Goal: Information Seeking & Learning: Check status

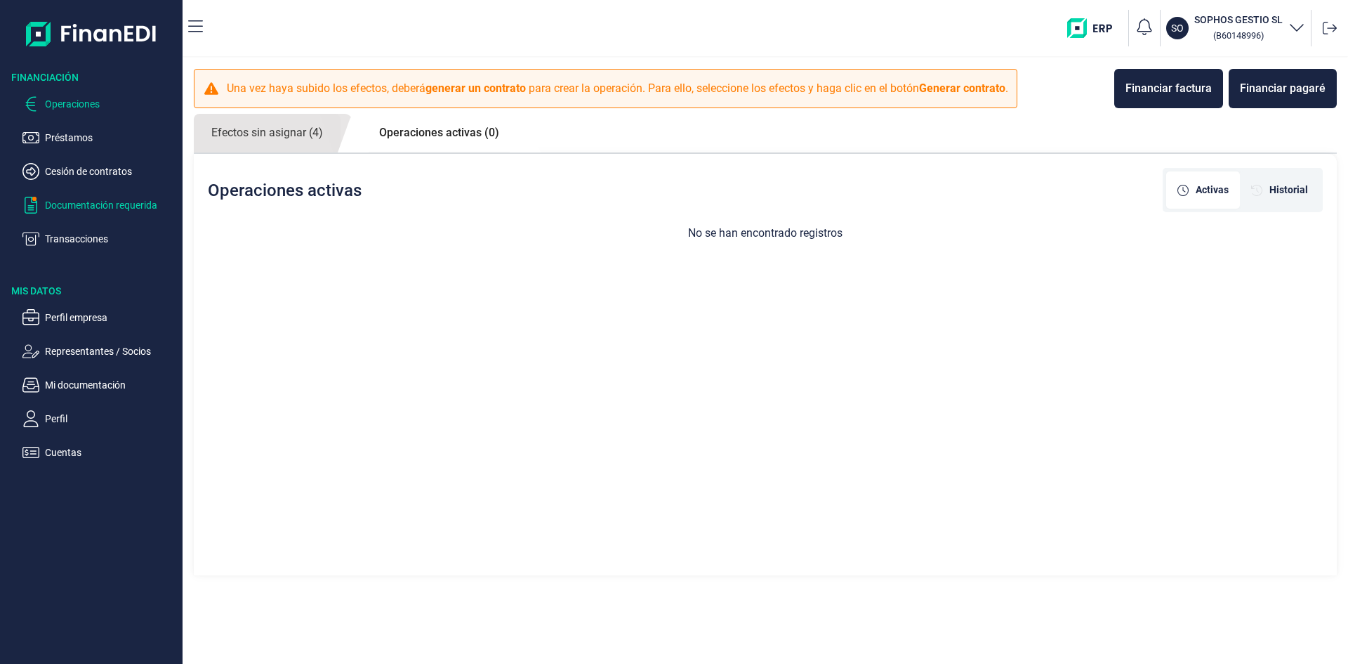
click at [79, 201] on p "Documentación requerida" at bounding box center [111, 205] width 132 height 17
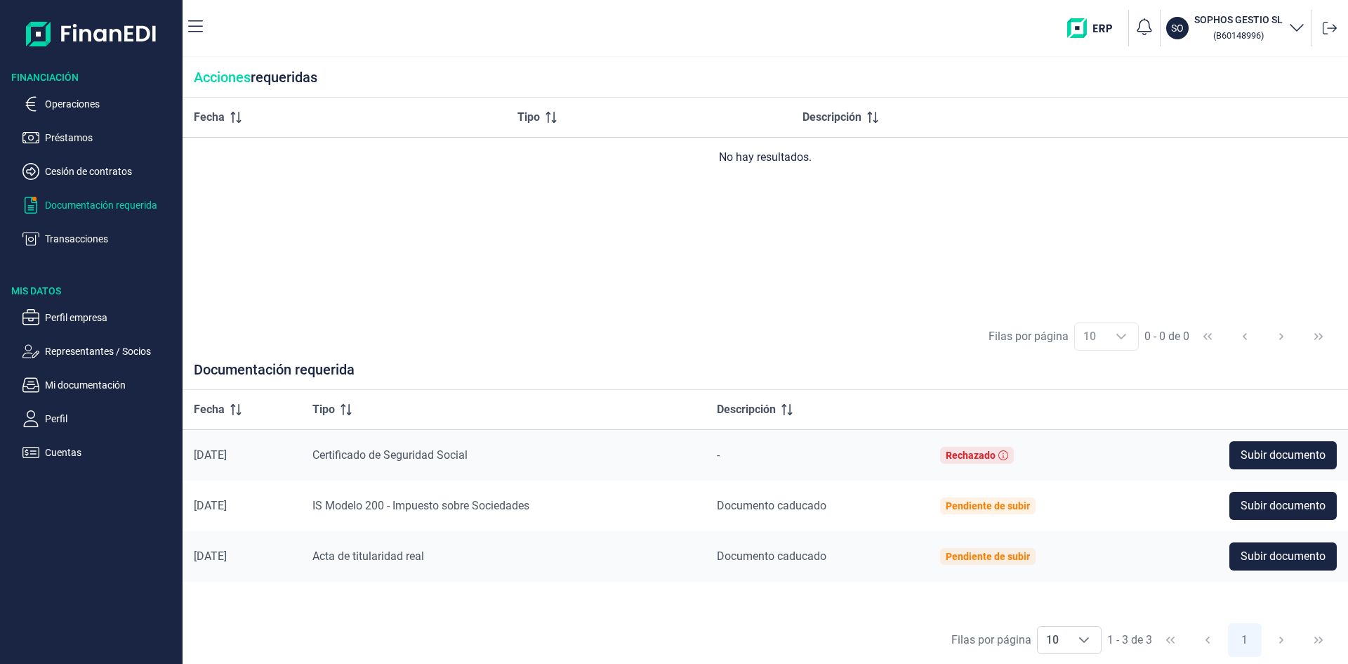
click at [1085, 20] on img "button" at bounding box center [1094, 28] width 55 height 20
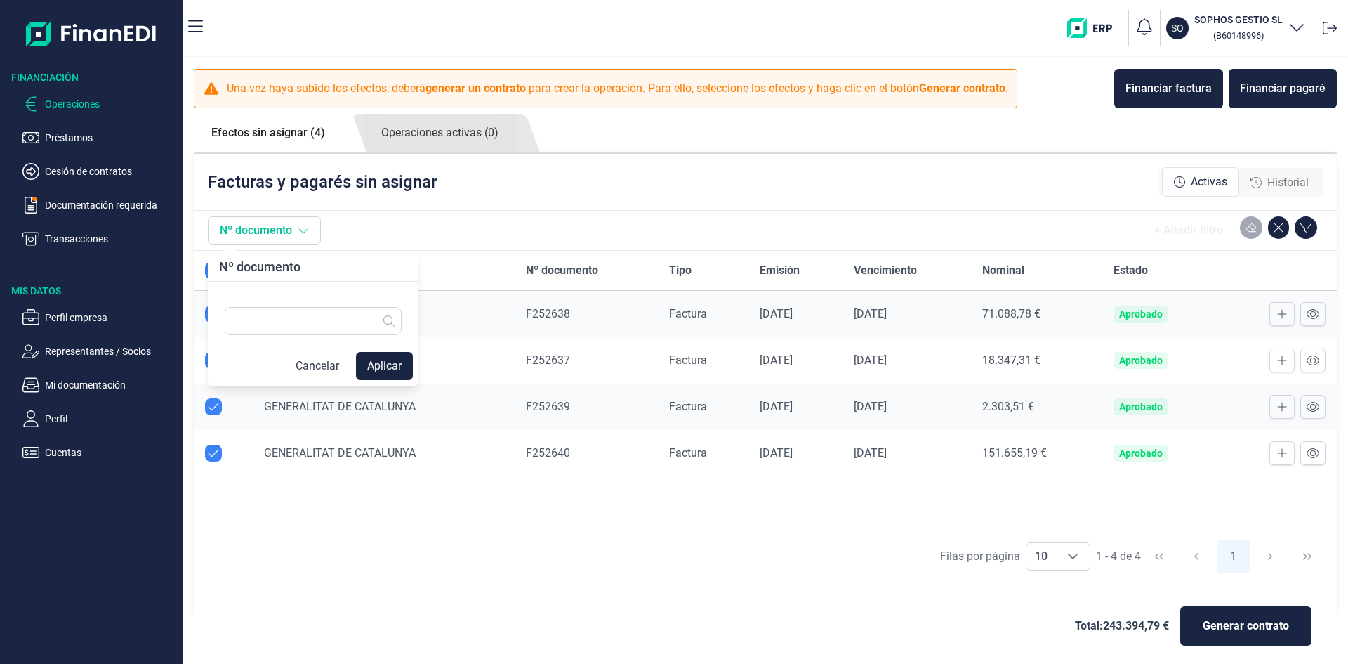
click at [243, 235] on button "Nº documento" at bounding box center [264, 230] width 113 height 28
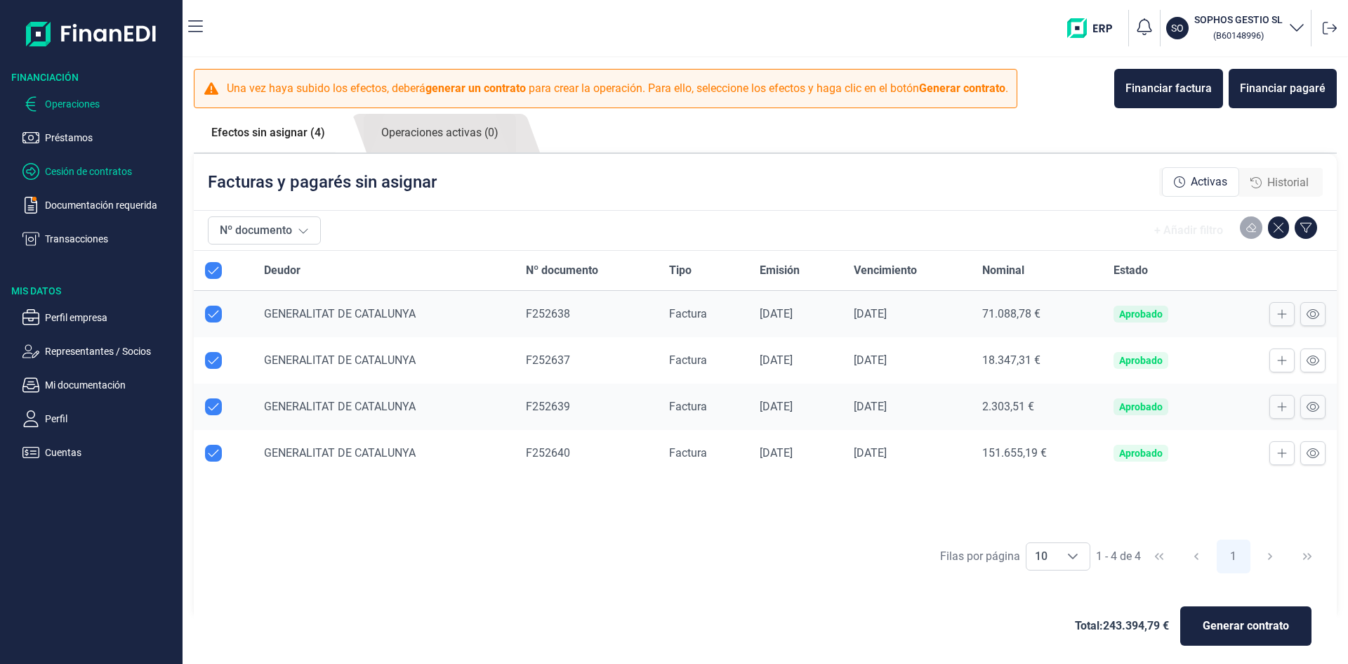
click at [118, 168] on p "Cesión de contratos" at bounding box center [111, 171] width 132 height 17
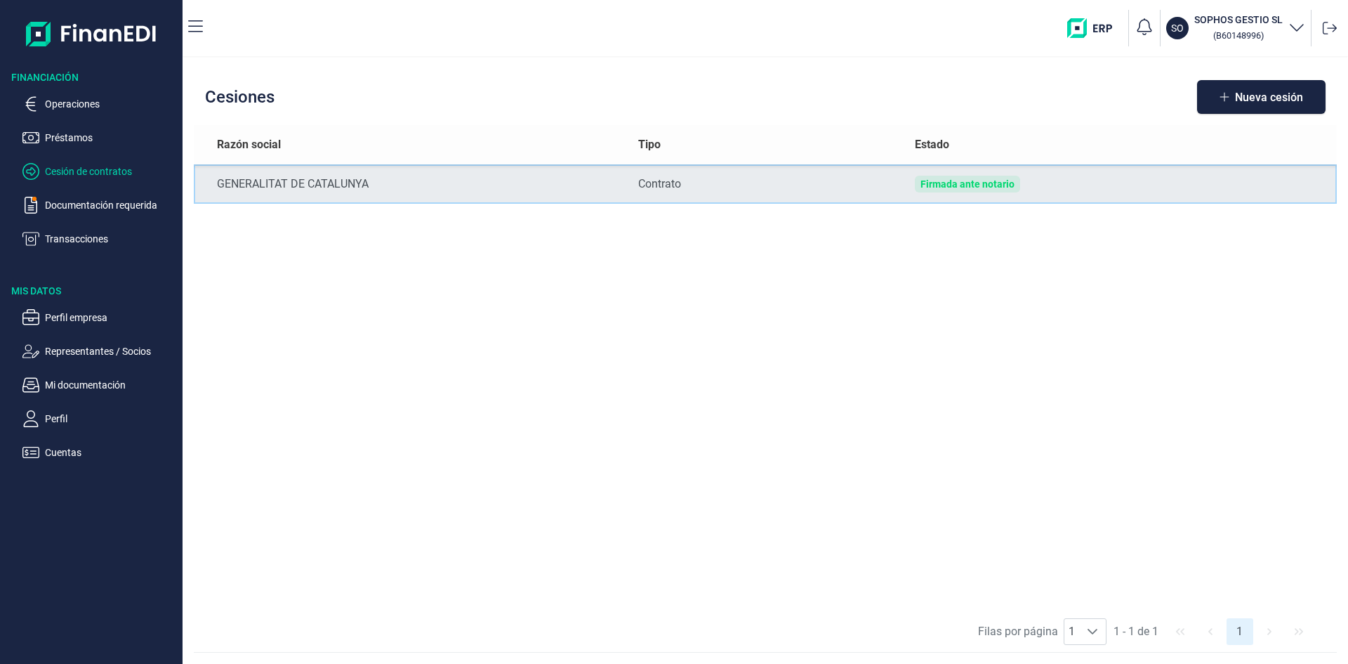
click at [291, 193] on td "GENERALITAT DE CATALUNYA" at bounding box center [410, 183] width 433 height 39
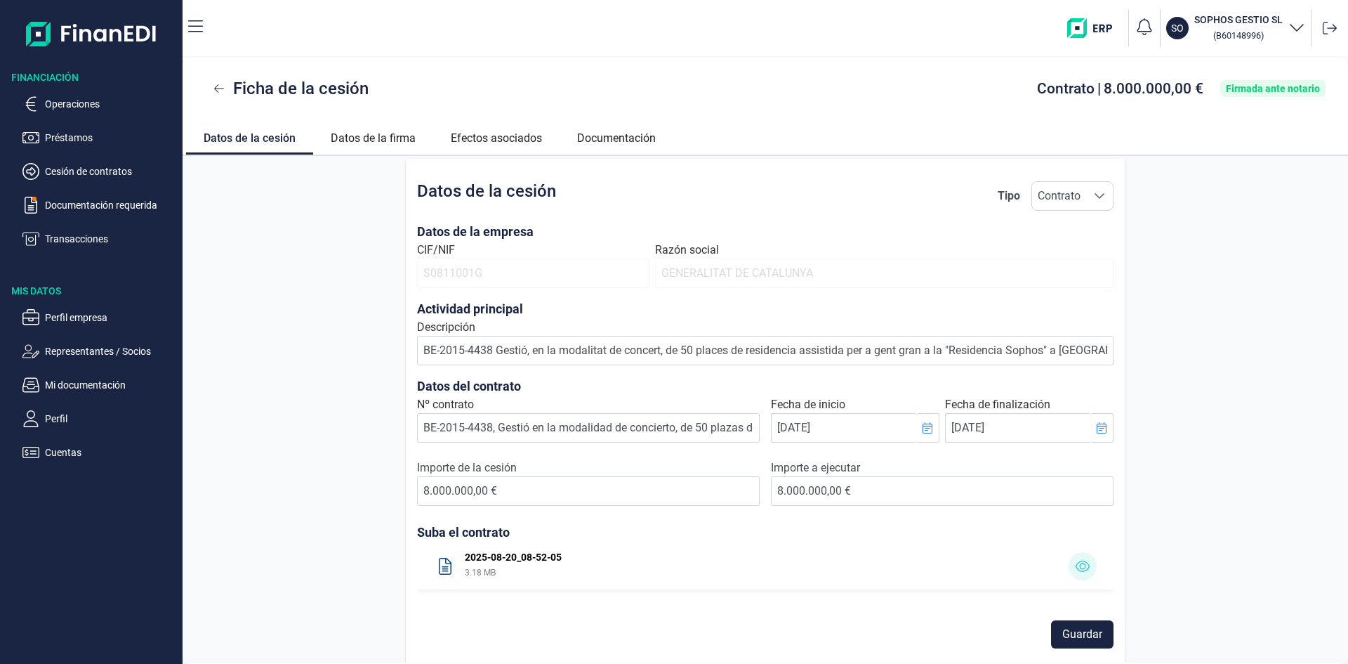
click at [58, 86] on ul "Operaciones Préstamos Cesión de contratos Documentación requerida Transacciones" at bounding box center [91, 165] width 183 height 163
click at [25, 105] on icon "button" at bounding box center [30, 103] width 17 height 17
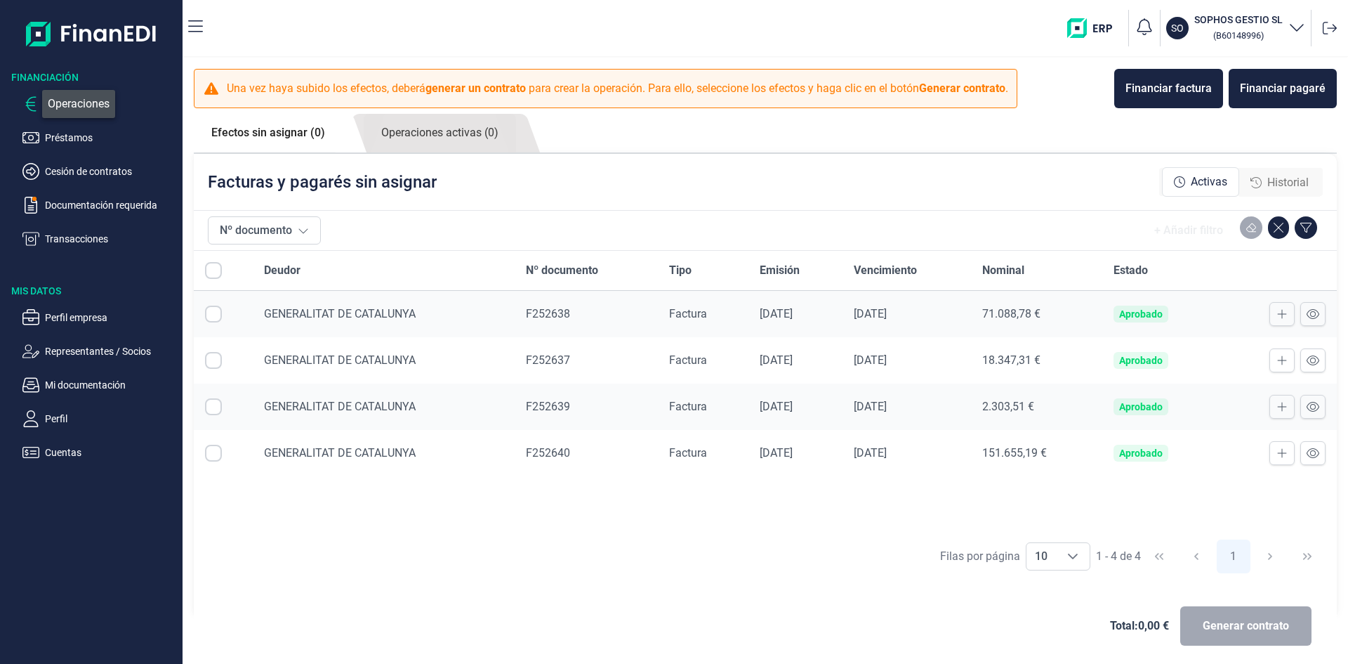
checkbox input "true"
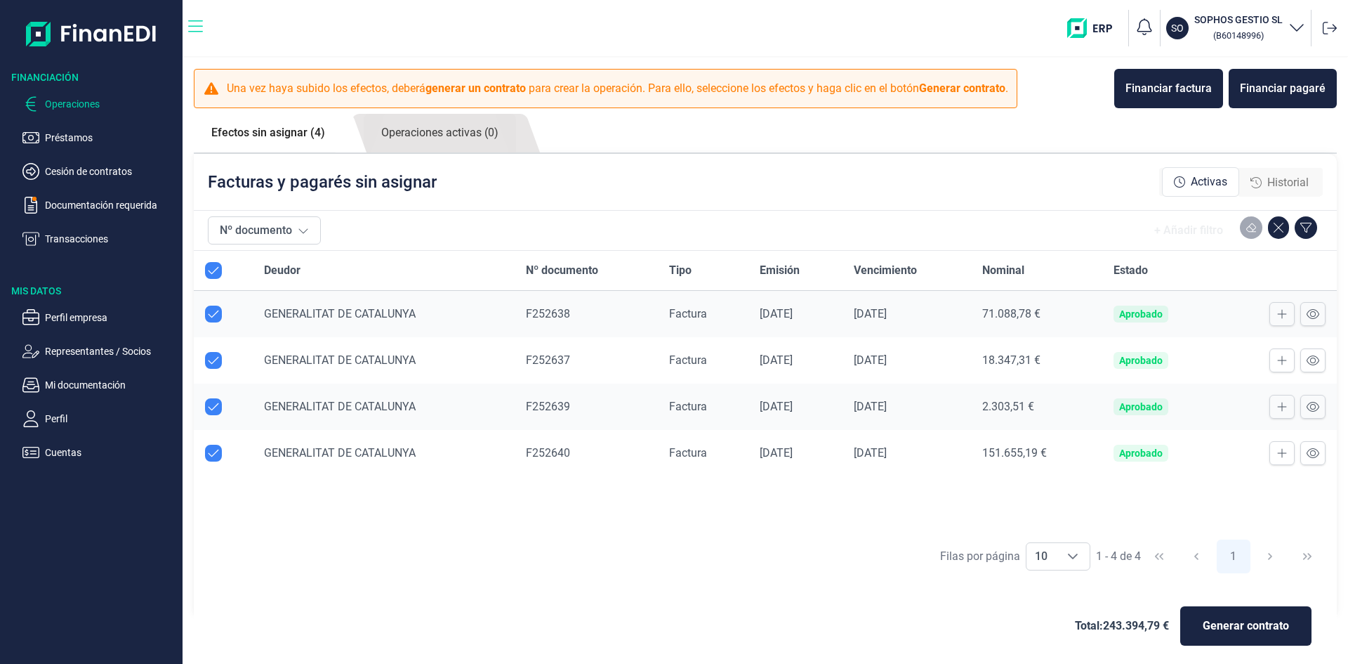
click at [193, 18] on icon "button" at bounding box center [195, 26] width 15 height 17
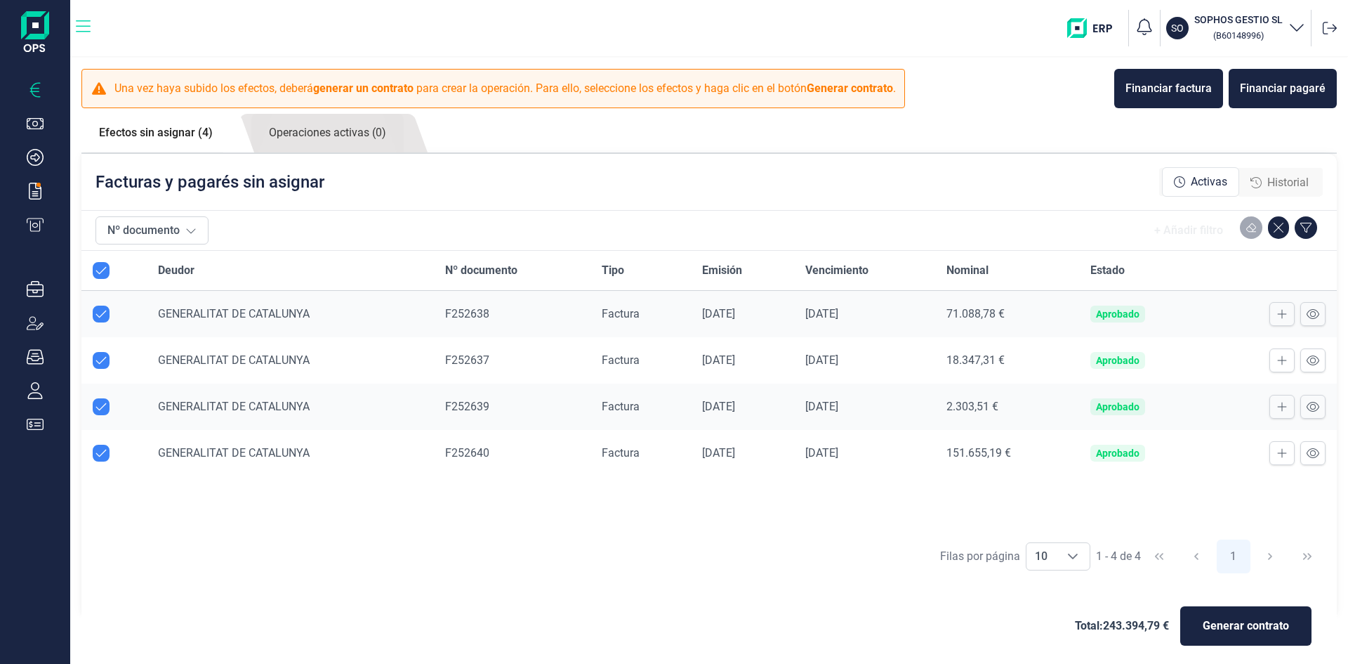
click at [88, 27] on icon "button" at bounding box center [83, 26] width 15 height 17
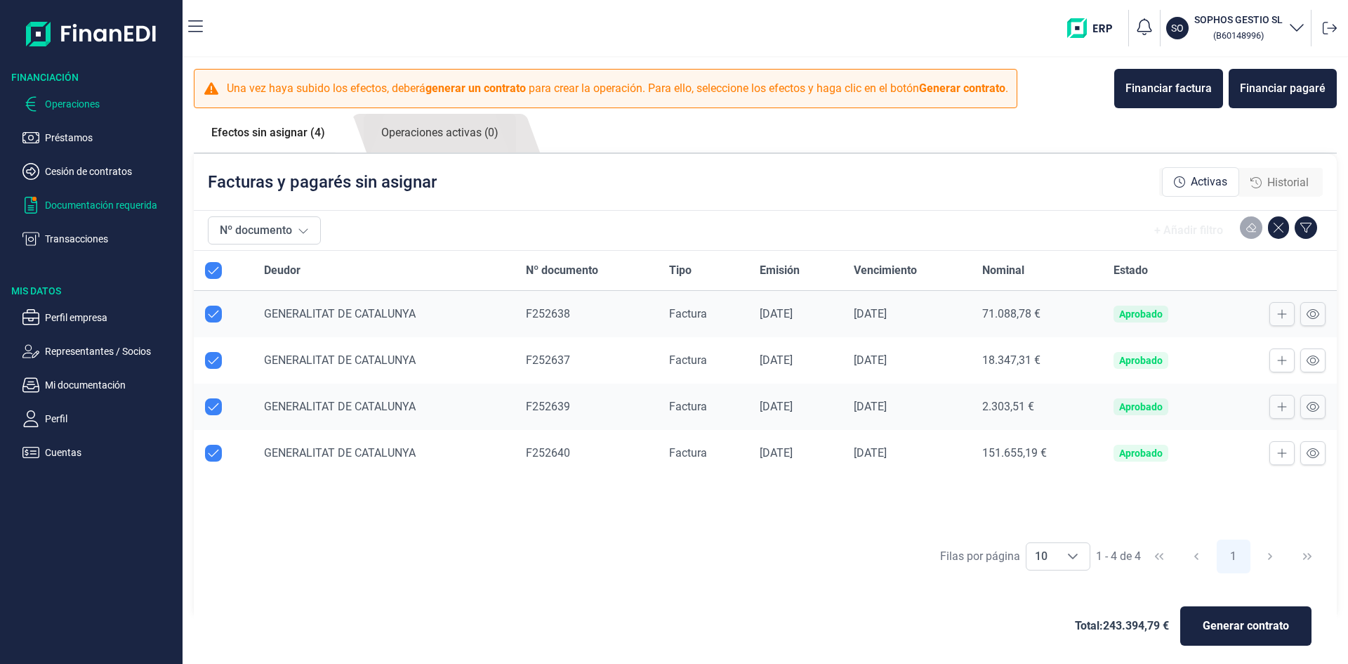
click at [53, 207] on p "Documentación requerida" at bounding box center [111, 205] width 132 height 17
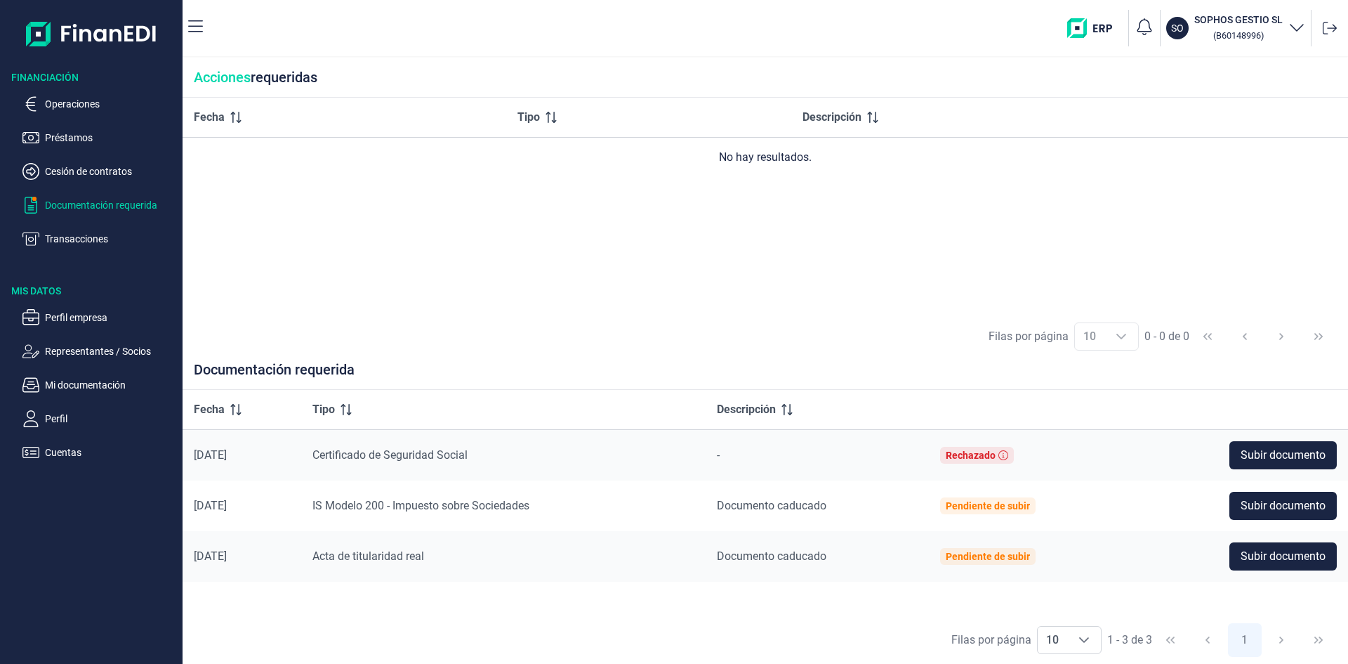
click at [1086, 27] on img "button" at bounding box center [1094, 28] width 55 height 20
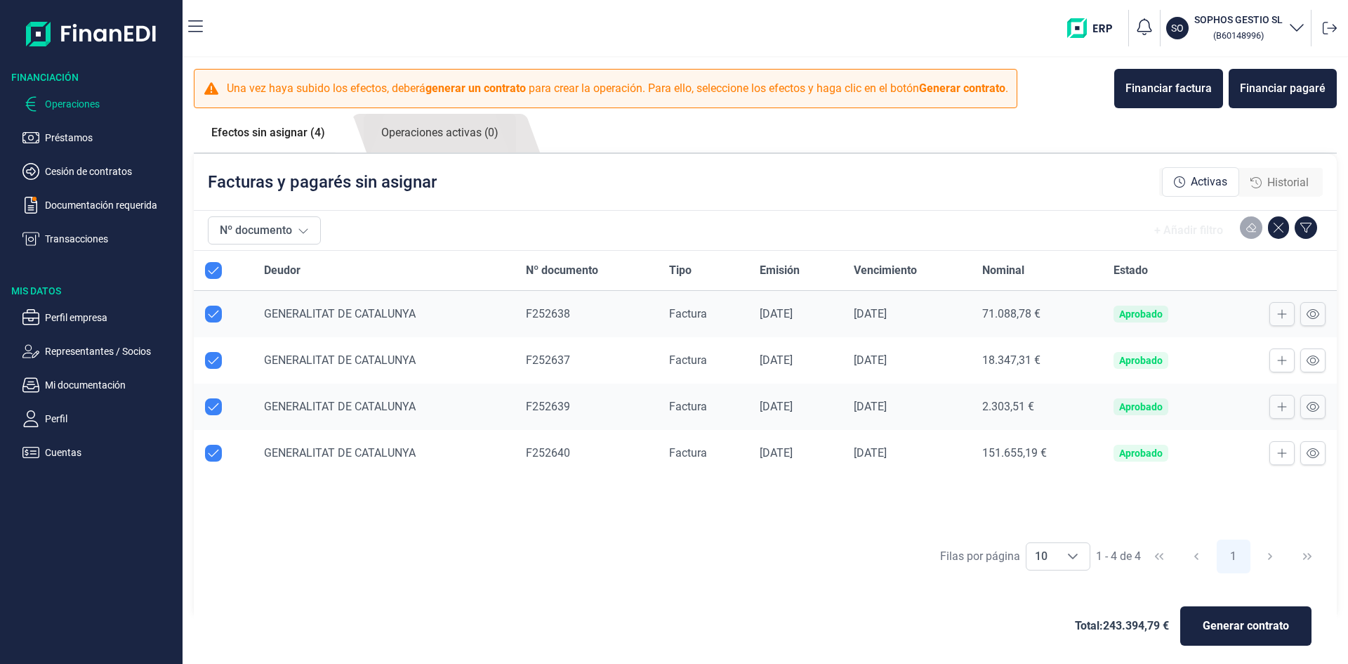
click at [1294, 189] on span "Historial" at bounding box center [1287, 182] width 41 height 17
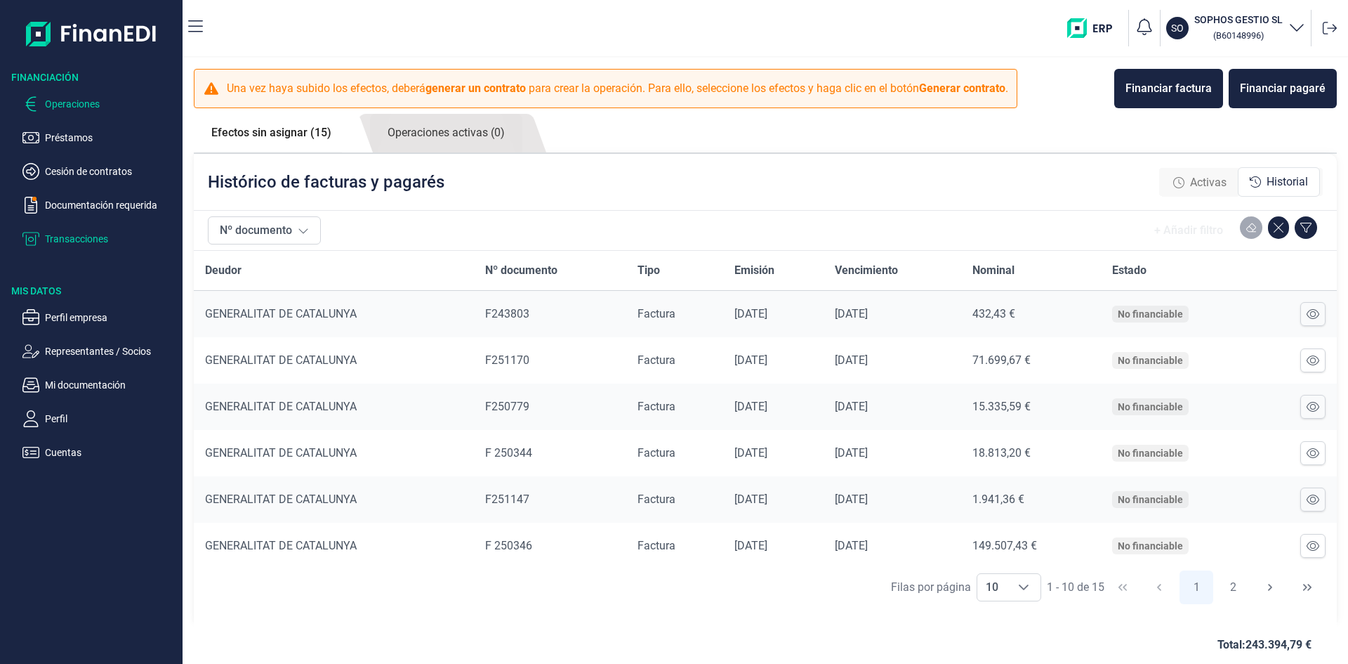
click at [48, 239] on p "Transacciones" at bounding box center [111, 238] width 132 height 17
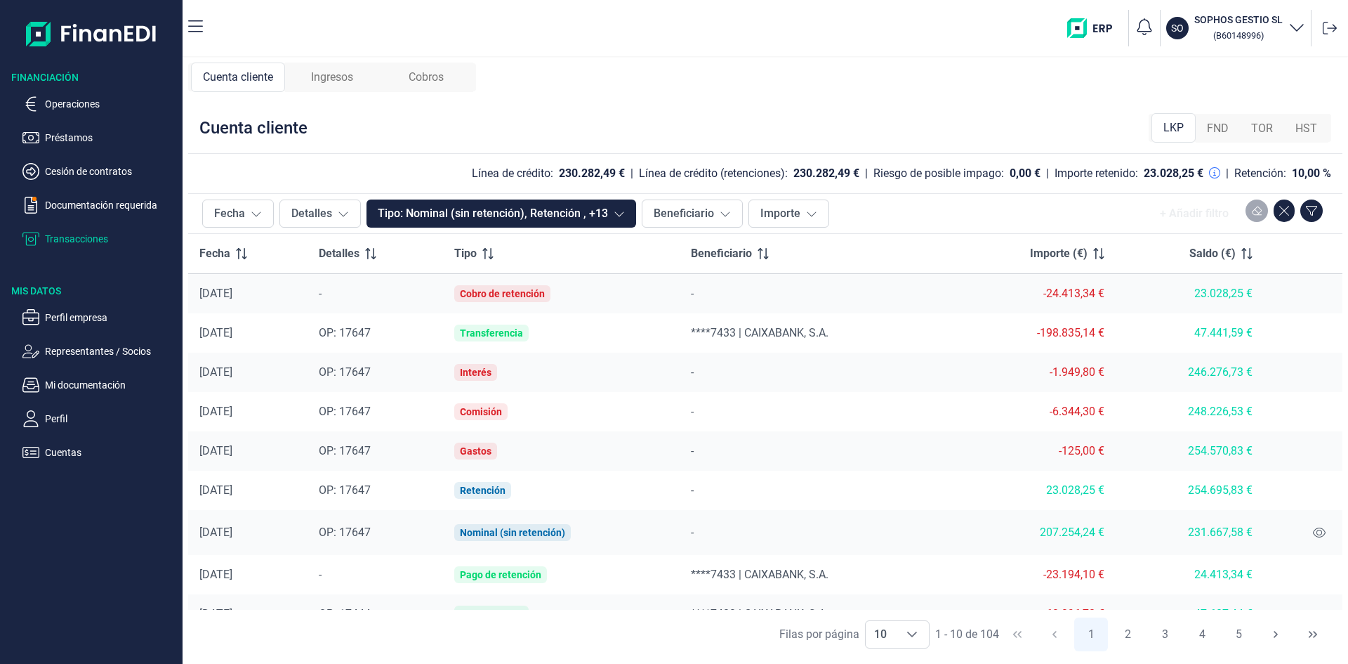
scroll to position [63, 0]
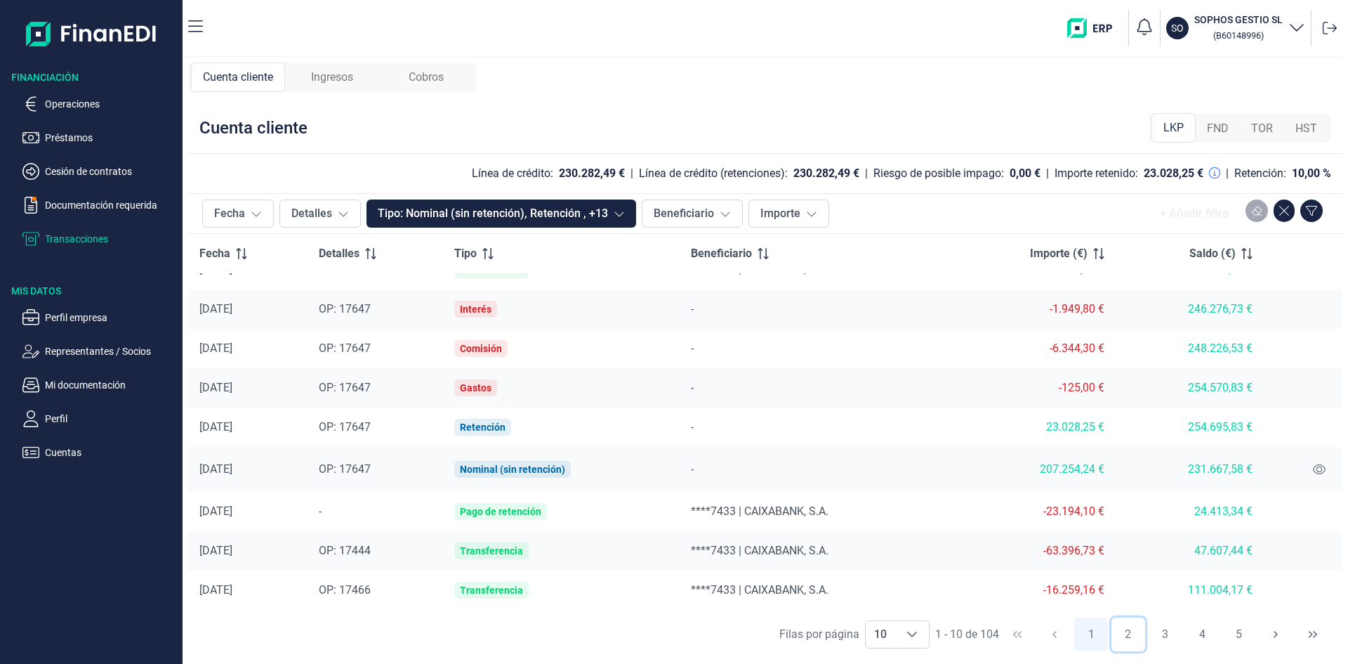
click at [1133, 633] on button "2" at bounding box center [1129, 634] width 34 height 34
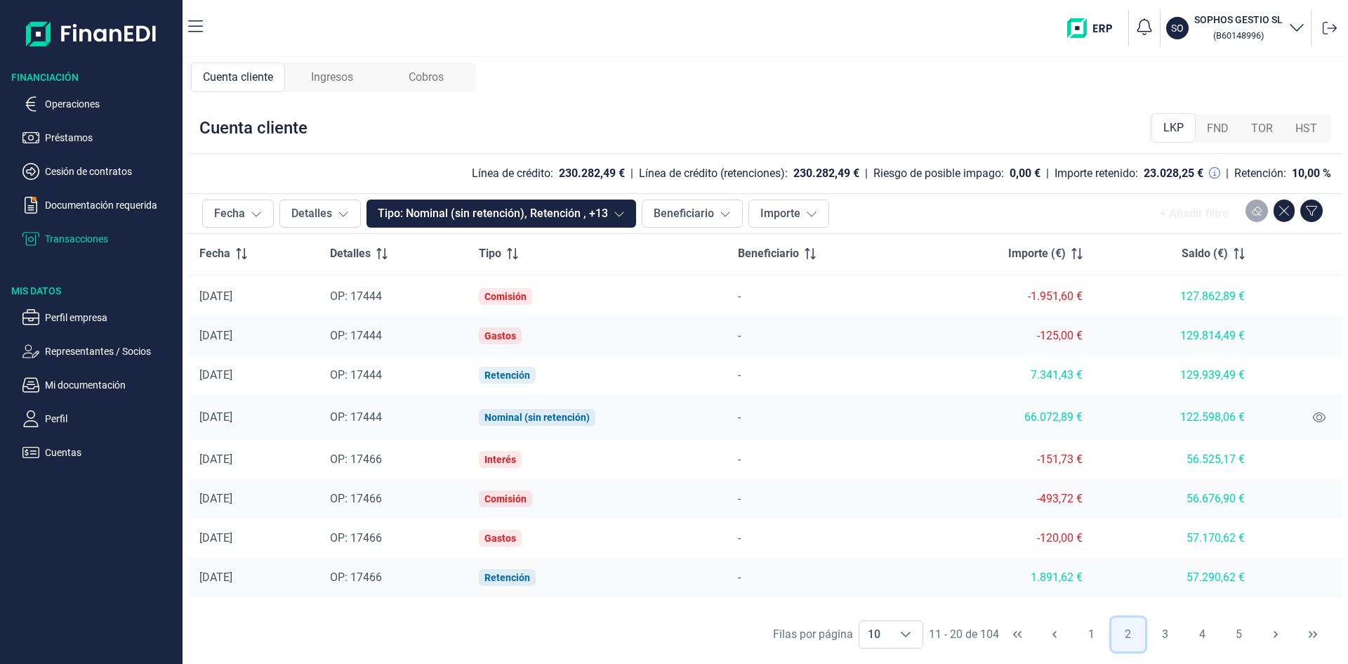
scroll to position [69, 0]
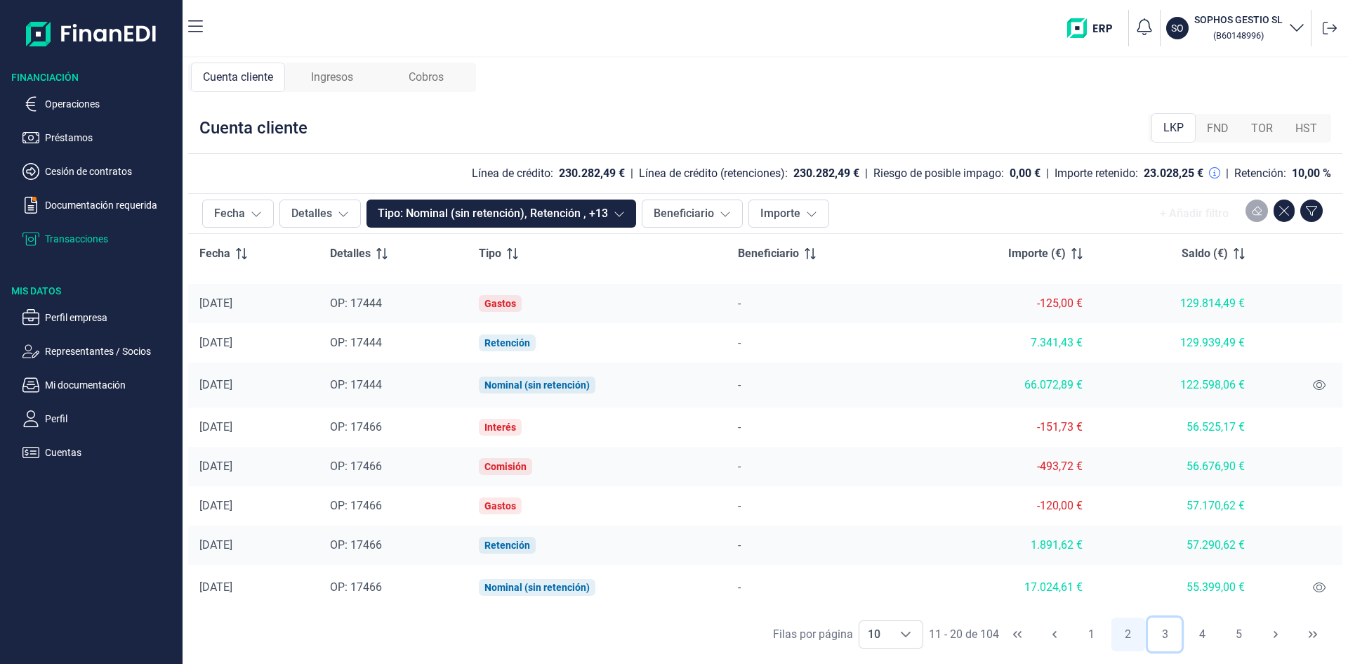
click at [1164, 639] on button "3" at bounding box center [1165, 634] width 34 height 34
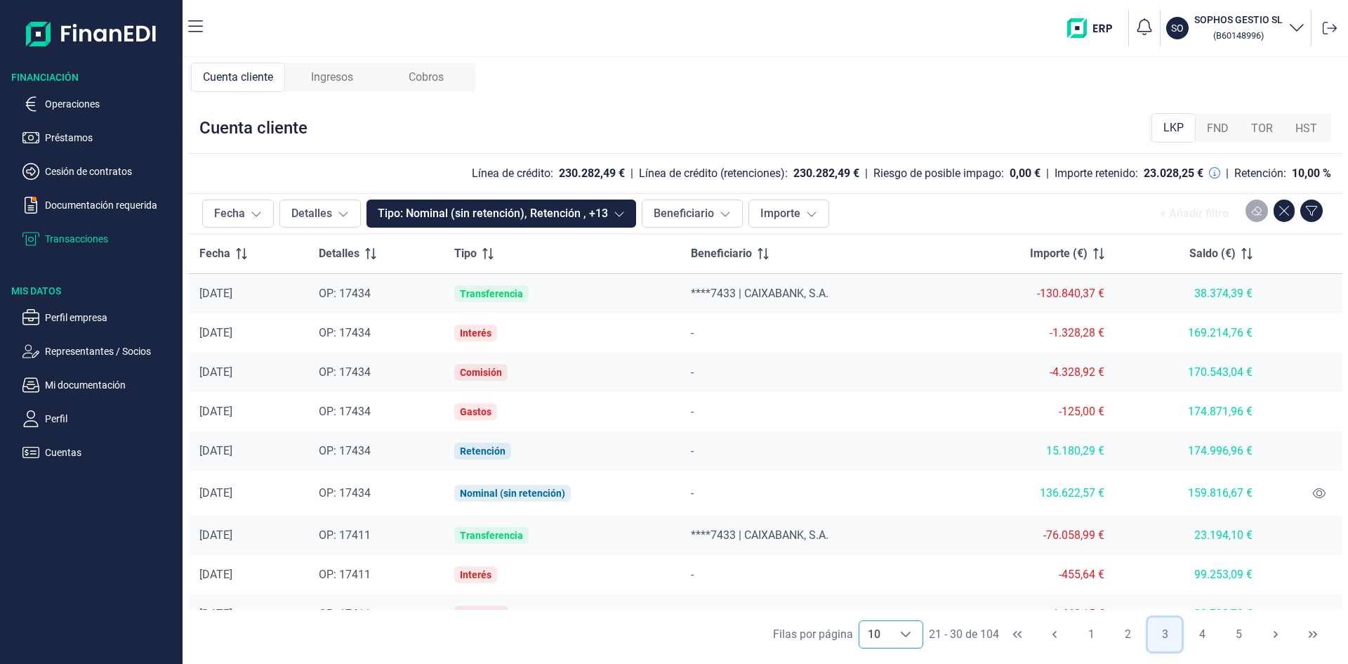
scroll to position [63, 0]
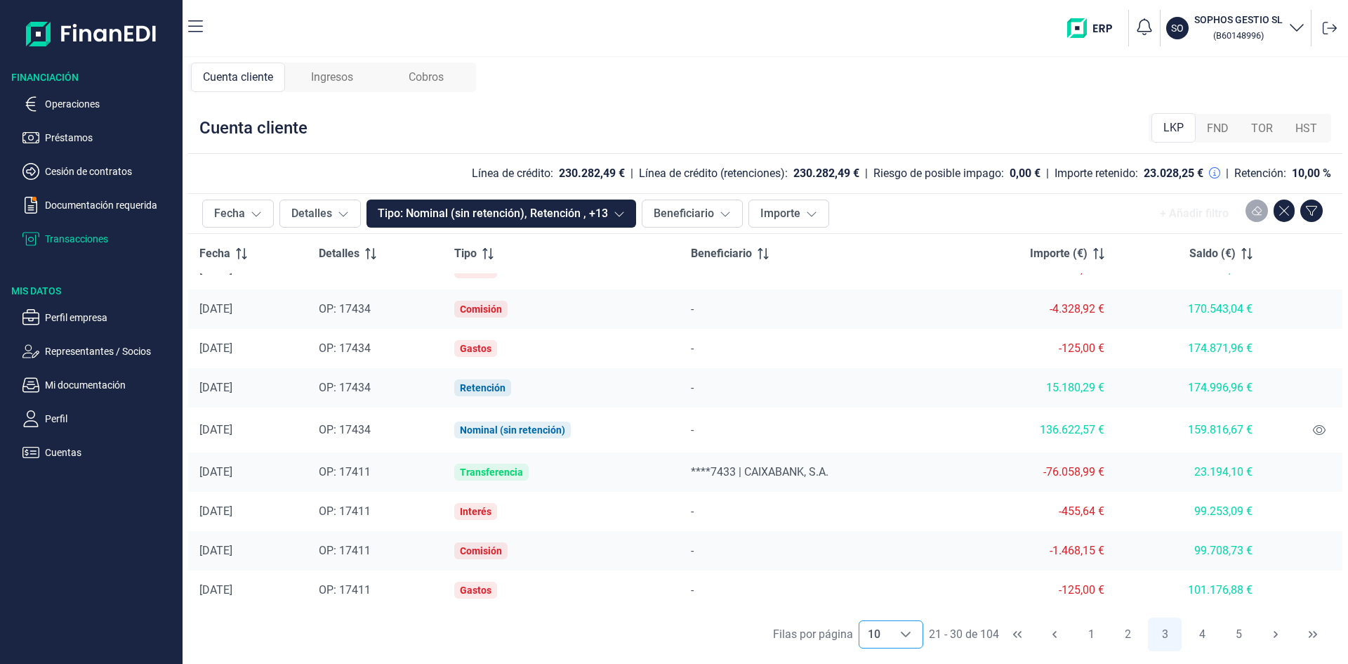
click at [885, 632] on span "10" at bounding box center [873, 634] width 29 height 27
click at [878, 598] on span "100" at bounding box center [876, 602] width 19 height 13
type input "100"
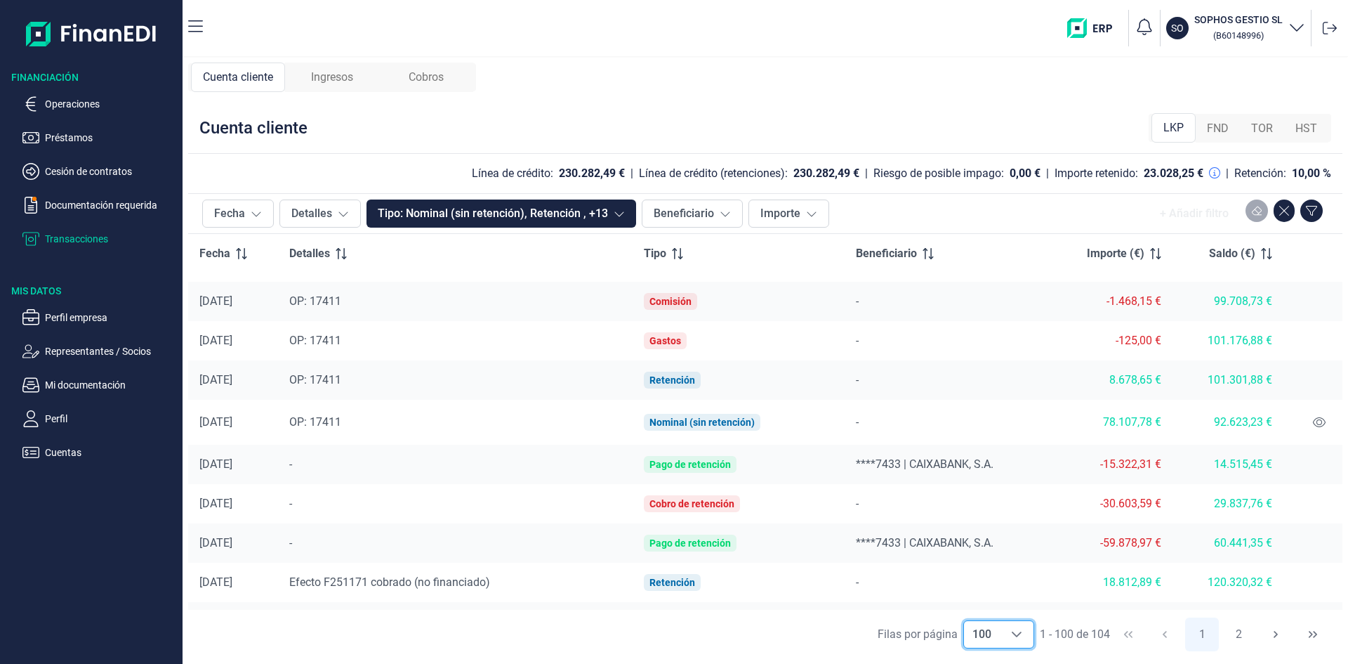
scroll to position [1116, 0]
click at [1314, 426] on icon at bounding box center [1319, 421] width 13 height 10
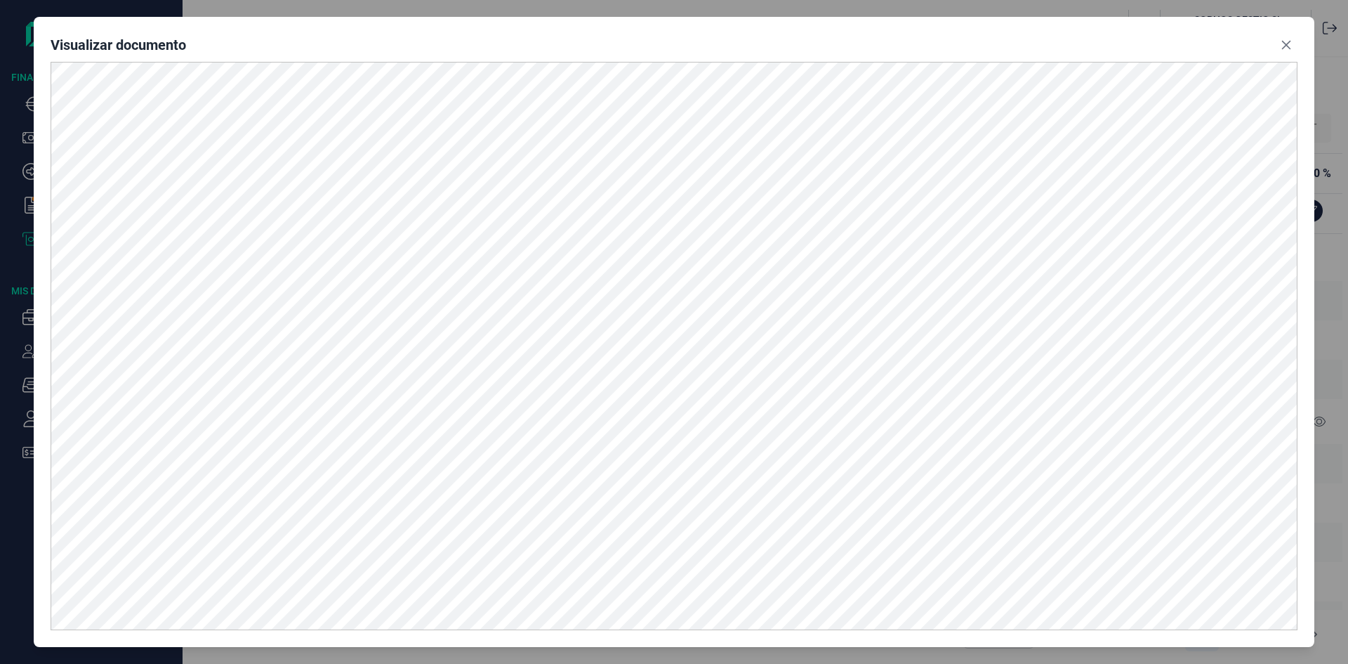
click at [1274, 47] on div "Visualizar documento" at bounding box center [674, 48] width 1247 height 28
click at [1285, 44] on icon "Close" at bounding box center [1286, 44] width 9 height 9
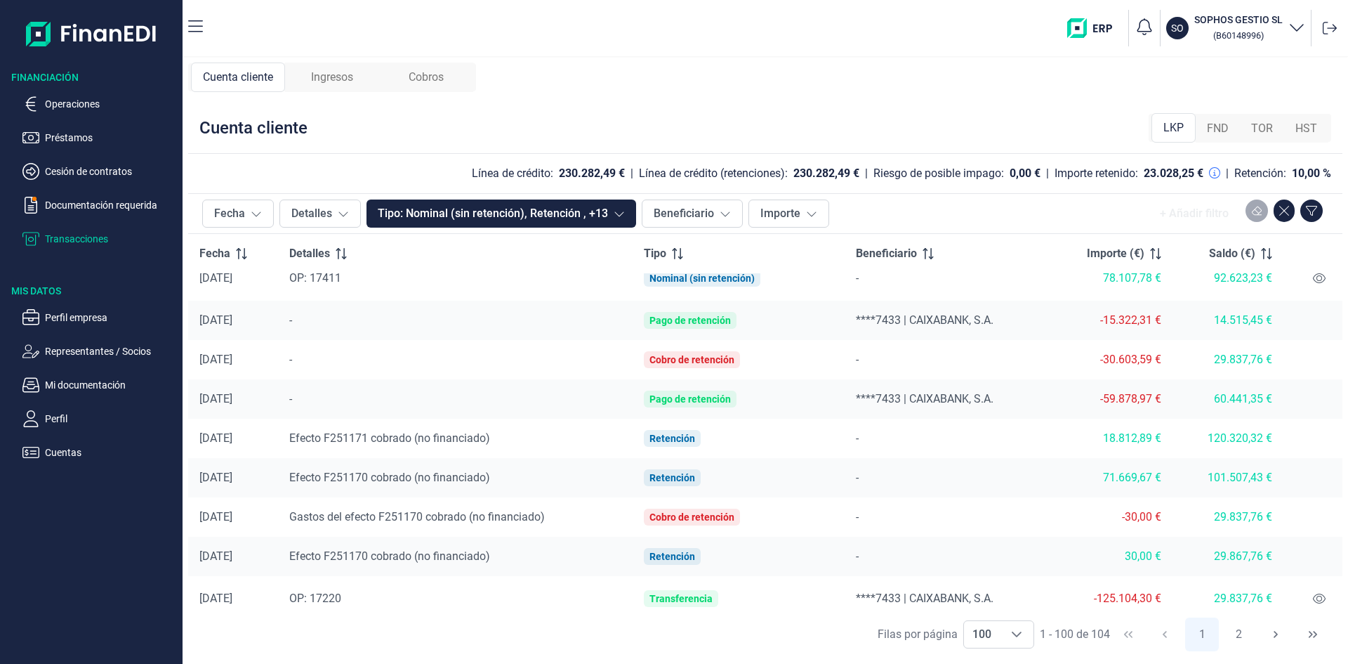
scroll to position [1397, 0]
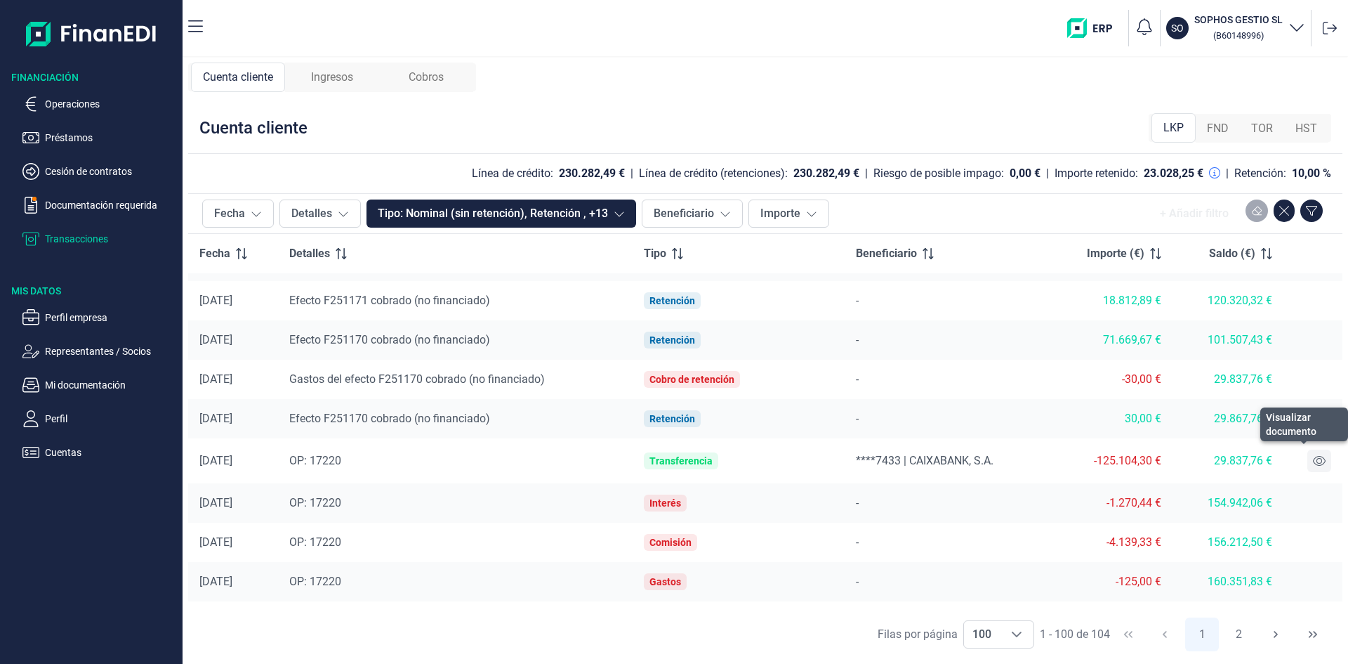
click at [1313, 461] on icon at bounding box center [1319, 460] width 13 height 11
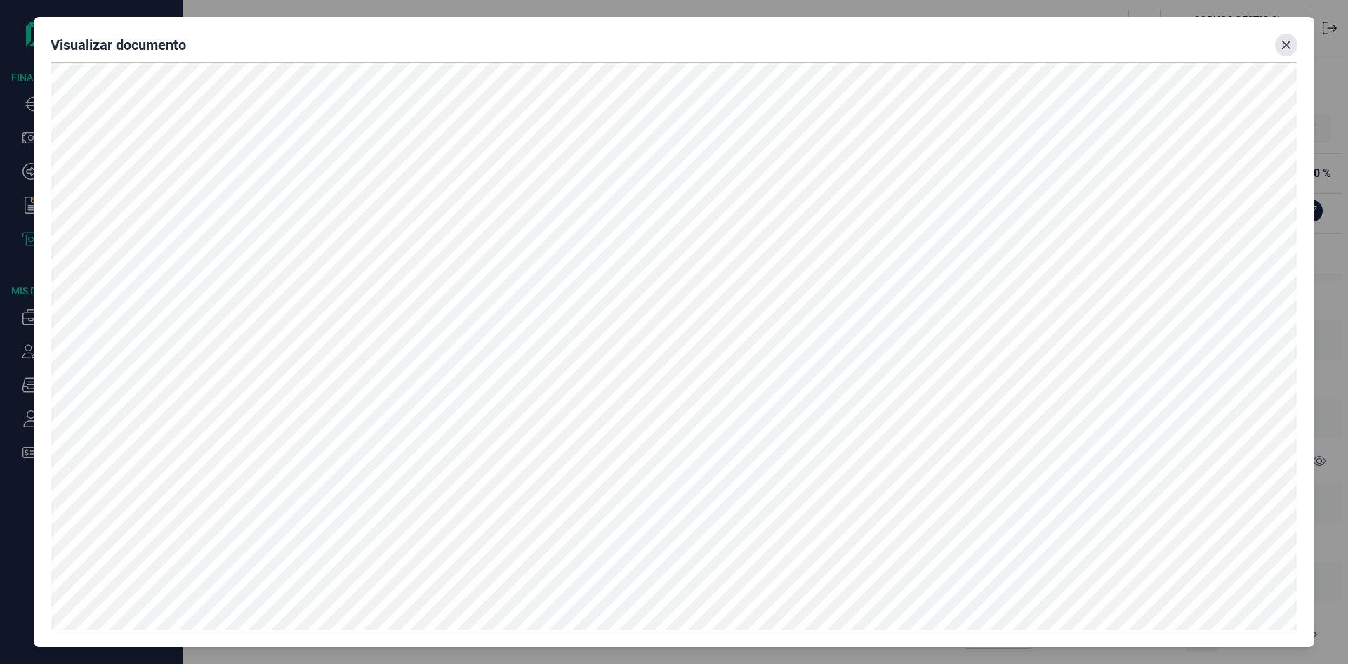
click at [1285, 35] on button "Close" at bounding box center [1286, 45] width 22 height 22
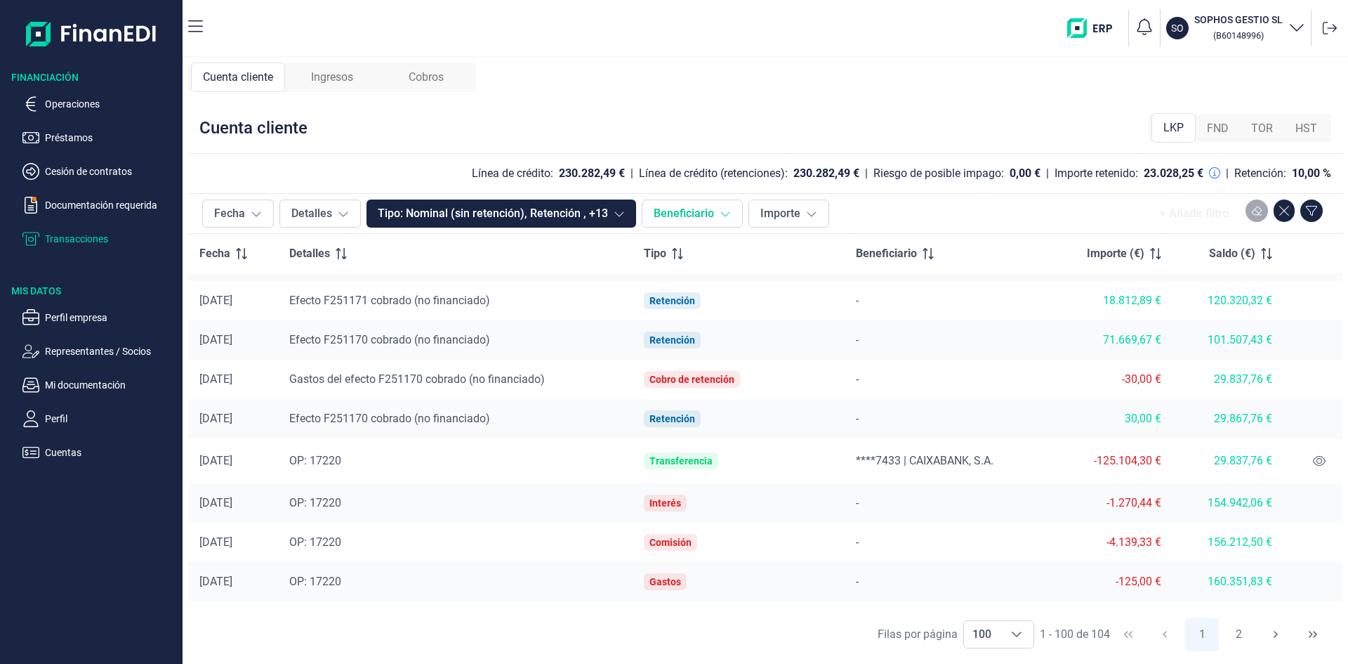
click at [683, 211] on button "Beneficiario" at bounding box center [692, 213] width 101 height 28
click at [806, 214] on icon at bounding box center [811, 213] width 11 height 11
click at [590, 216] on button "Tipo: Nominal (sin retención), Retención , +13" at bounding box center [502, 213] width 270 height 28
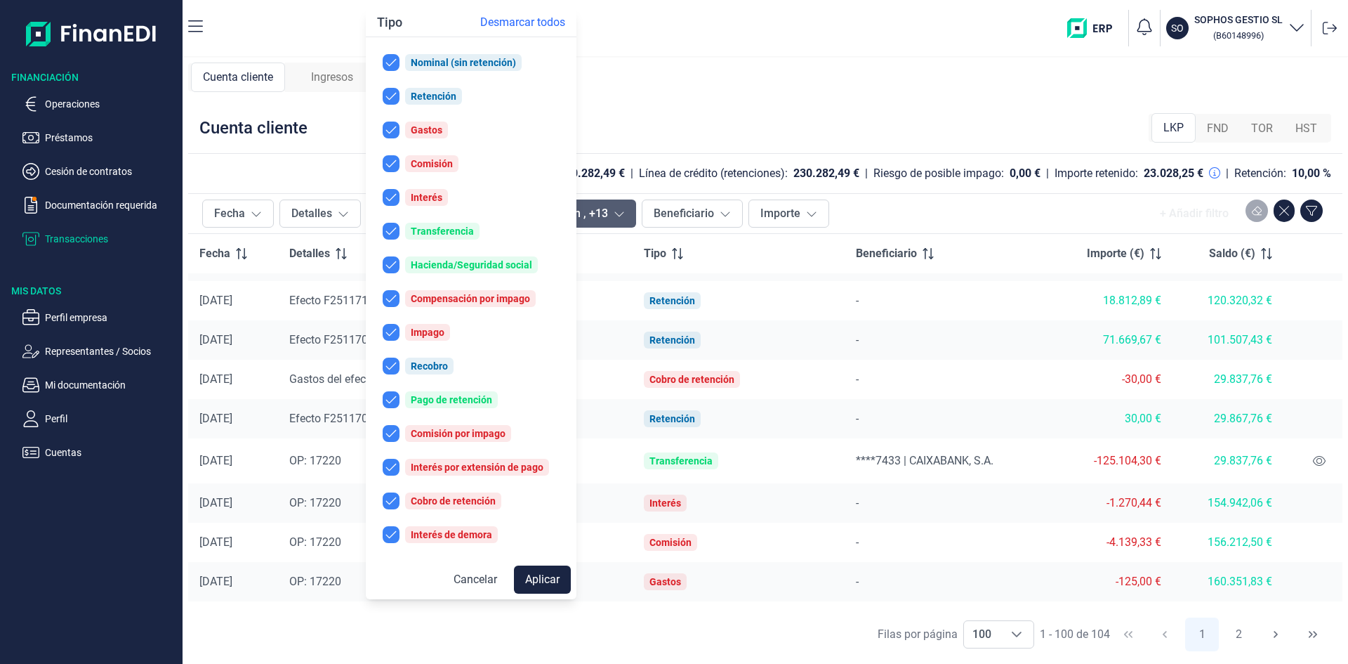
click at [590, 216] on button "Tipo: Nominal (sin retención), Retención , +13" at bounding box center [502, 213] width 270 height 28
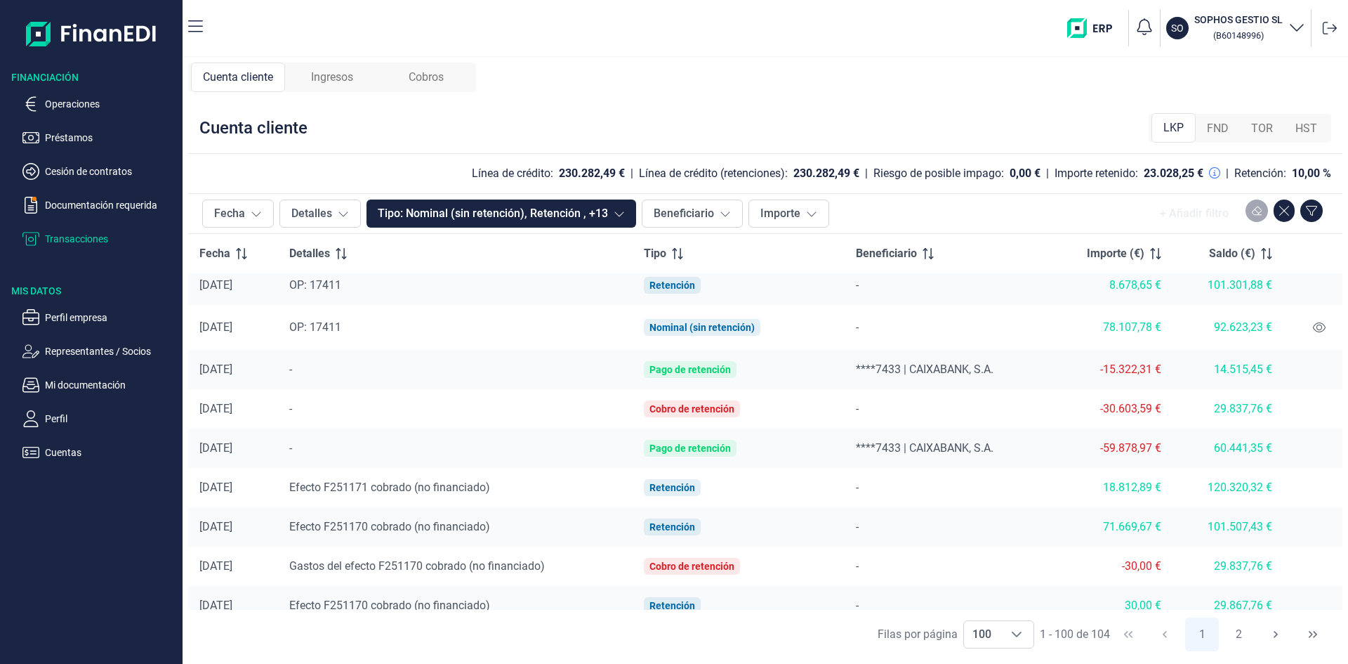
scroll to position [1187, 0]
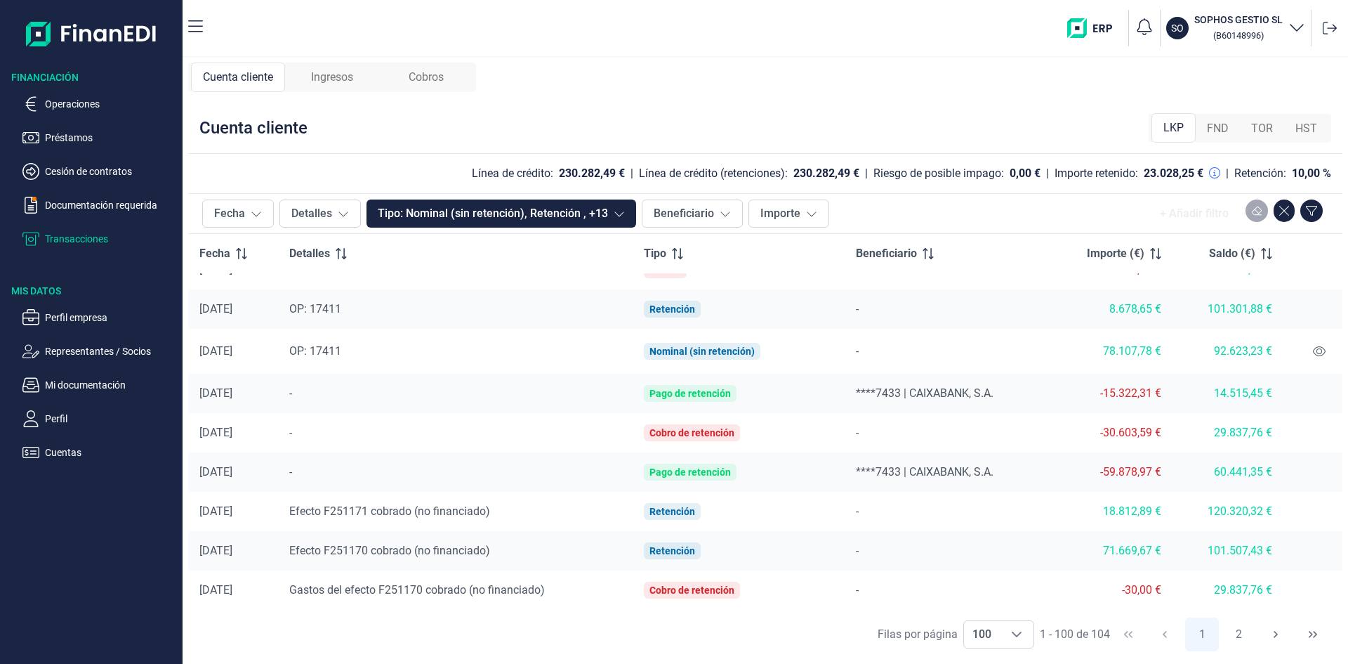
click at [1218, 138] on div "FND" at bounding box center [1218, 128] width 44 height 28
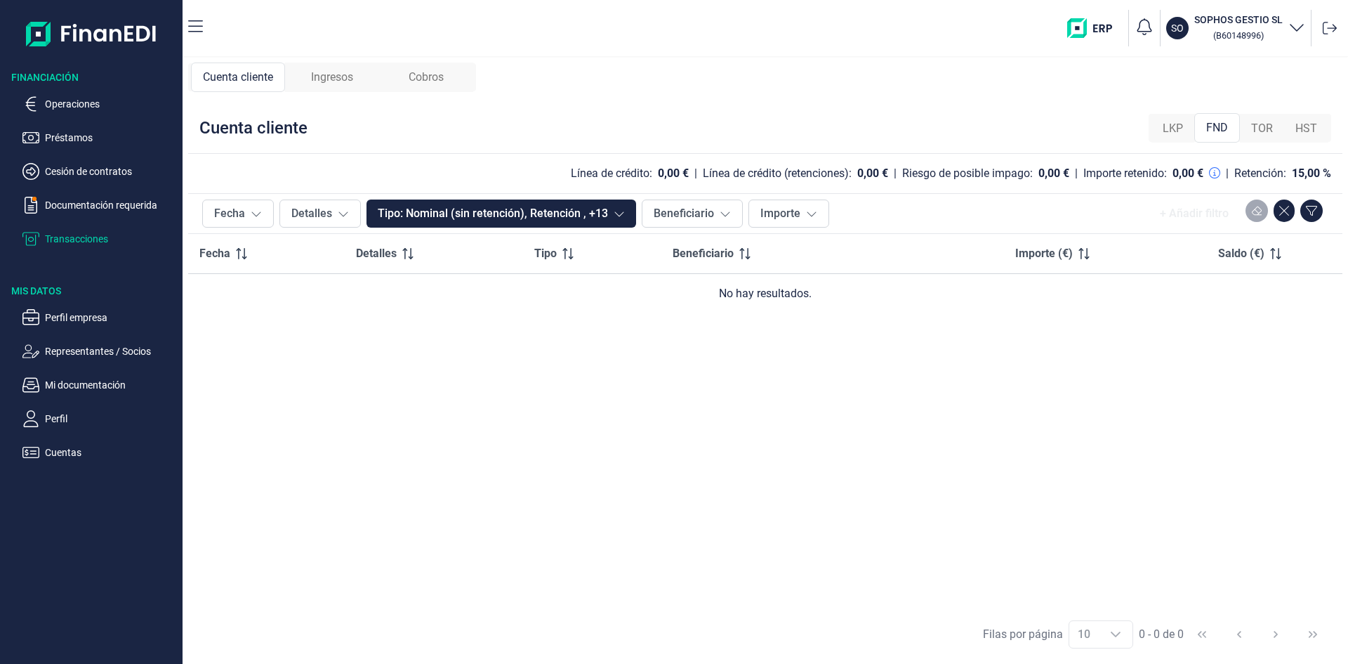
click at [1256, 133] on span "TOR" at bounding box center [1262, 128] width 22 height 17
click at [1309, 131] on span "HST" at bounding box center [1307, 128] width 22 height 17
click at [1165, 136] on span "LKP" at bounding box center [1173, 128] width 20 height 17
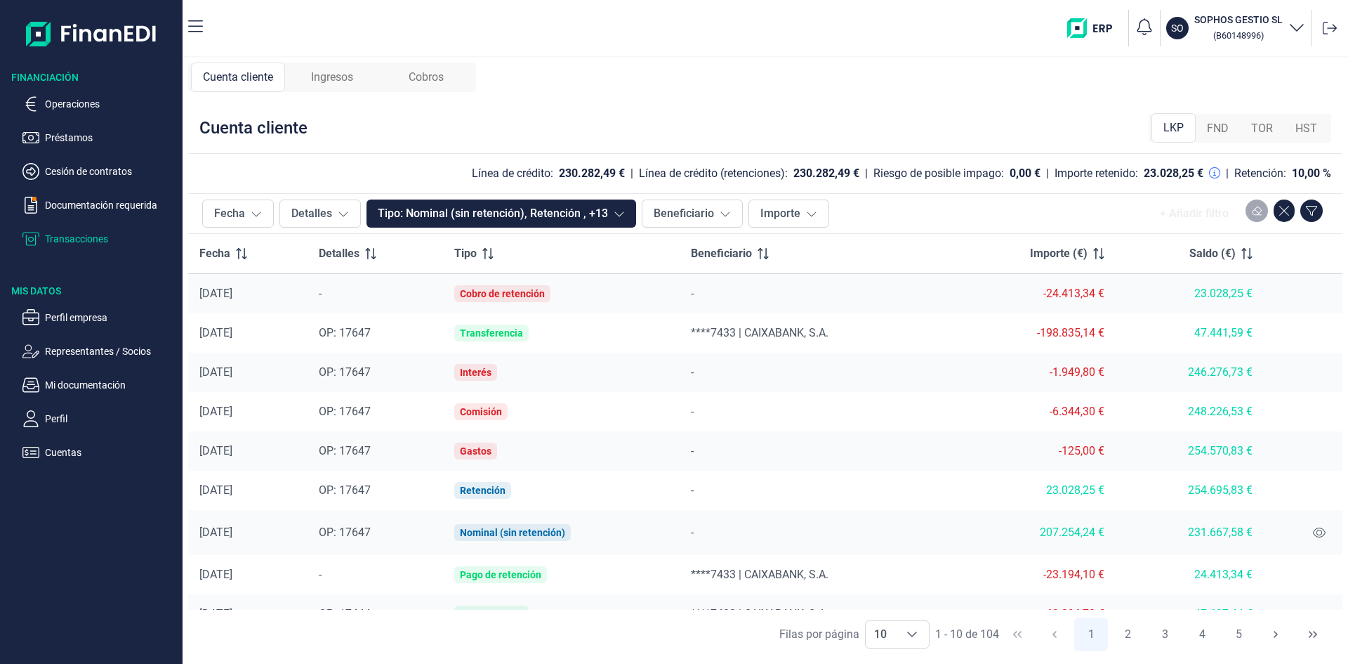
scroll to position [63, 0]
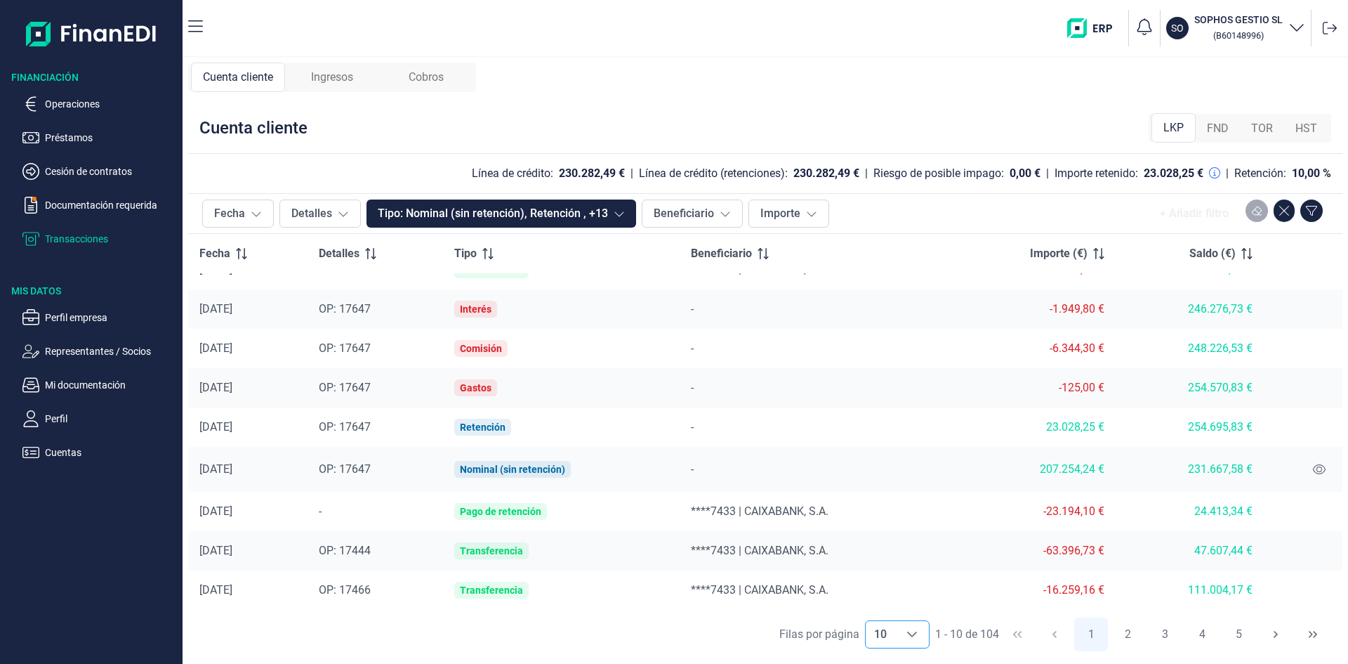
click at [869, 643] on span "10" at bounding box center [880, 634] width 29 height 27
click at [904, 599] on li "100" at bounding box center [896, 603] width 65 height 34
type input "100"
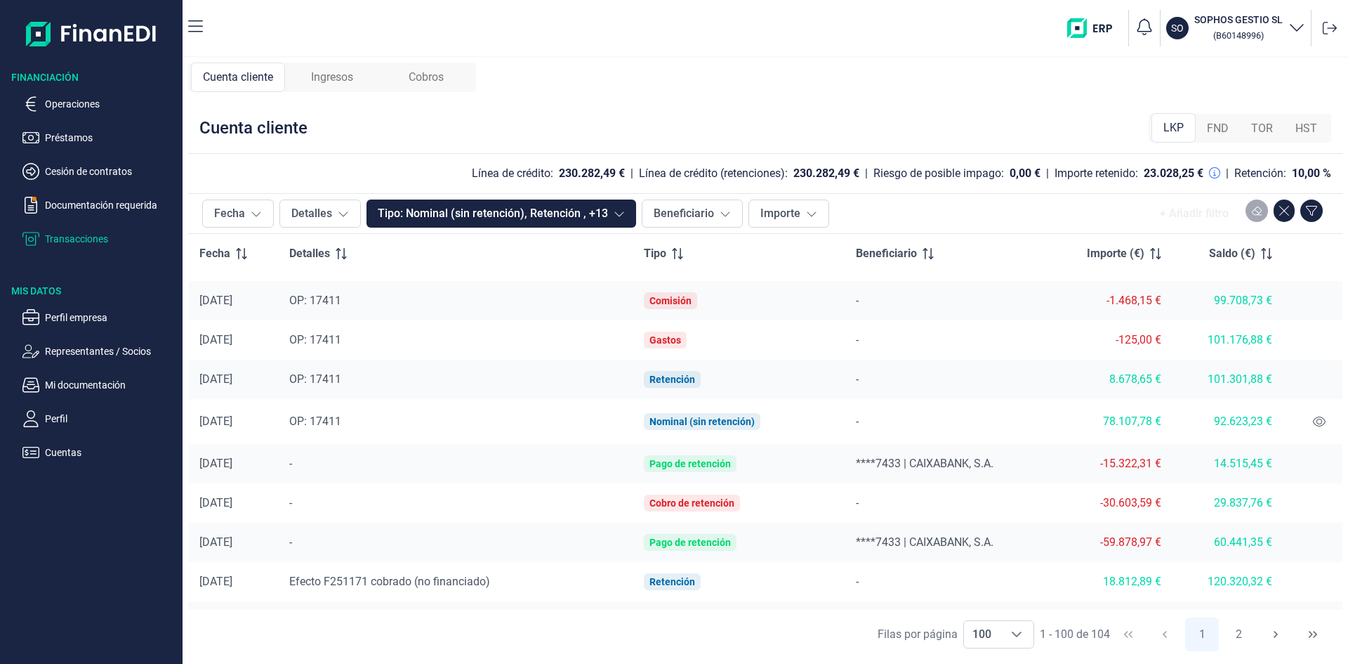
scroll to position [1187, 0]
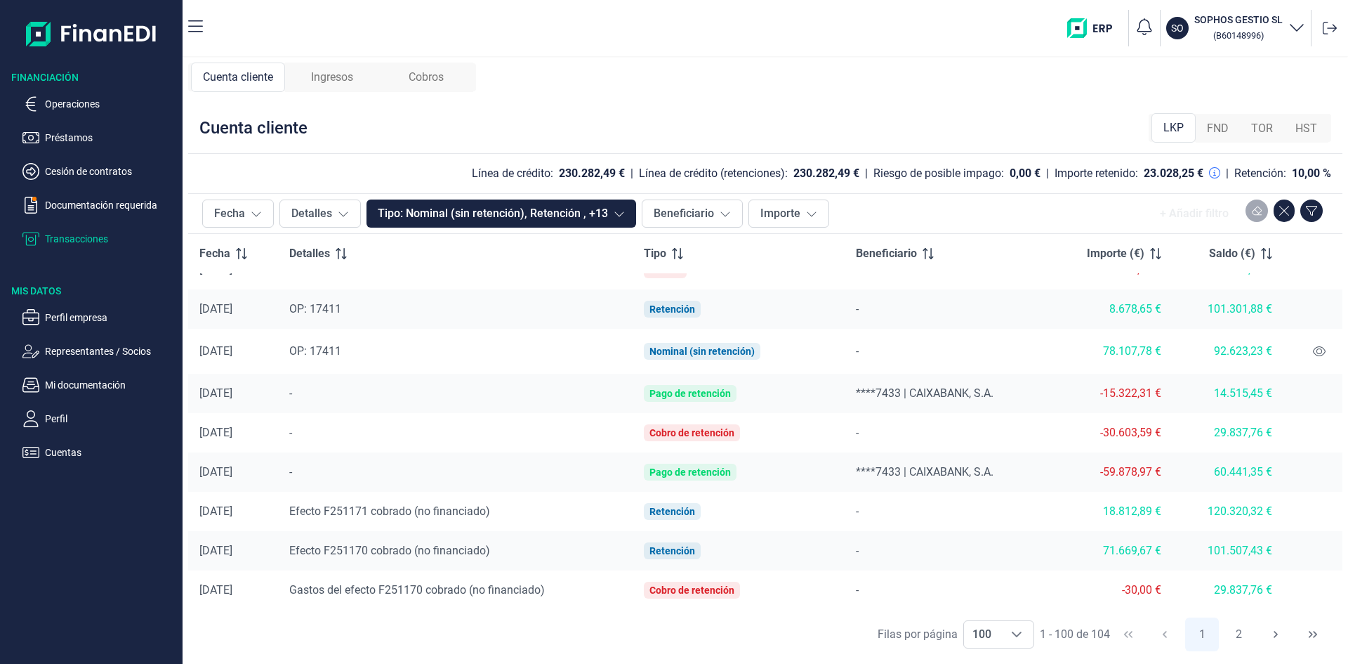
click at [1128, 466] on div "-59.878,97 €" at bounding box center [1110, 472] width 101 height 14
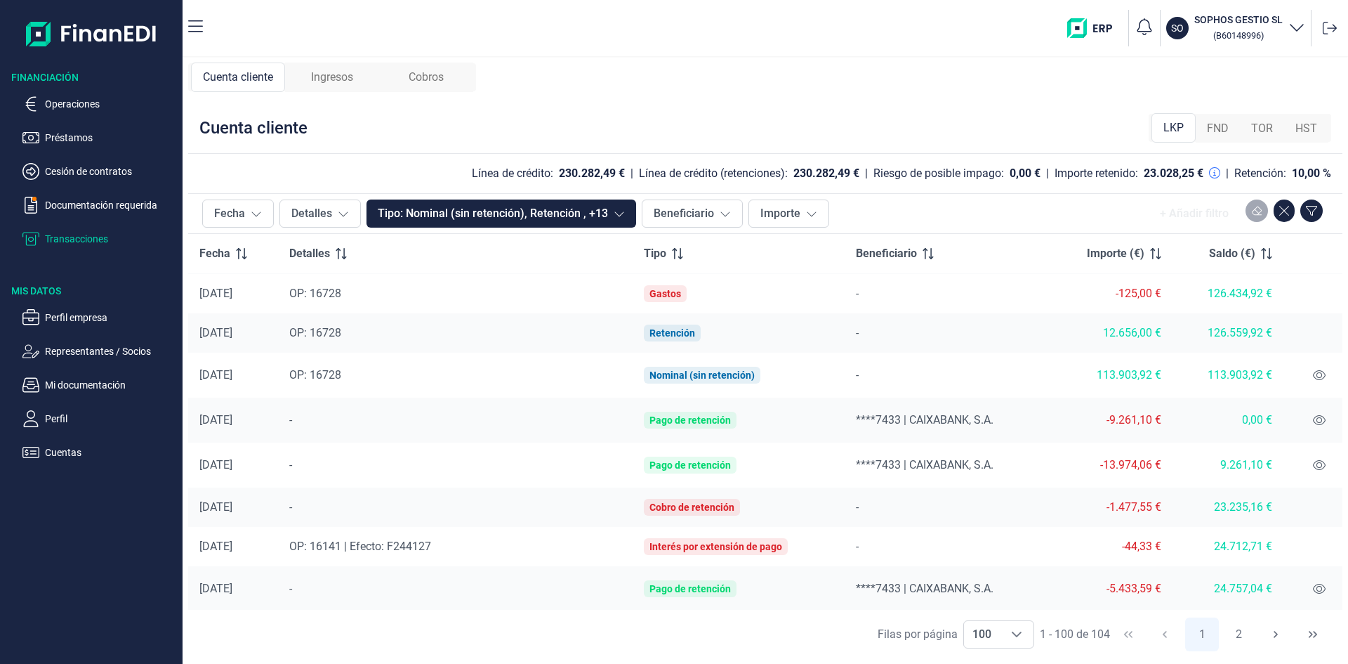
scroll to position [2732, 0]
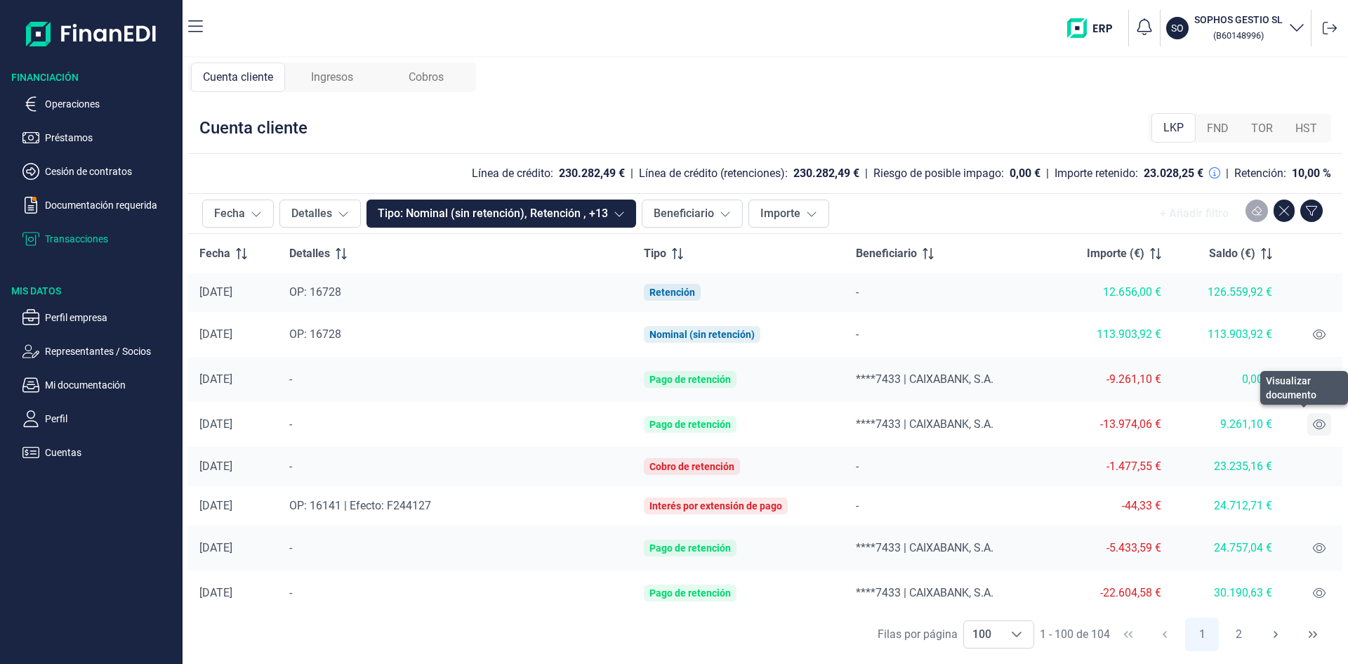
click at [1308, 418] on button at bounding box center [1319, 424] width 24 height 22
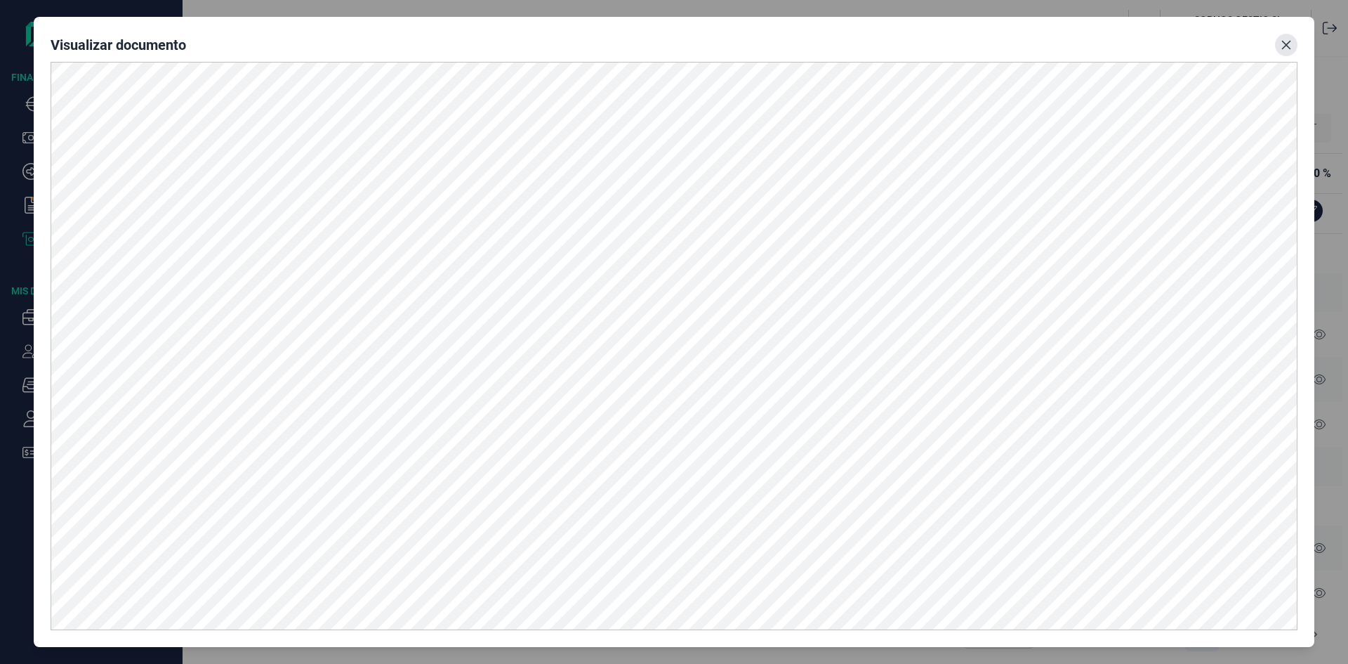
click at [1278, 46] on button "Close" at bounding box center [1286, 45] width 22 height 22
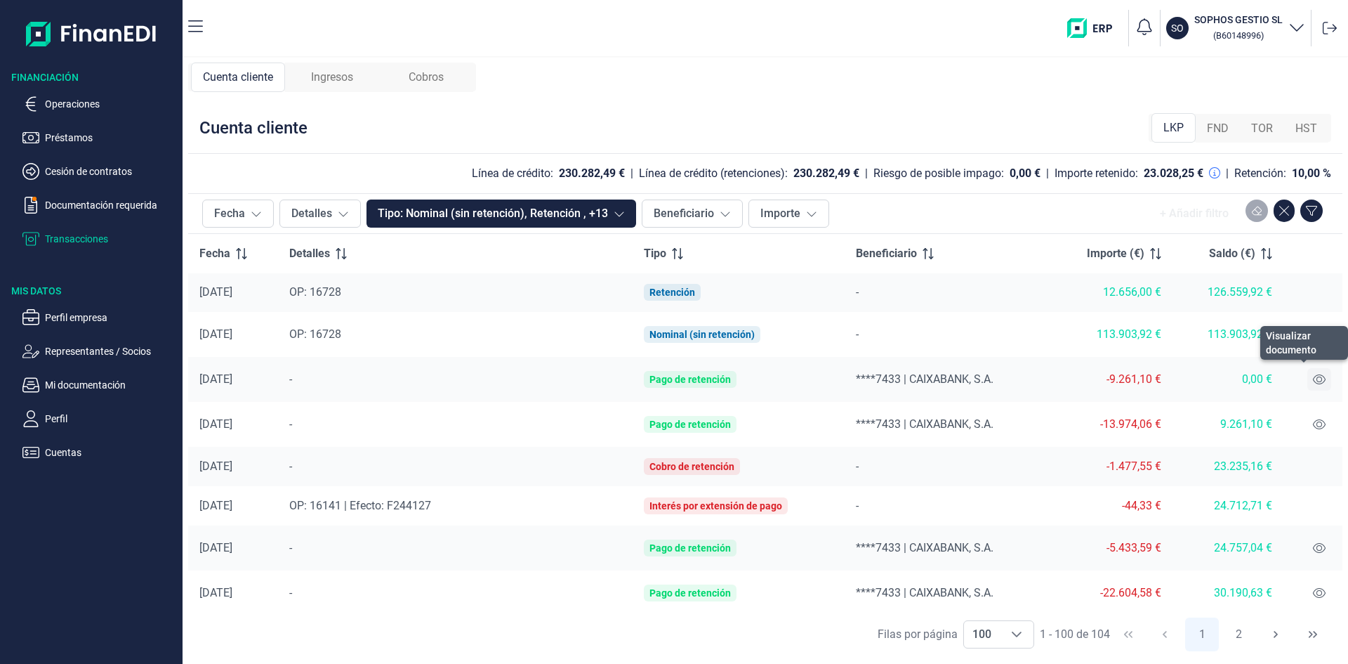
click at [1316, 376] on icon at bounding box center [1319, 379] width 13 height 11
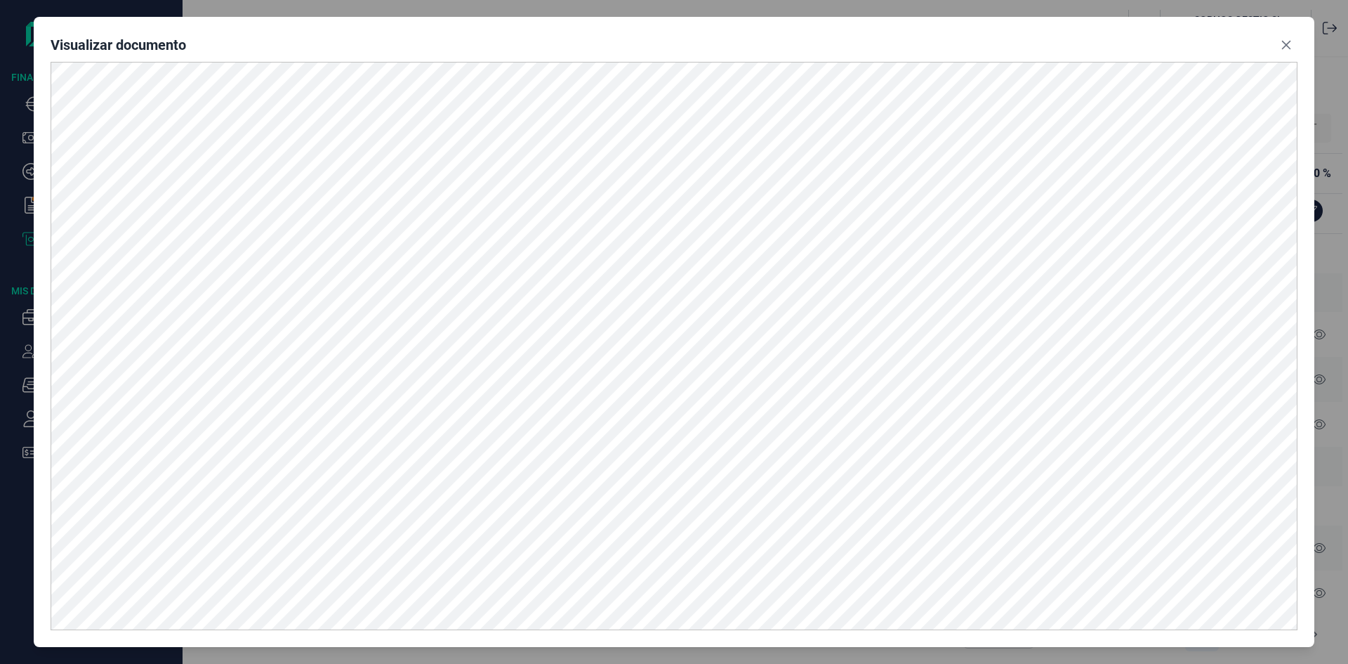
drag, startPoint x: 1293, startPoint y: 47, endPoint x: 1308, endPoint y: 301, distance: 254.6
click at [1293, 47] on button "Close" at bounding box center [1286, 45] width 22 height 22
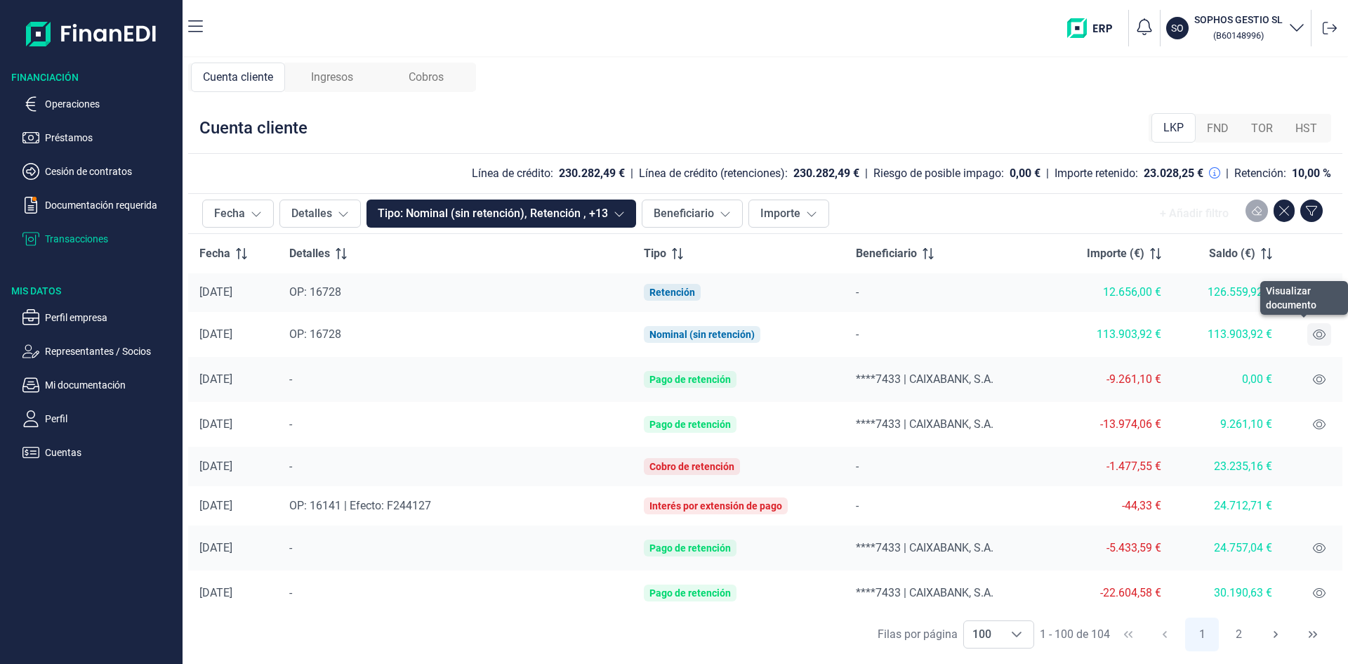
click at [1314, 327] on button at bounding box center [1319, 334] width 24 height 22
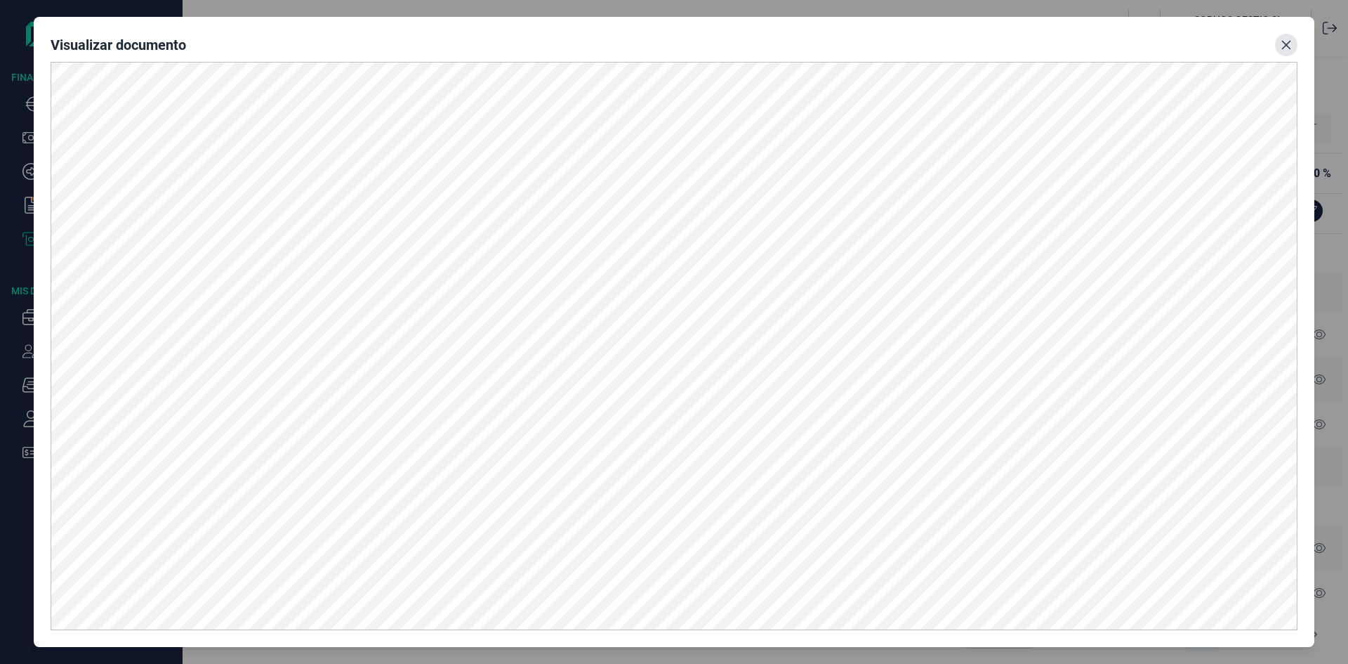
click at [1280, 42] on button "Close" at bounding box center [1286, 45] width 22 height 22
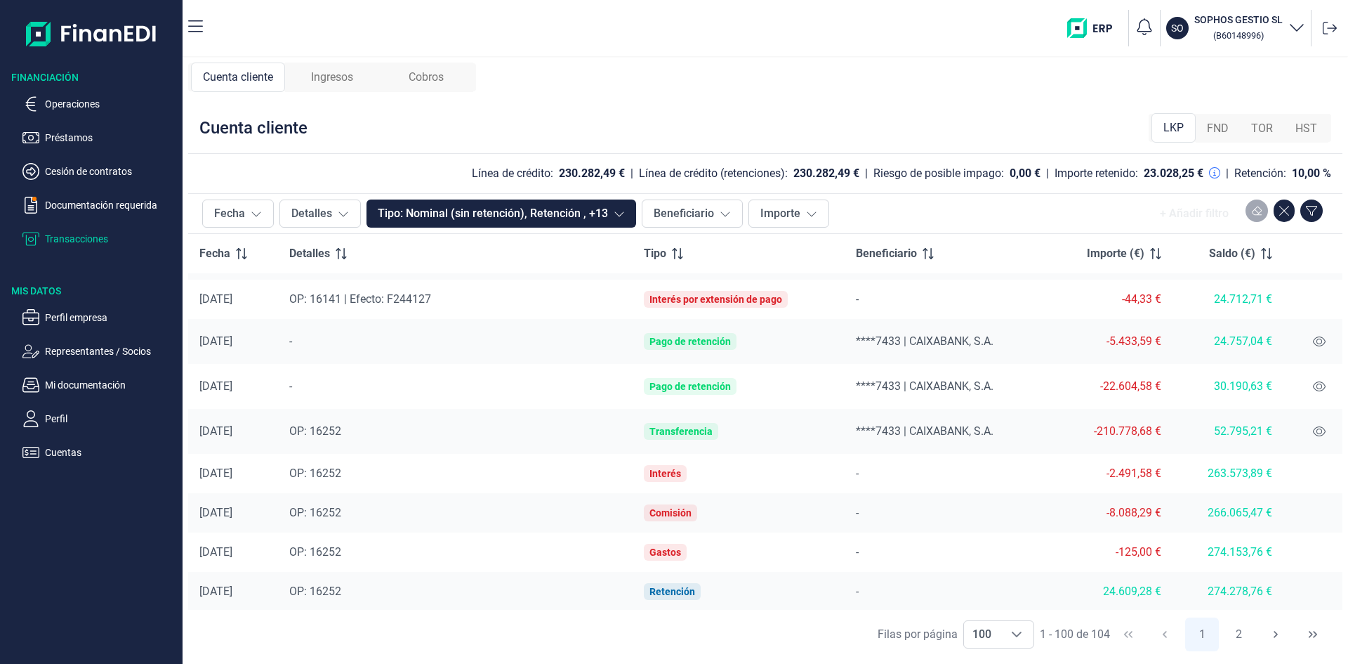
scroll to position [2942, 0]
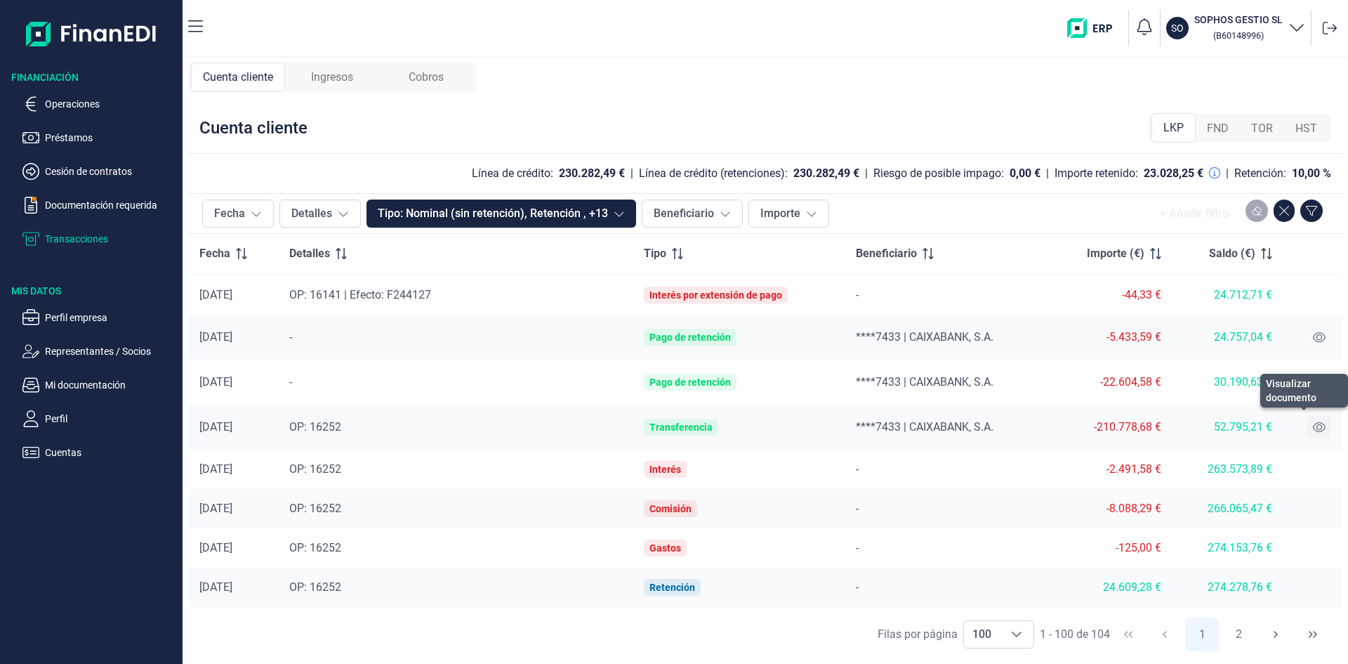
click at [1313, 430] on icon at bounding box center [1319, 426] width 13 height 11
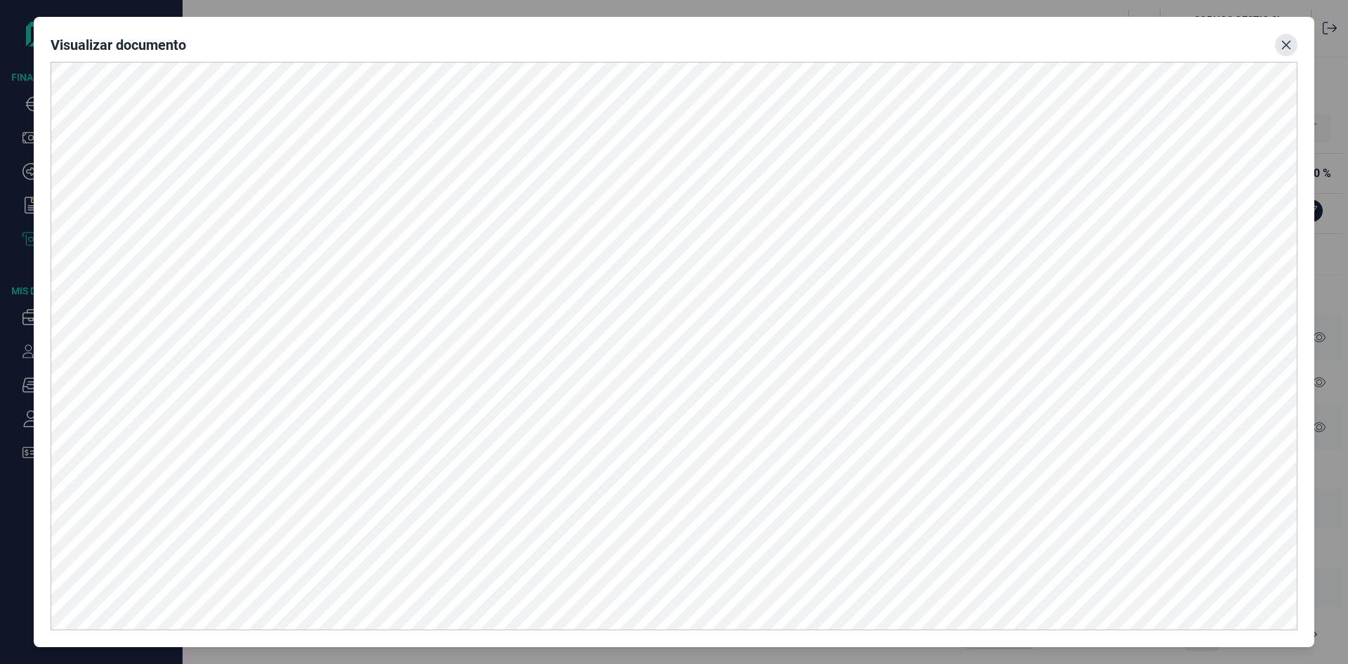
click at [1286, 41] on icon "Close" at bounding box center [1286, 44] width 11 height 11
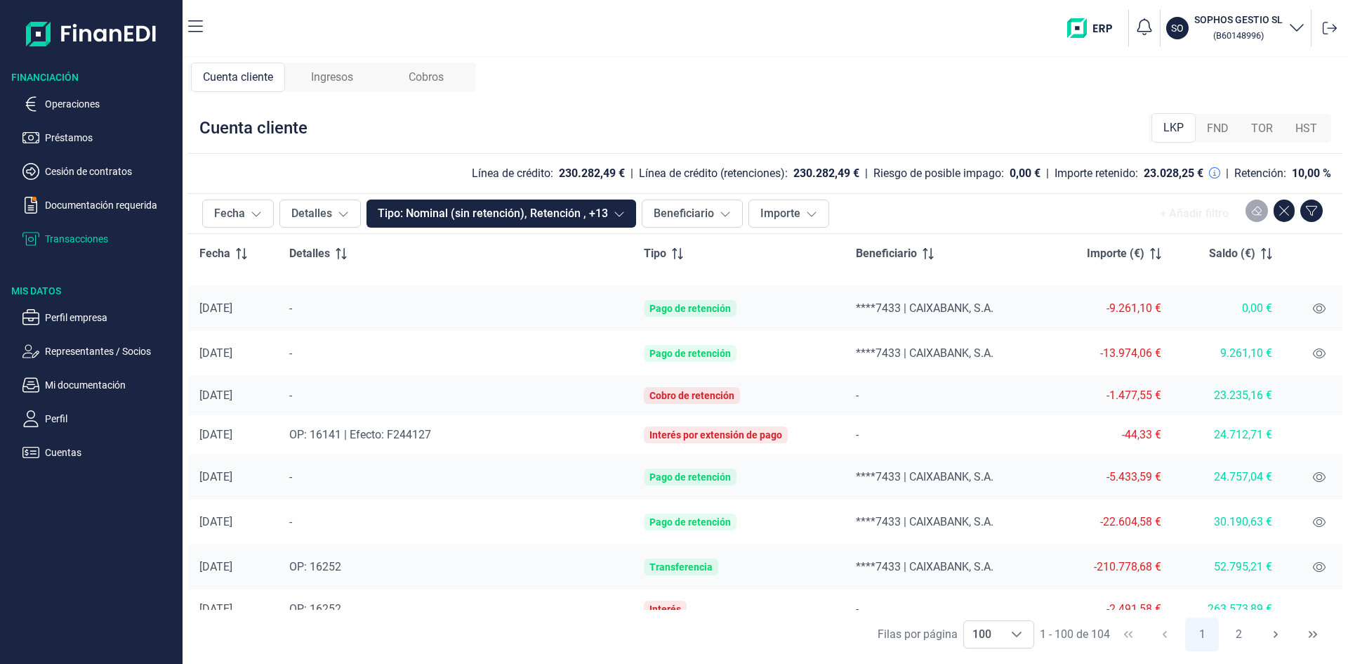
scroll to position [2802, 0]
click at [1316, 358] on icon at bounding box center [1319, 354] width 13 height 10
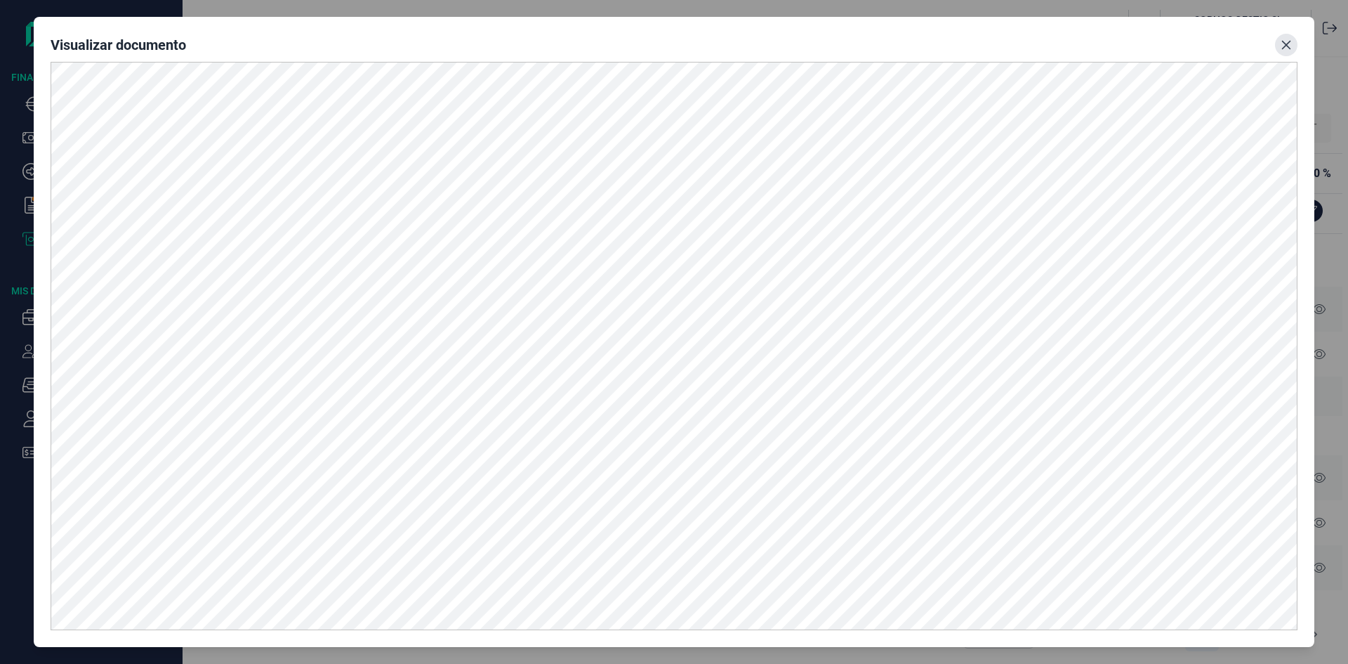
click at [1277, 51] on button "Close" at bounding box center [1286, 45] width 22 height 22
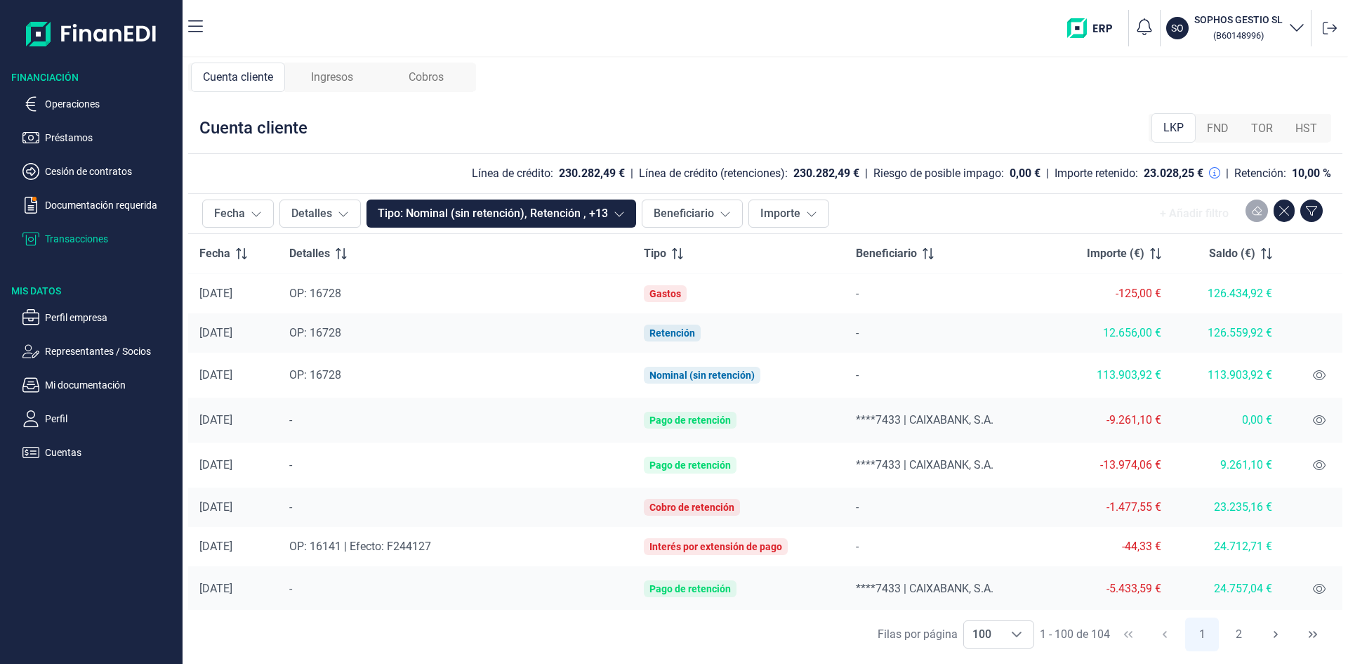
scroll to position [2661, 0]
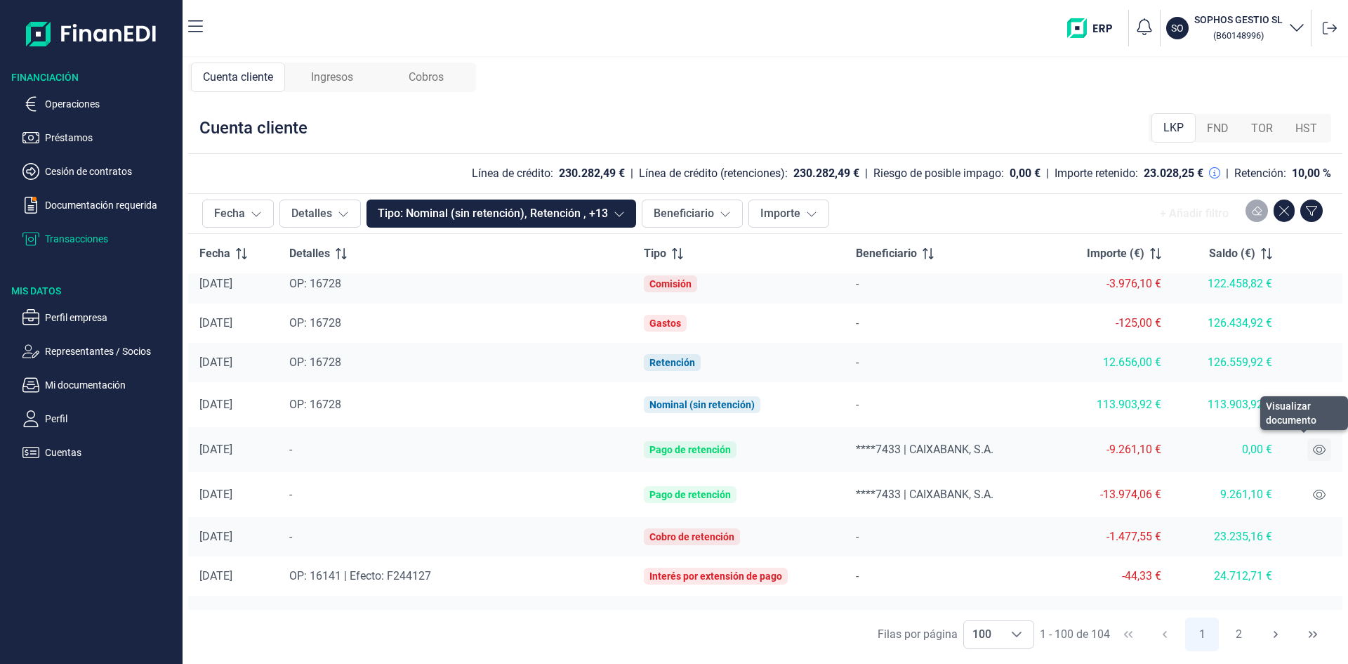
click at [1313, 454] on icon at bounding box center [1319, 449] width 13 height 10
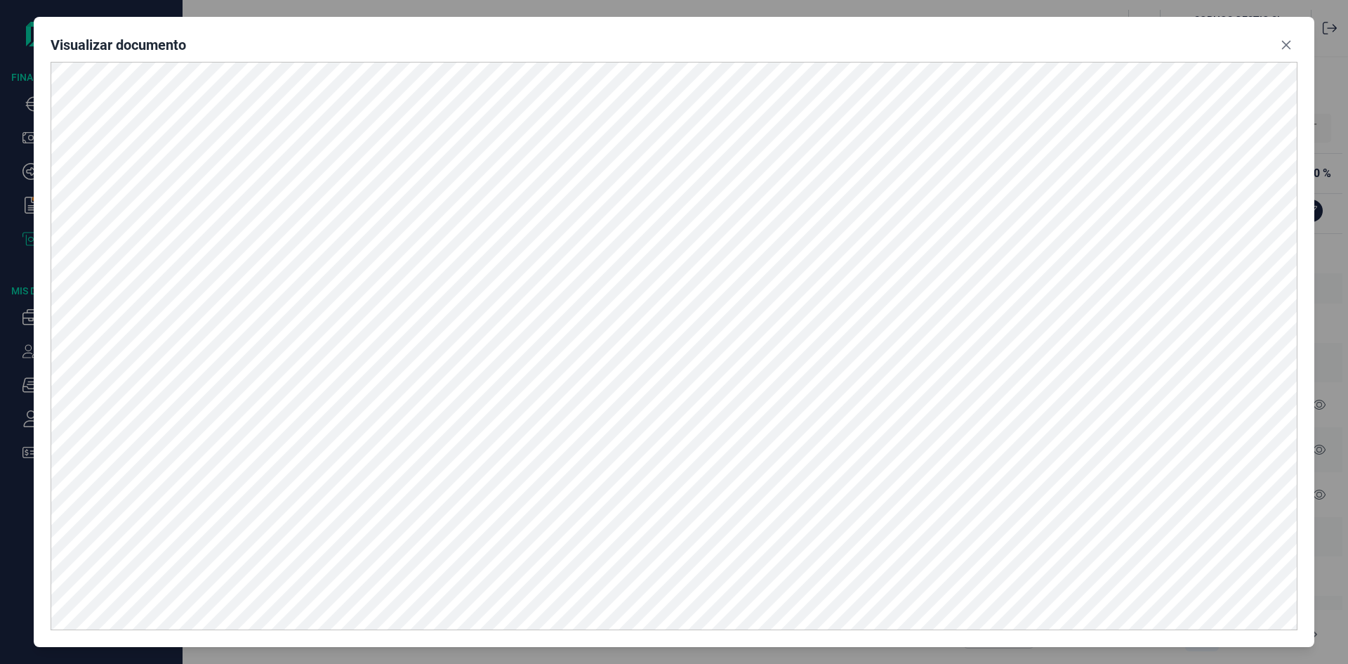
click at [1288, 60] on div "Visualizar documento" at bounding box center [674, 48] width 1247 height 28
click at [1287, 55] on button "Close" at bounding box center [1286, 45] width 22 height 22
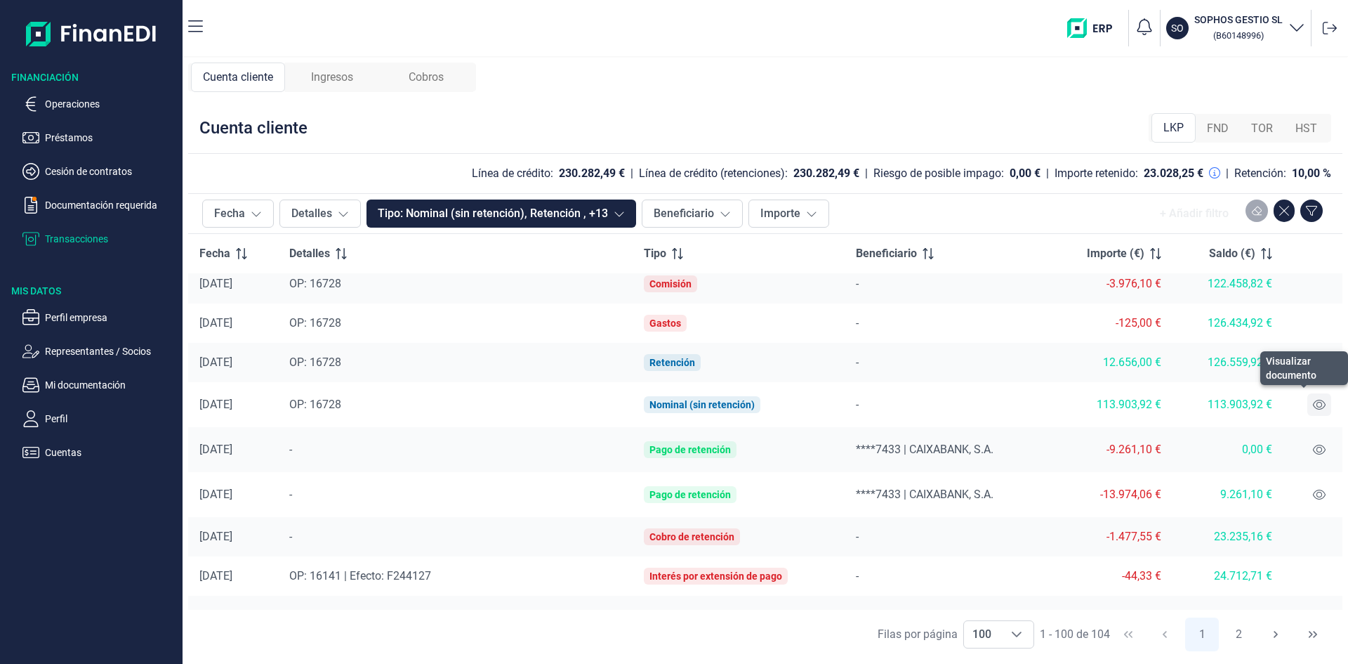
click at [1317, 403] on icon at bounding box center [1319, 404] width 13 height 11
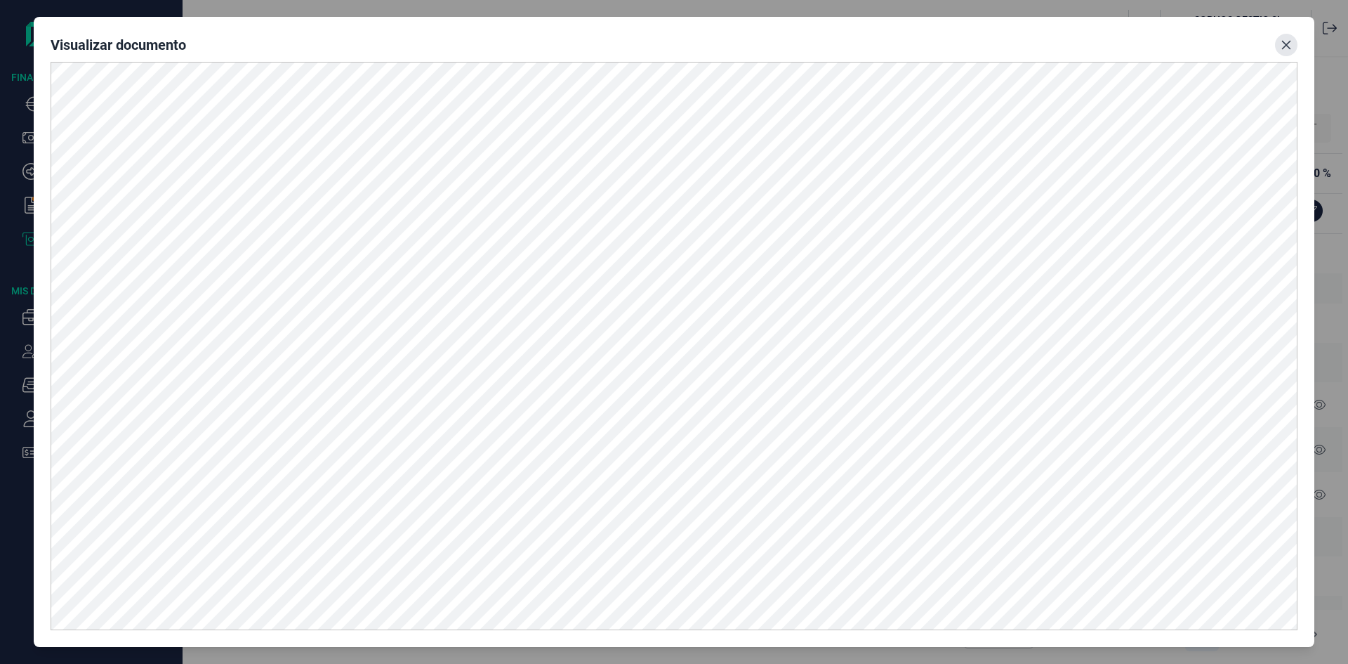
click at [1279, 41] on button "Close" at bounding box center [1286, 45] width 22 height 22
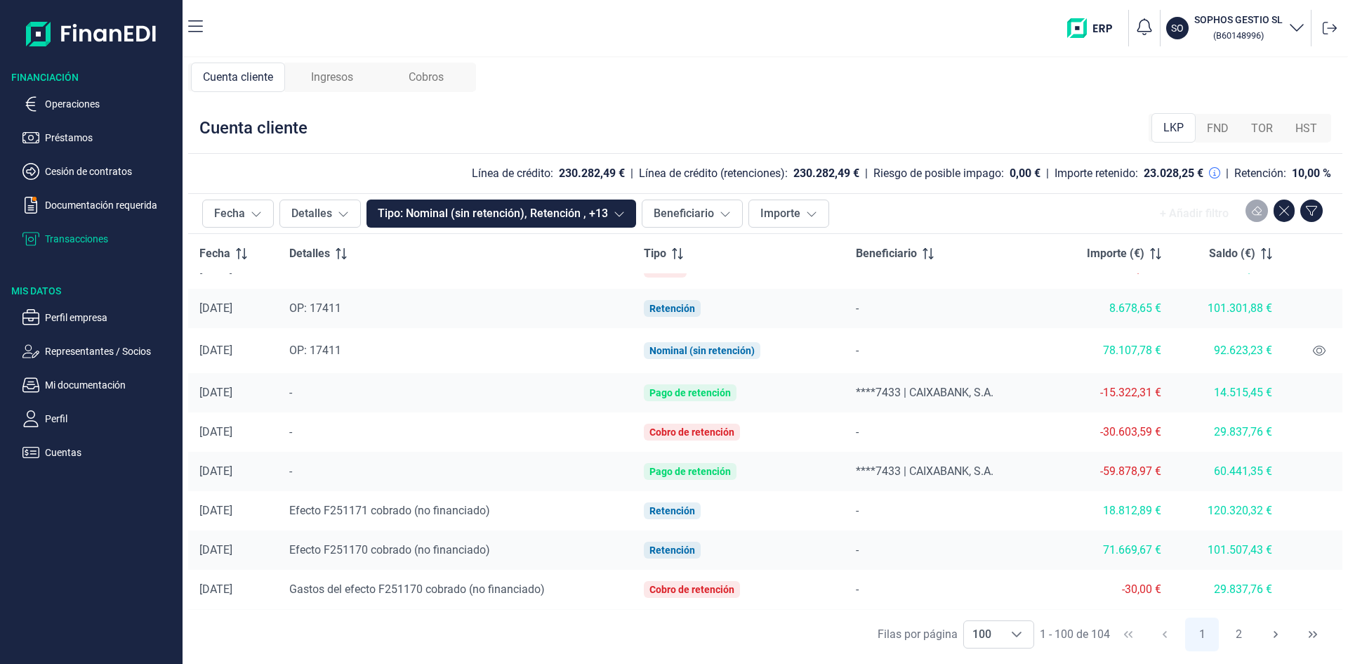
scroll to position [1187, 0]
click at [921, 471] on span "****7433 | CAIXABANK, S.A." at bounding box center [925, 471] width 138 height 13
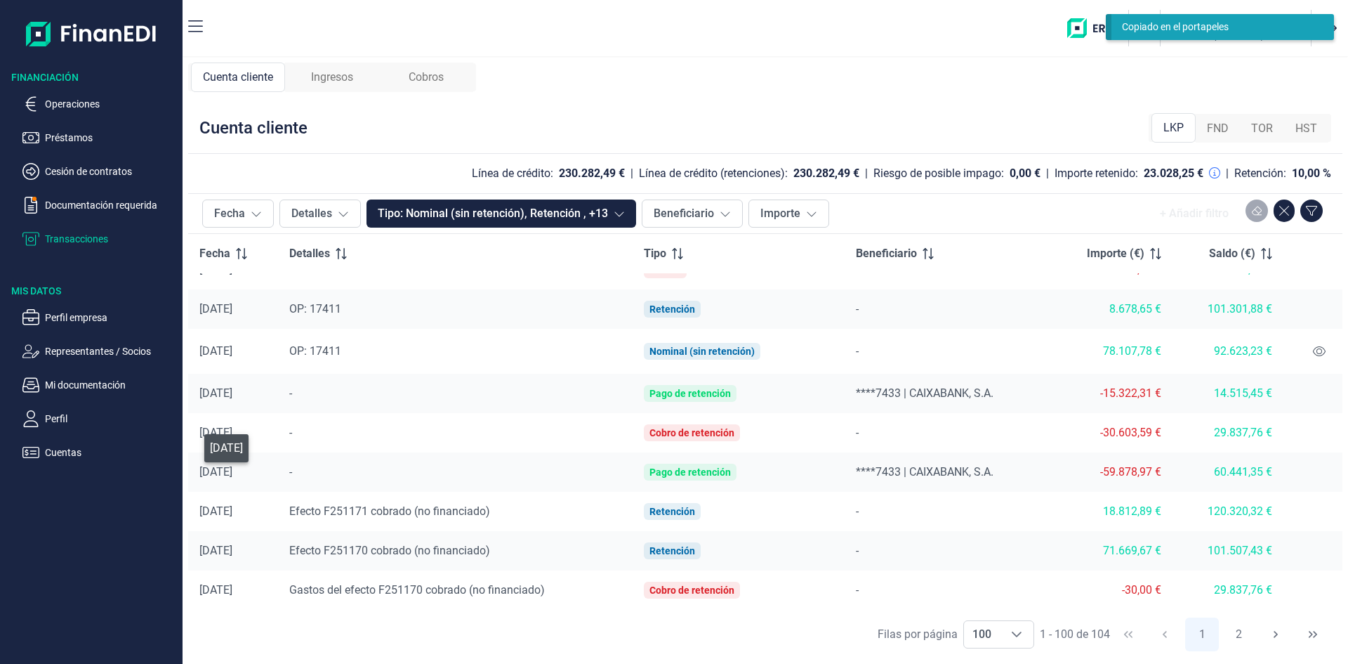
click at [211, 474] on div "23/05/2025" at bounding box center [232, 472] width 67 height 14
click at [230, 478] on div "23/05/2025" at bounding box center [232, 472] width 67 height 14
drag, startPoint x: 258, startPoint y: 473, endPoint x: 297, endPoint y: 473, distance: 38.6
click at [261, 473] on div "23/05/2025" at bounding box center [232, 472] width 67 height 14
click at [297, 473] on td "-" at bounding box center [455, 471] width 355 height 39
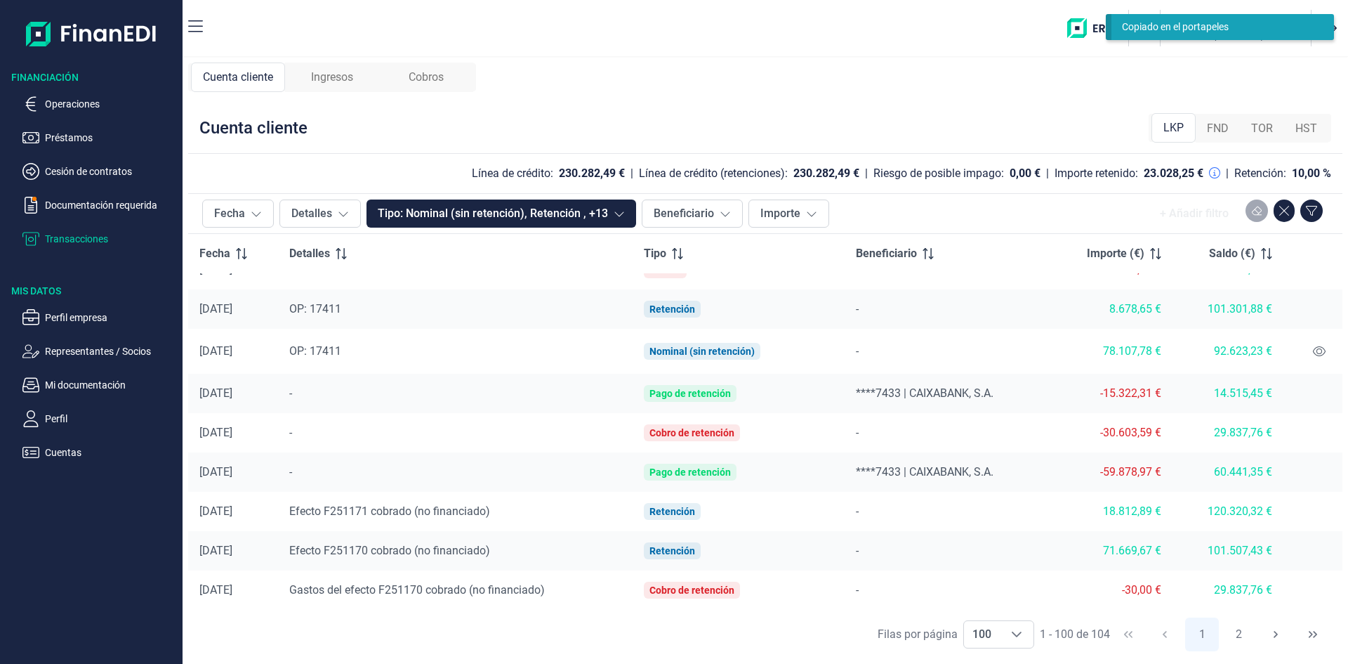
click at [301, 475] on td "-" at bounding box center [455, 471] width 355 height 39
click at [292, 477] on span "-" at bounding box center [290, 471] width 3 height 13
click at [305, 477] on div "-" at bounding box center [455, 471] width 332 height 17
click at [1257, 427] on div "29.837,76 €" at bounding box center [1228, 433] width 88 height 14
click at [1136, 427] on div "-30.603,59 €" at bounding box center [1110, 433] width 101 height 14
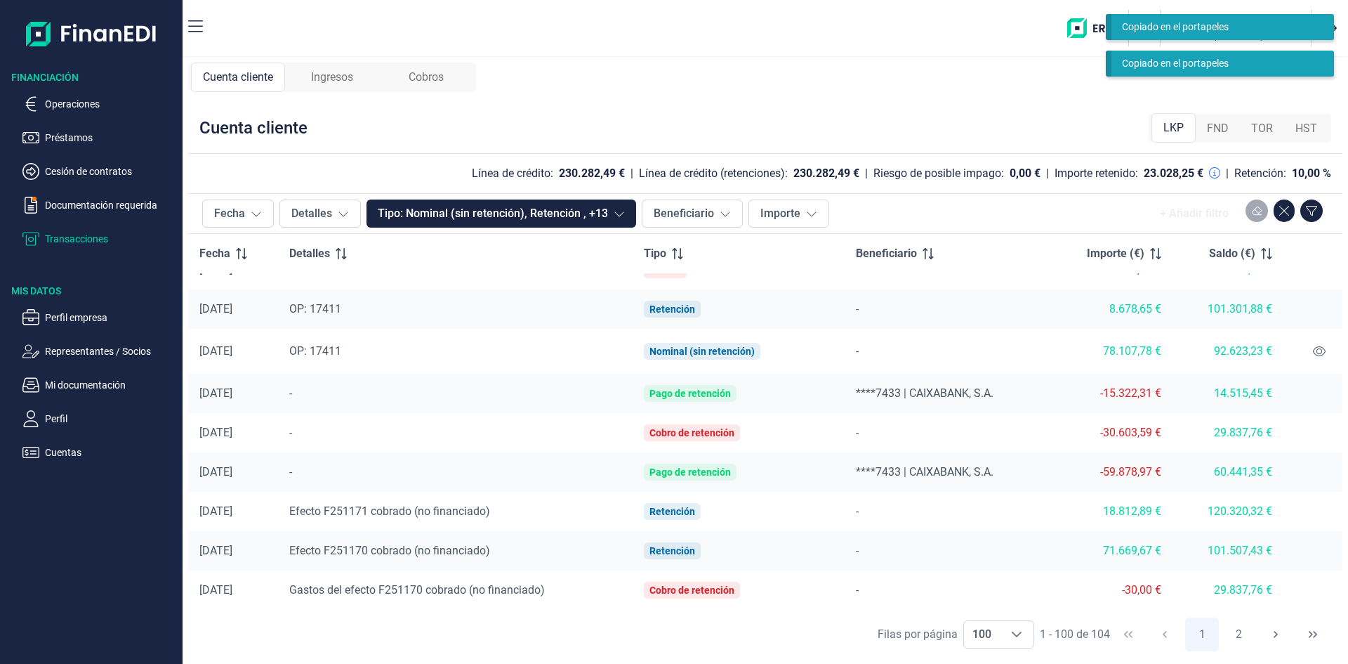
click at [734, 436] on div "Cobro de retención" at bounding box center [692, 432] width 85 height 11
click at [694, 433] on div "Cobro de retención" at bounding box center [692, 432] width 85 height 11
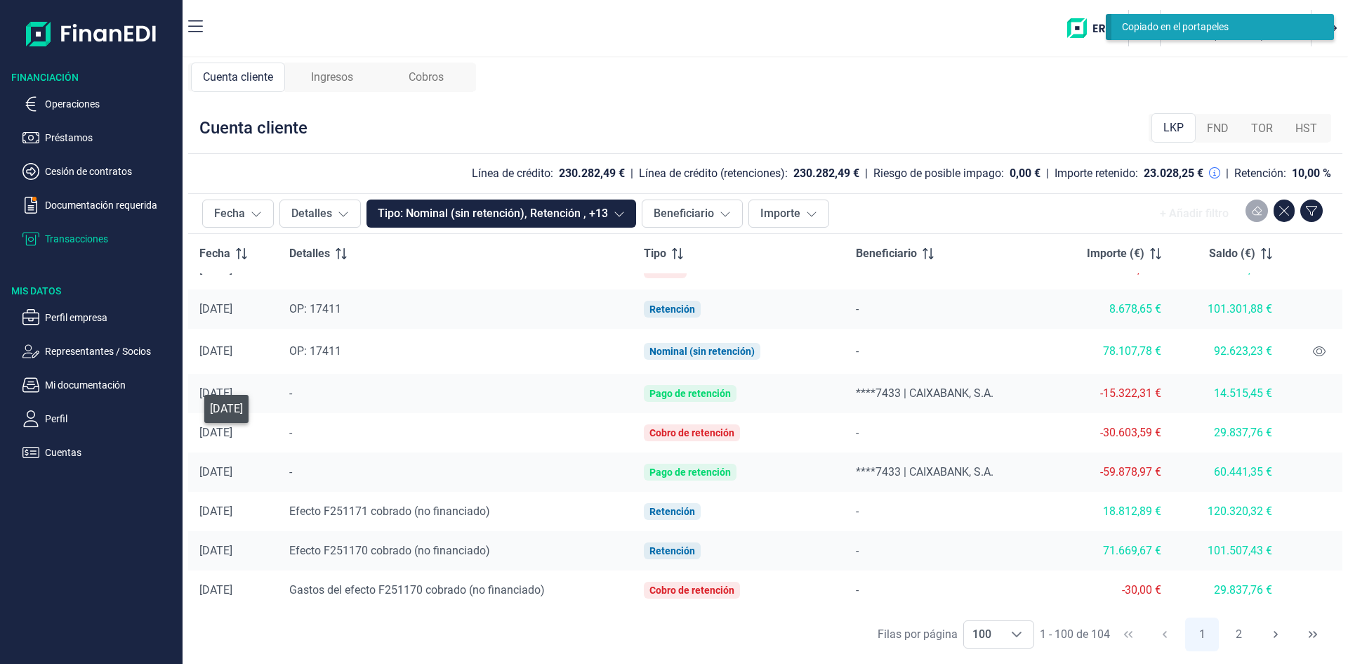
click at [236, 438] on div "05/06/2025" at bounding box center [232, 433] width 67 height 14
click at [243, 394] on div "05/06/2025" at bounding box center [232, 393] width 67 height 14
drag, startPoint x: 884, startPoint y: 378, endPoint x: 685, endPoint y: 382, distance: 198.8
click at [883, 378] on td "****7433 | CAIXABANK, S.A." at bounding box center [947, 393] width 204 height 39
click at [687, 395] on div "Pago de retención" at bounding box center [690, 393] width 81 height 11
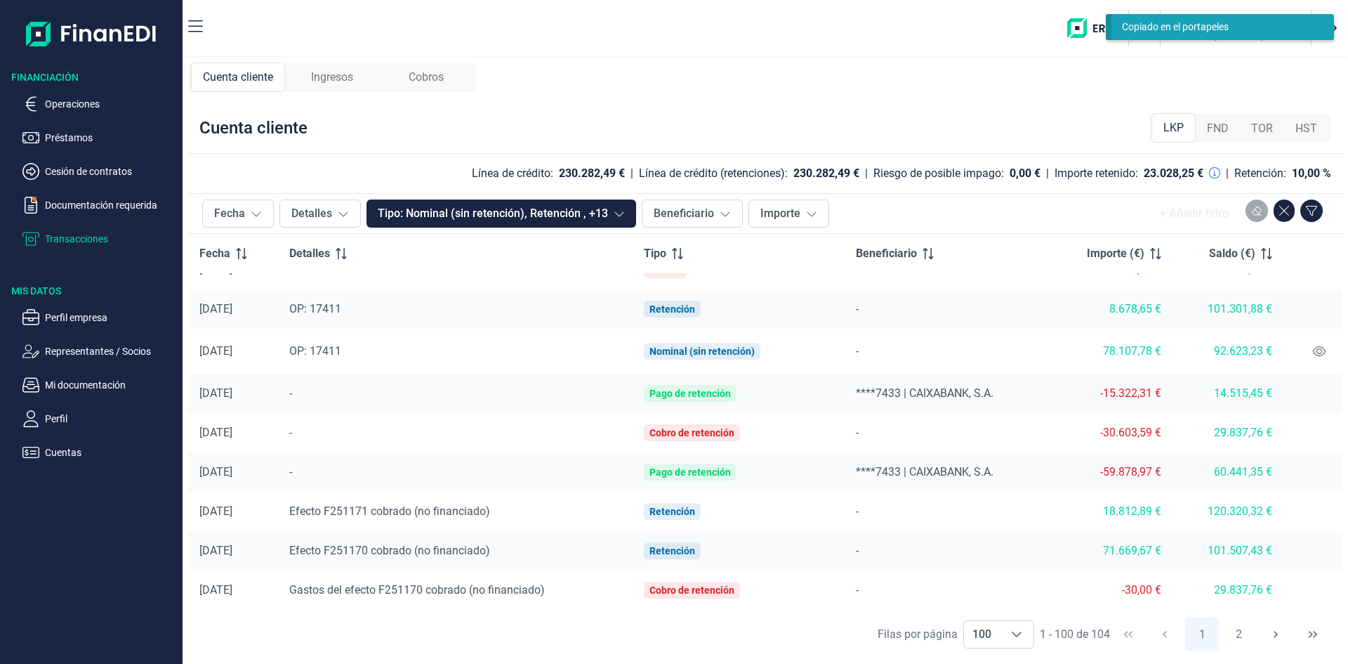
click at [1185, 403] on td "14.515,45 €" at bounding box center [1228, 393] width 111 height 39
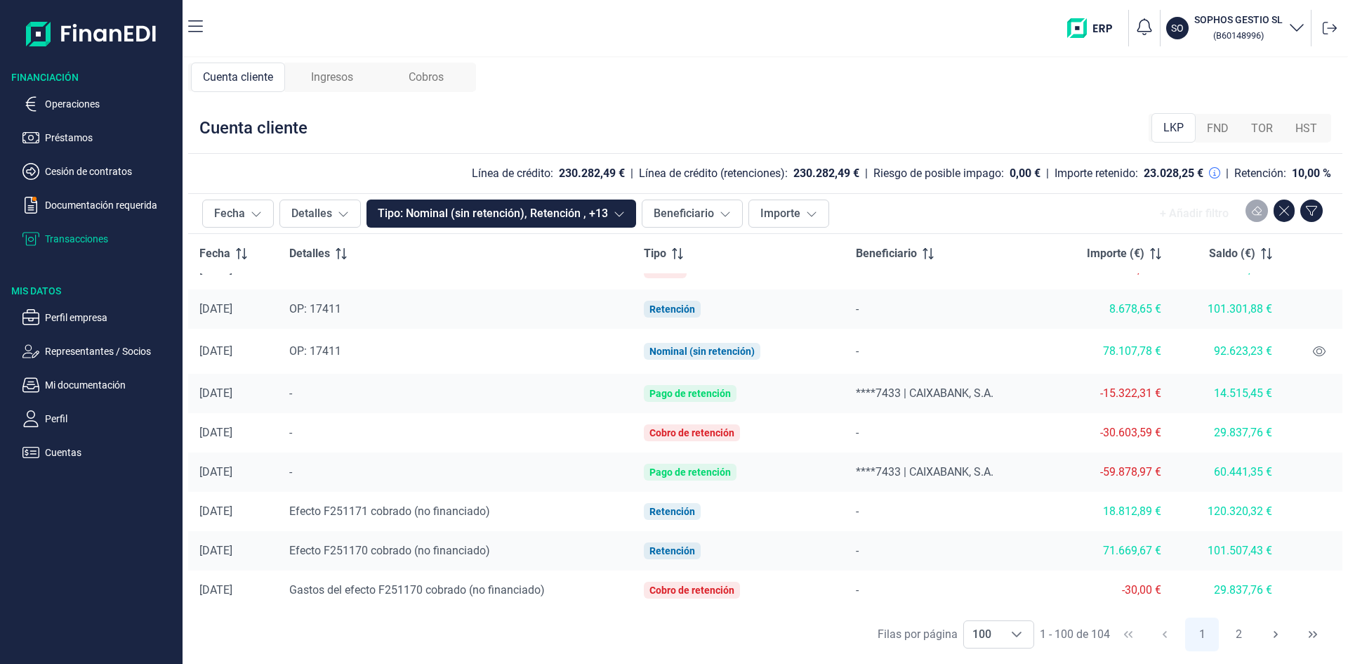
scroll to position [1116, 0]
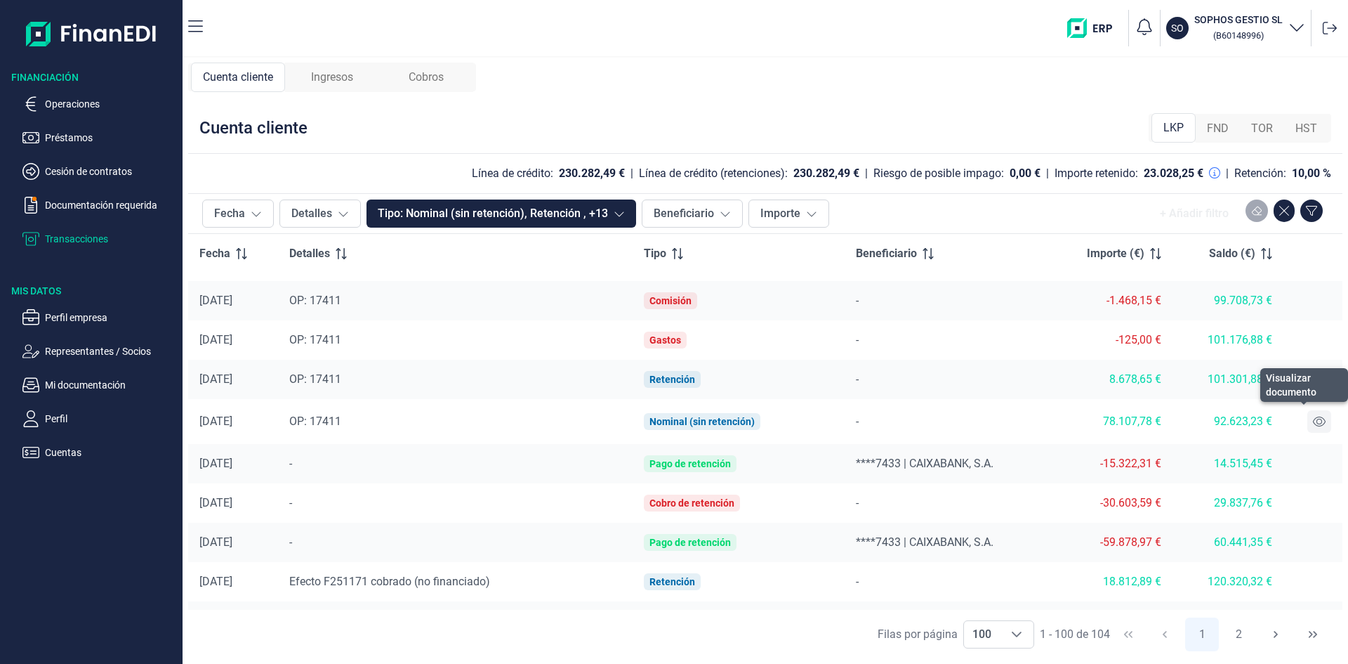
click at [1313, 423] on icon at bounding box center [1319, 421] width 13 height 10
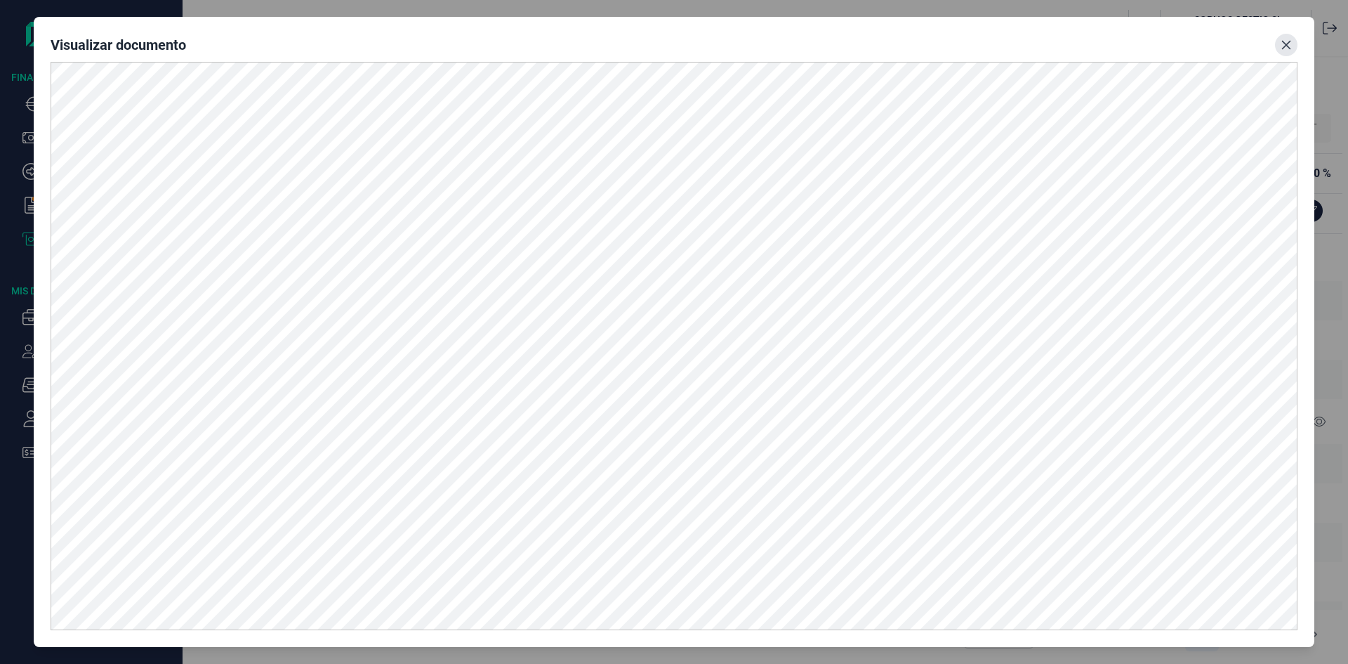
click at [1282, 45] on icon "Close" at bounding box center [1286, 44] width 11 height 11
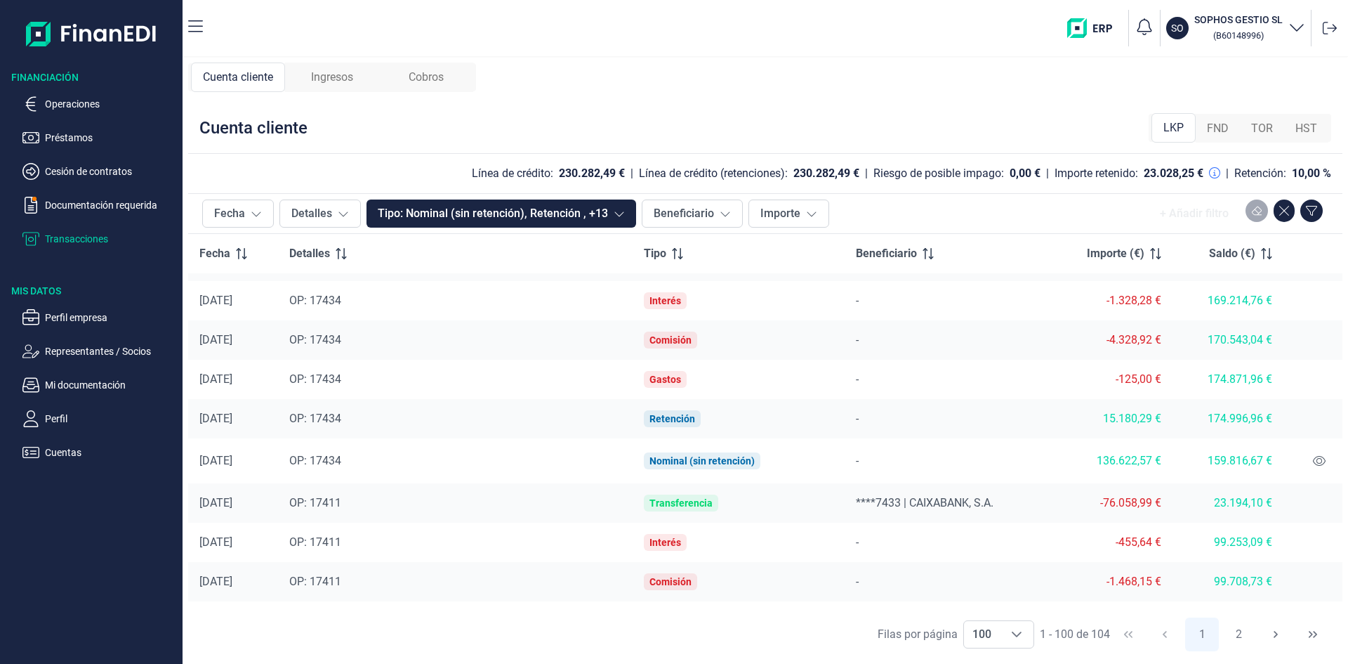
scroll to position [695, 0]
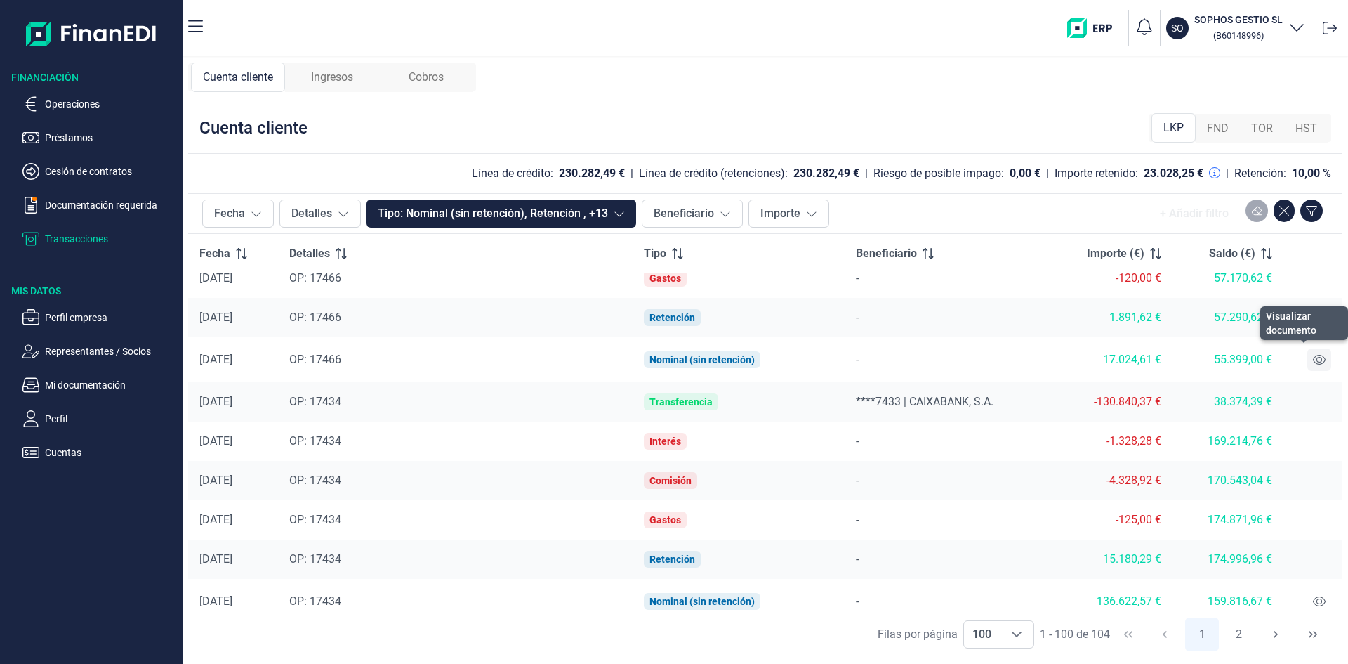
click at [1318, 356] on icon at bounding box center [1319, 359] width 13 height 11
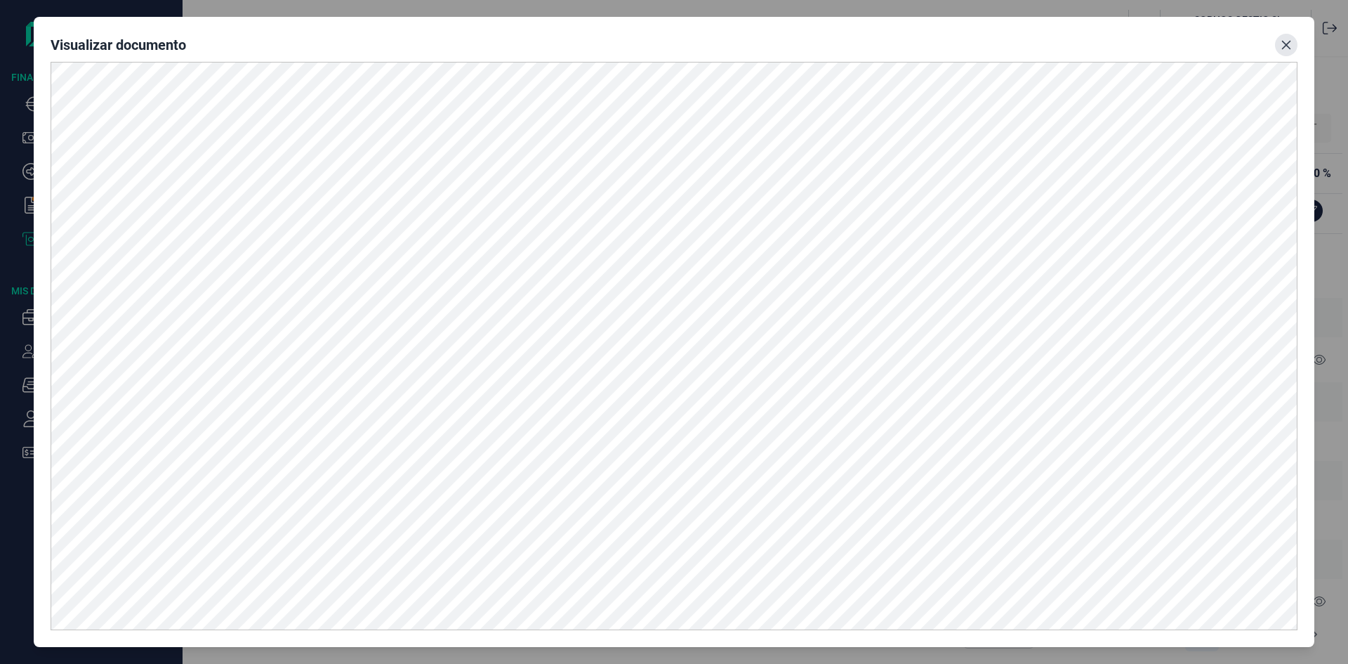
click at [1284, 39] on icon "Close" at bounding box center [1286, 44] width 11 height 11
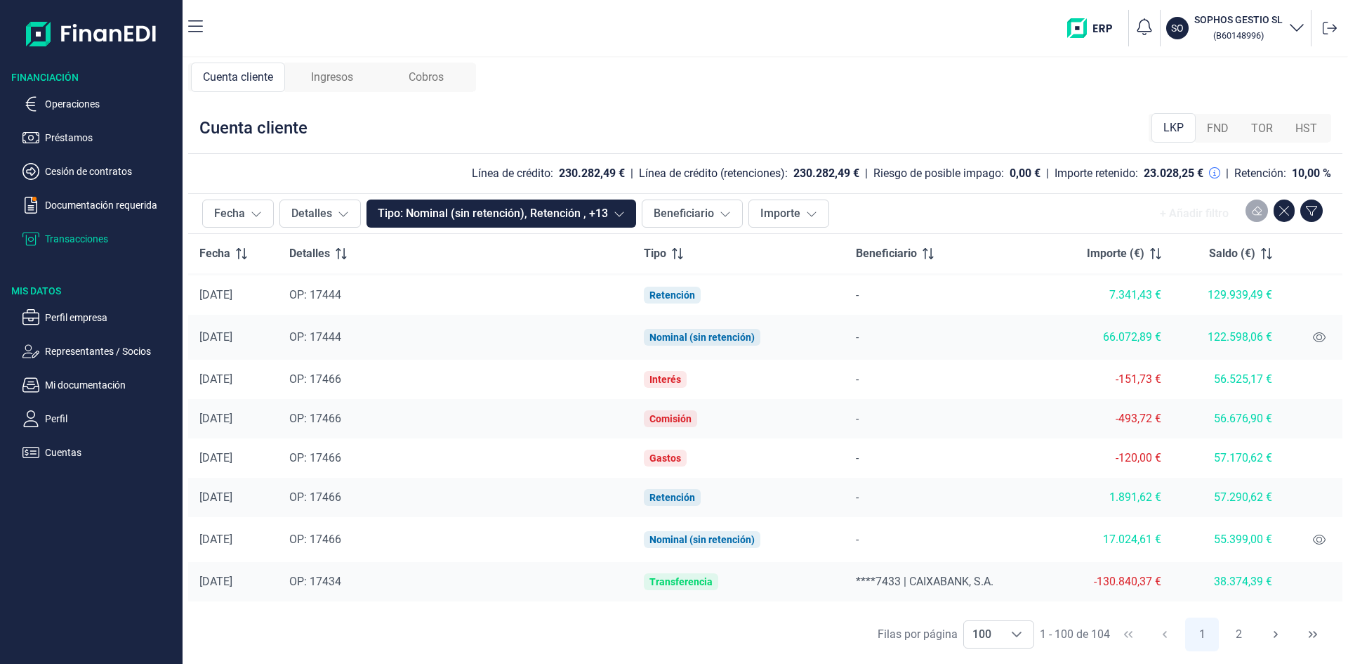
scroll to position [485, 0]
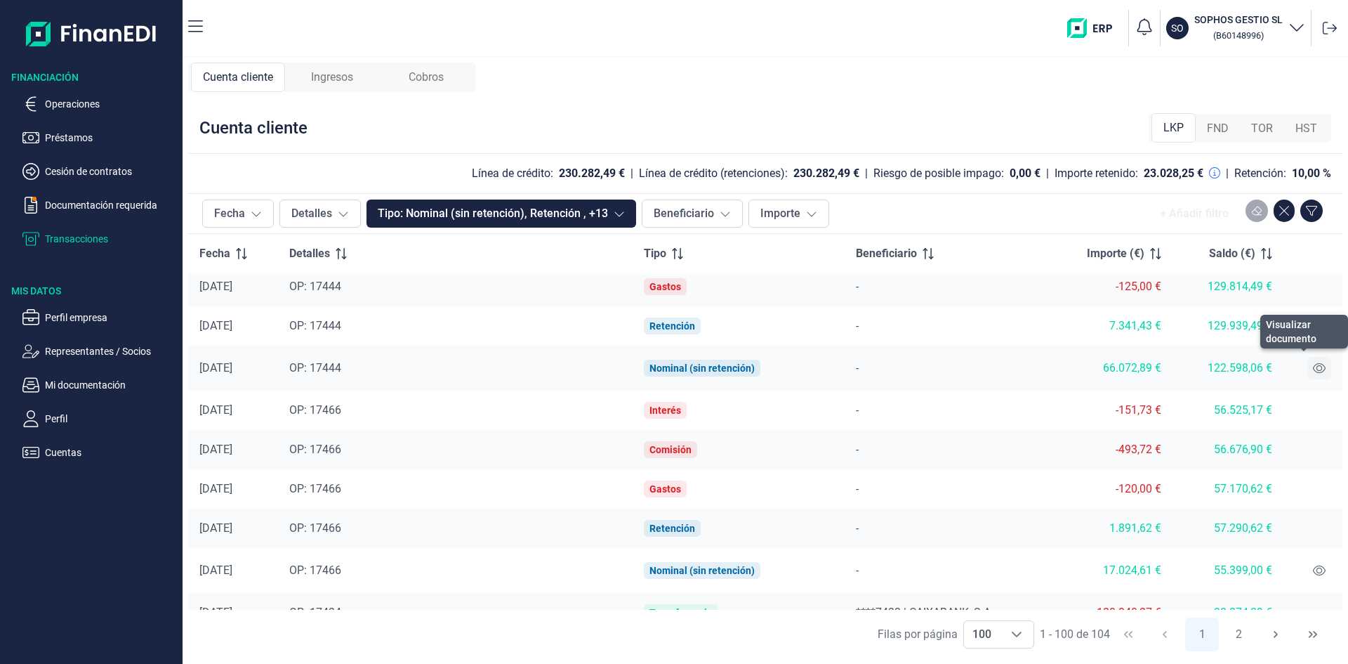
click at [1315, 367] on icon at bounding box center [1319, 367] width 13 height 11
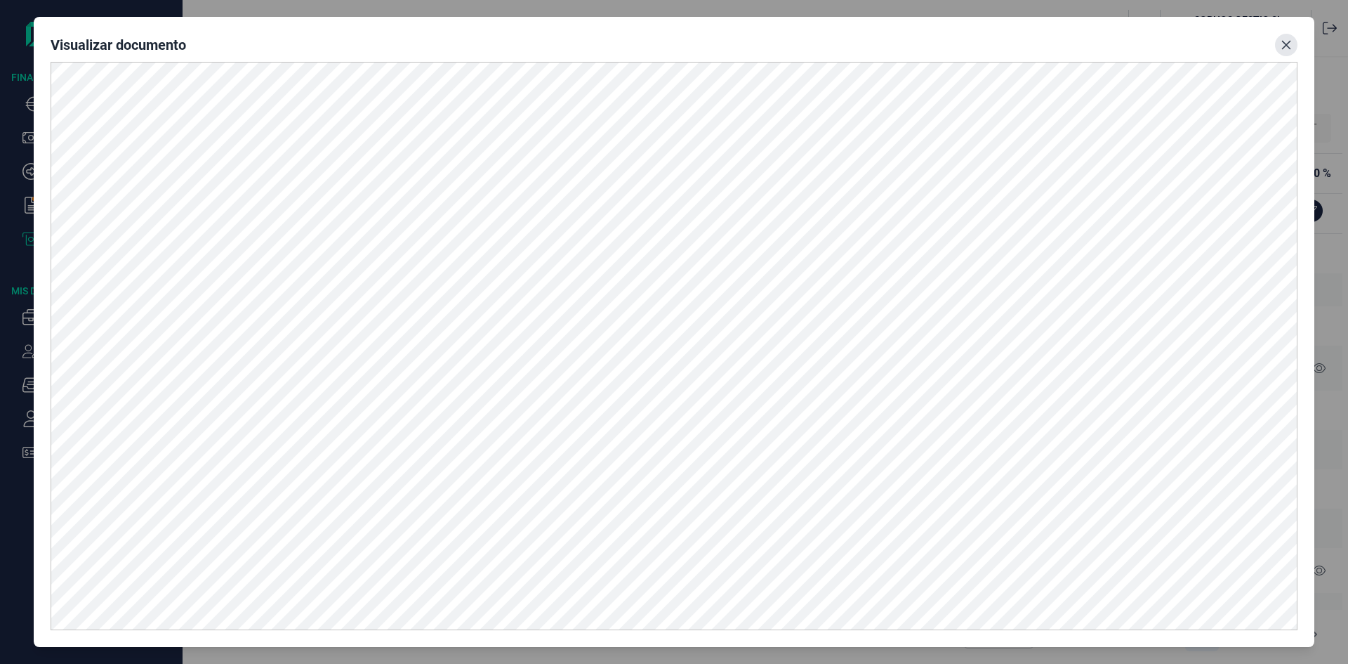
click at [1284, 44] on icon "Close" at bounding box center [1286, 44] width 11 height 11
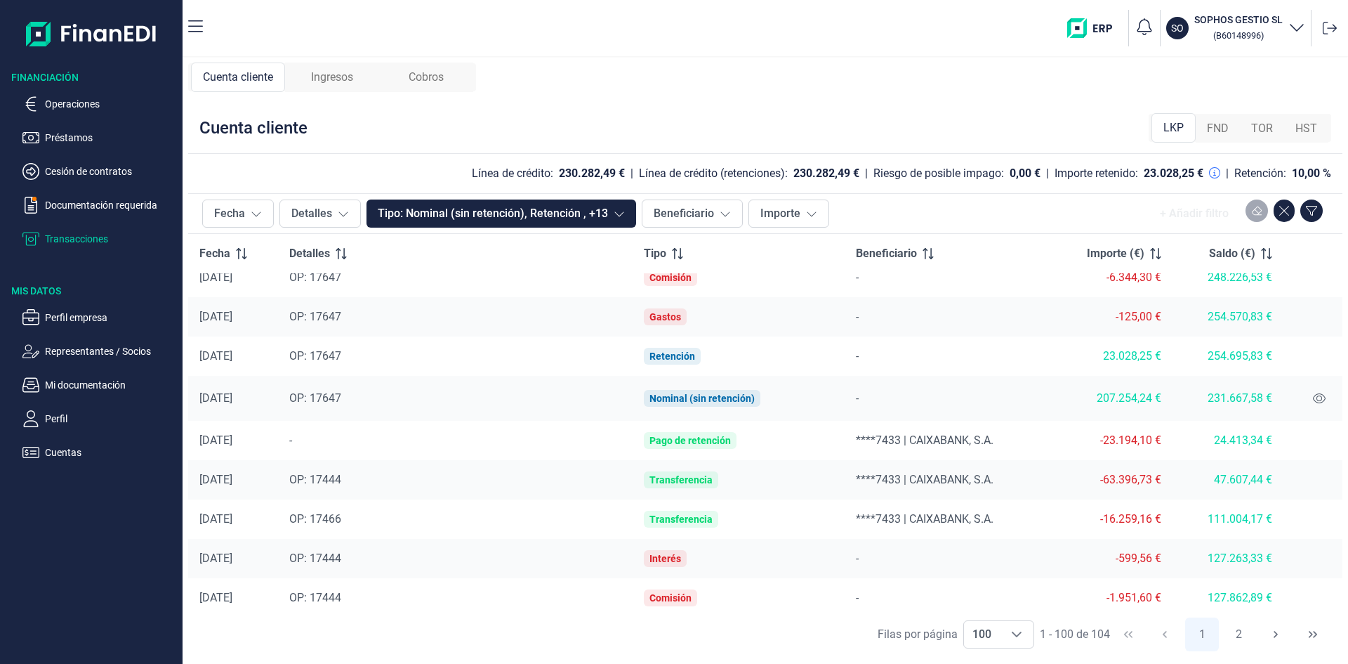
scroll to position [133, 0]
click at [1310, 392] on button at bounding box center [1319, 399] width 24 height 22
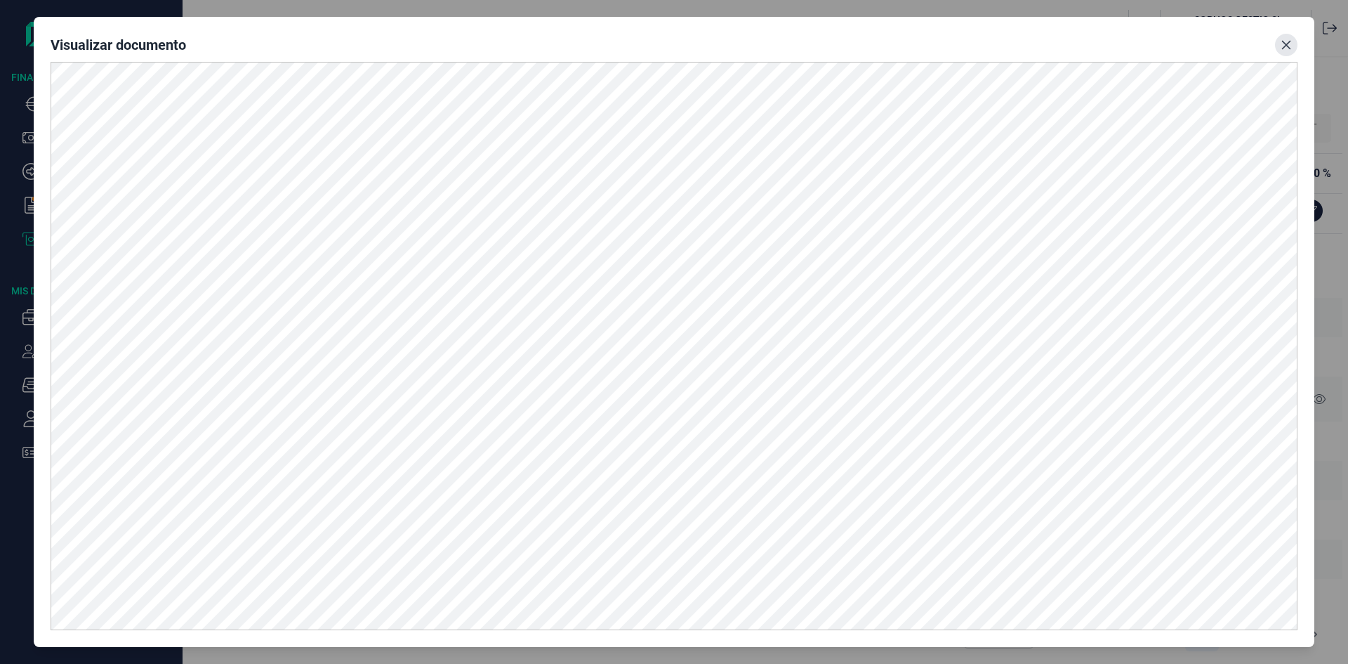
click at [1291, 44] on icon "Close" at bounding box center [1286, 44] width 11 height 11
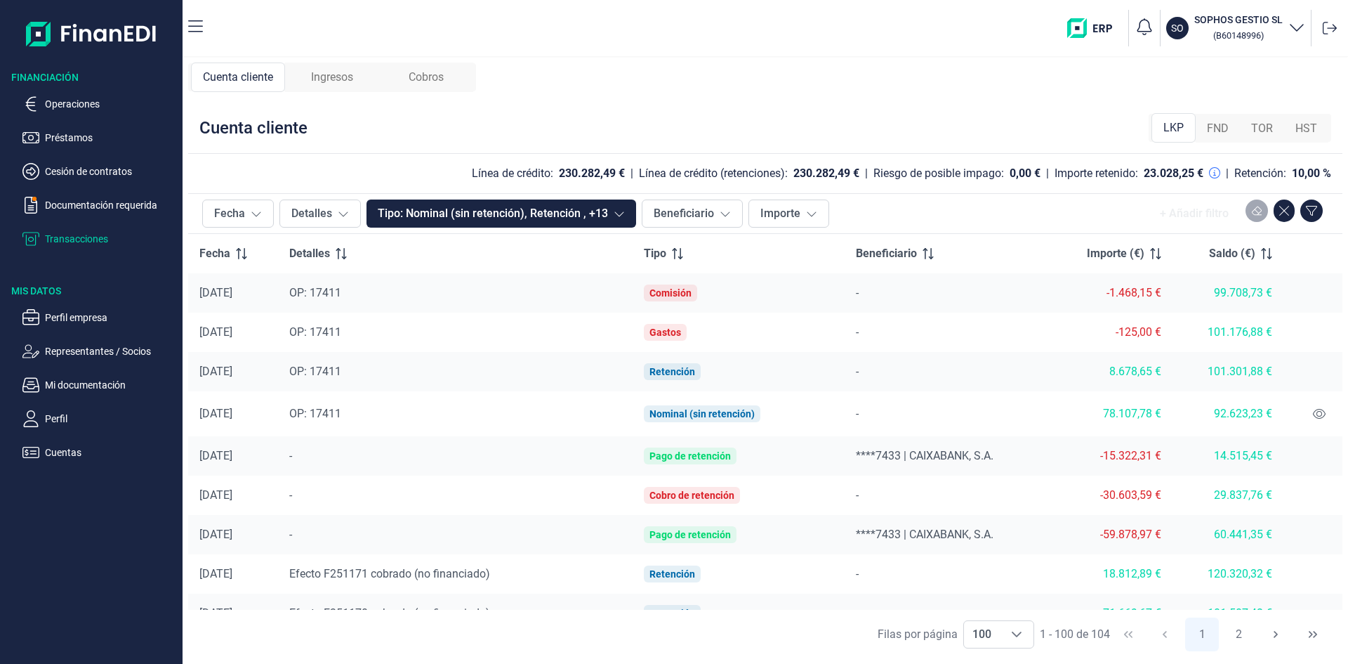
scroll to position [1124, 0]
click at [351, 86] on div "Ingresos" at bounding box center [332, 76] width 94 height 29
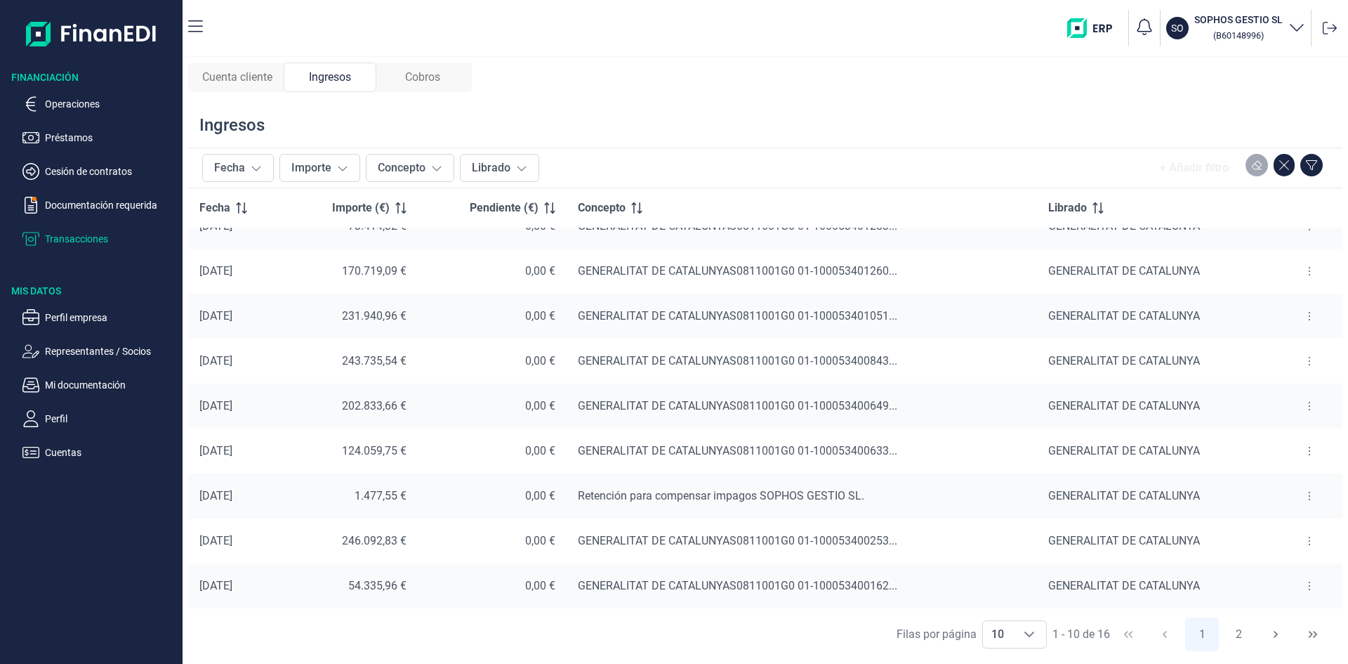
scroll to position [0, 0]
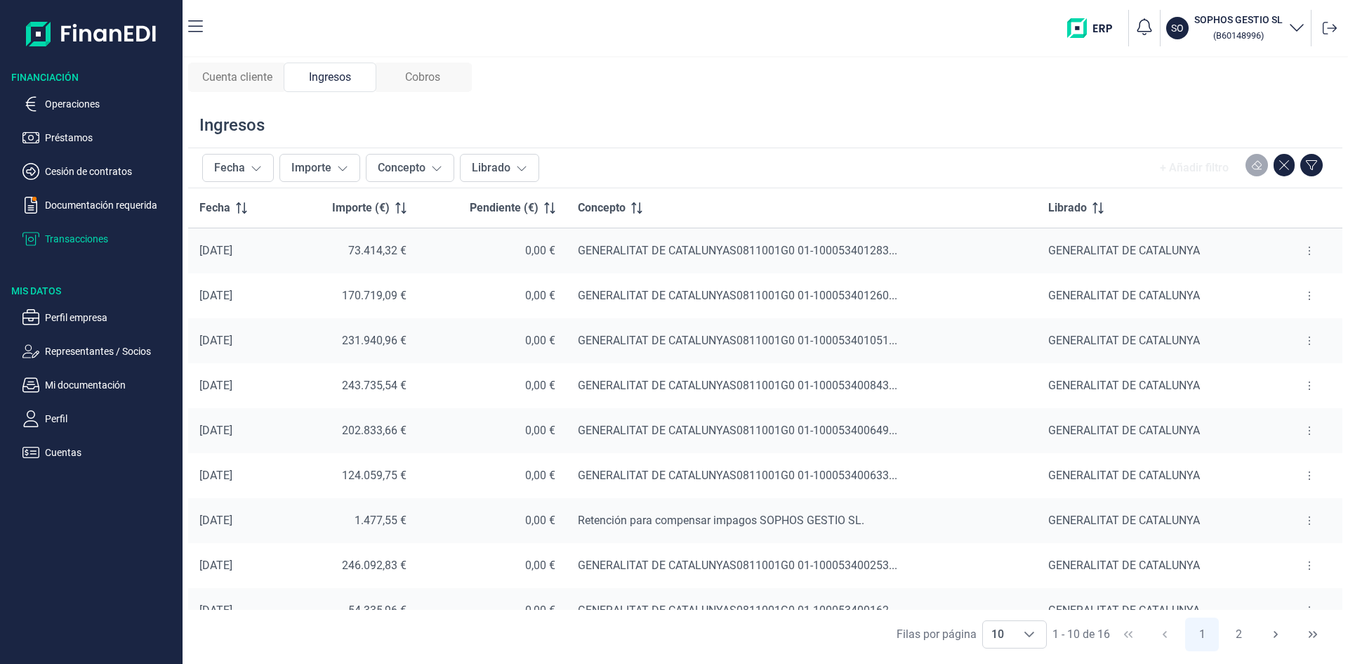
click at [1307, 384] on button at bounding box center [1309, 385] width 25 height 22
click at [1293, 419] on span "Ver cobros" at bounding box center [1282, 421] width 47 height 14
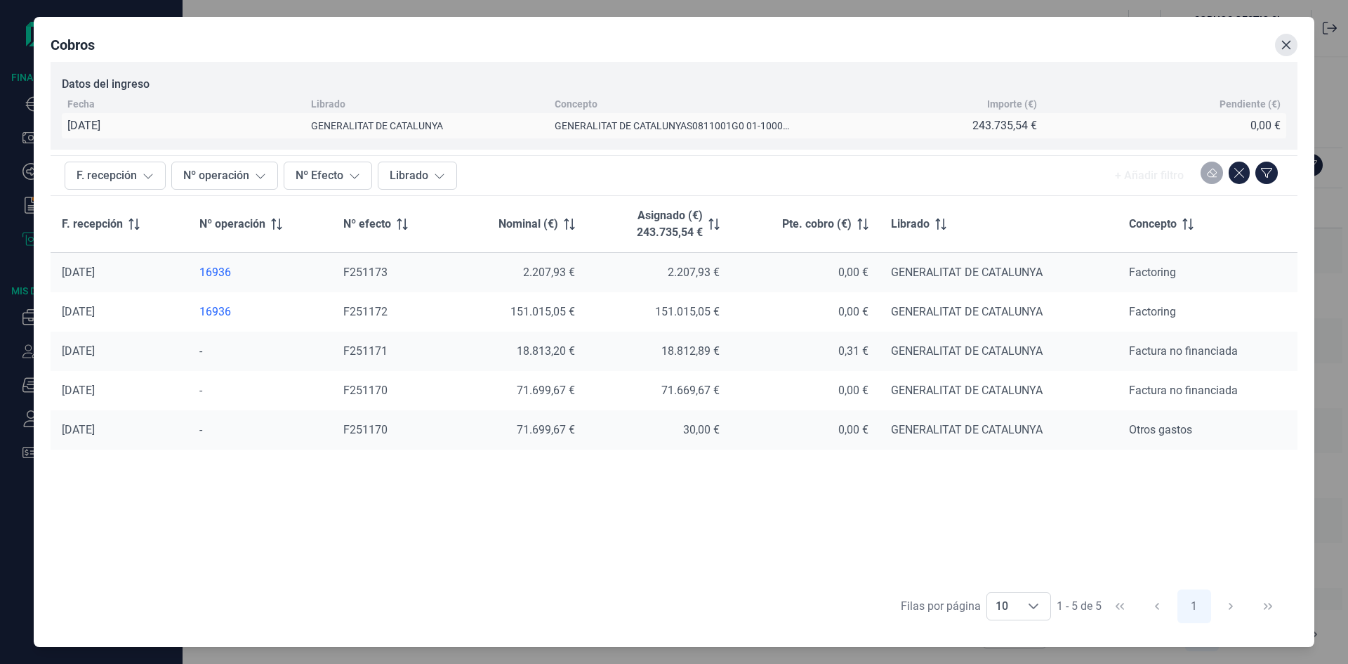
click at [1293, 46] on button "Close" at bounding box center [1286, 45] width 22 height 22
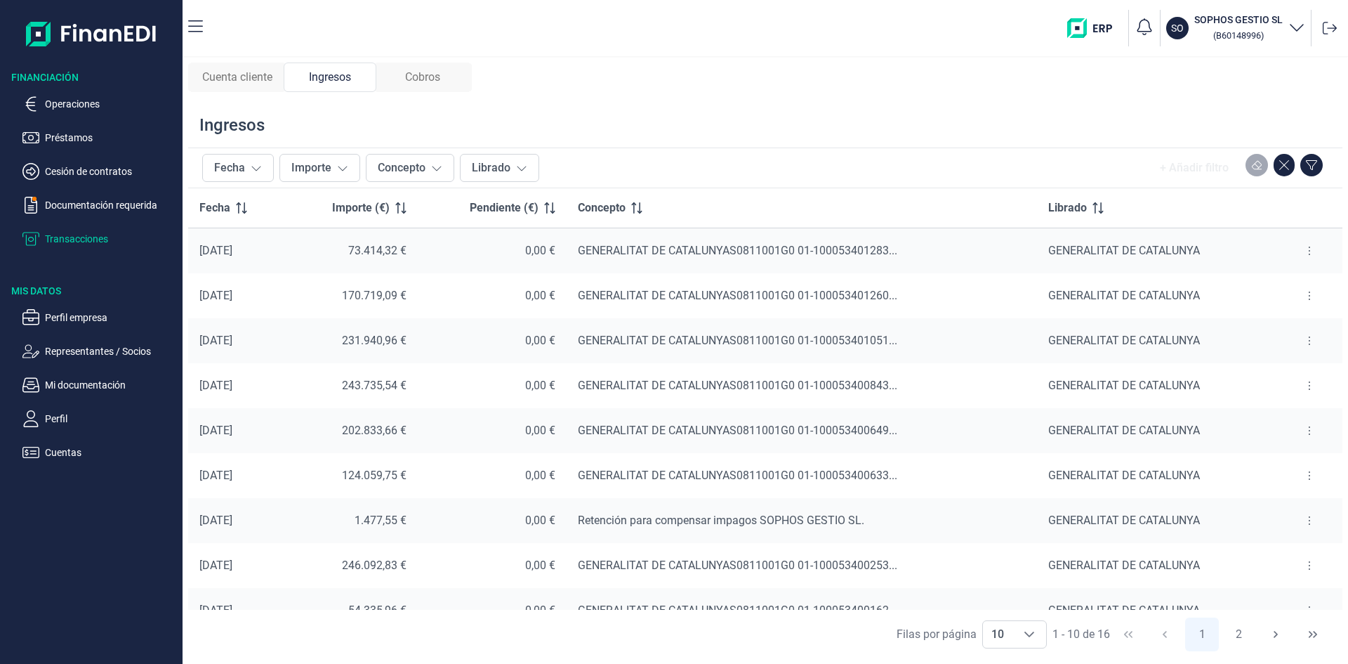
click at [414, 73] on span "Cobros" at bounding box center [422, 77] width 35 height 17
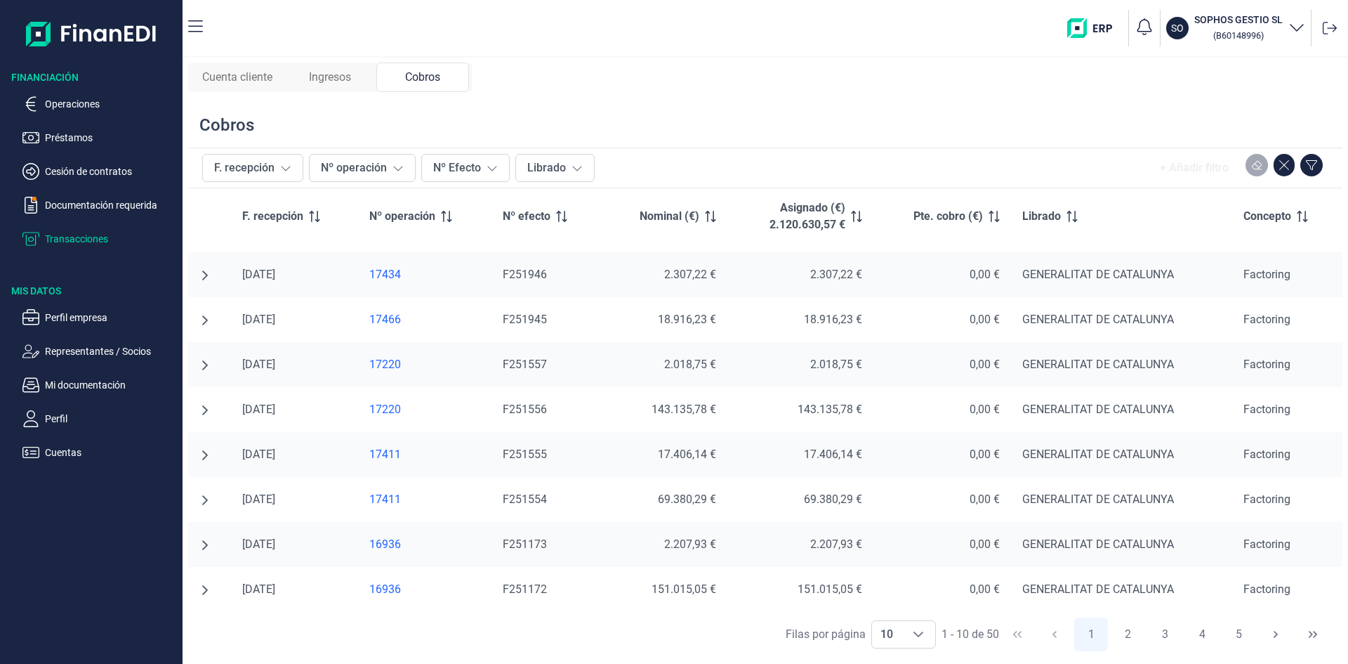
scroll to position [85, 0]
click at [391, 404] on div "17220" at bounding box center [424, 407] width 111 height 14
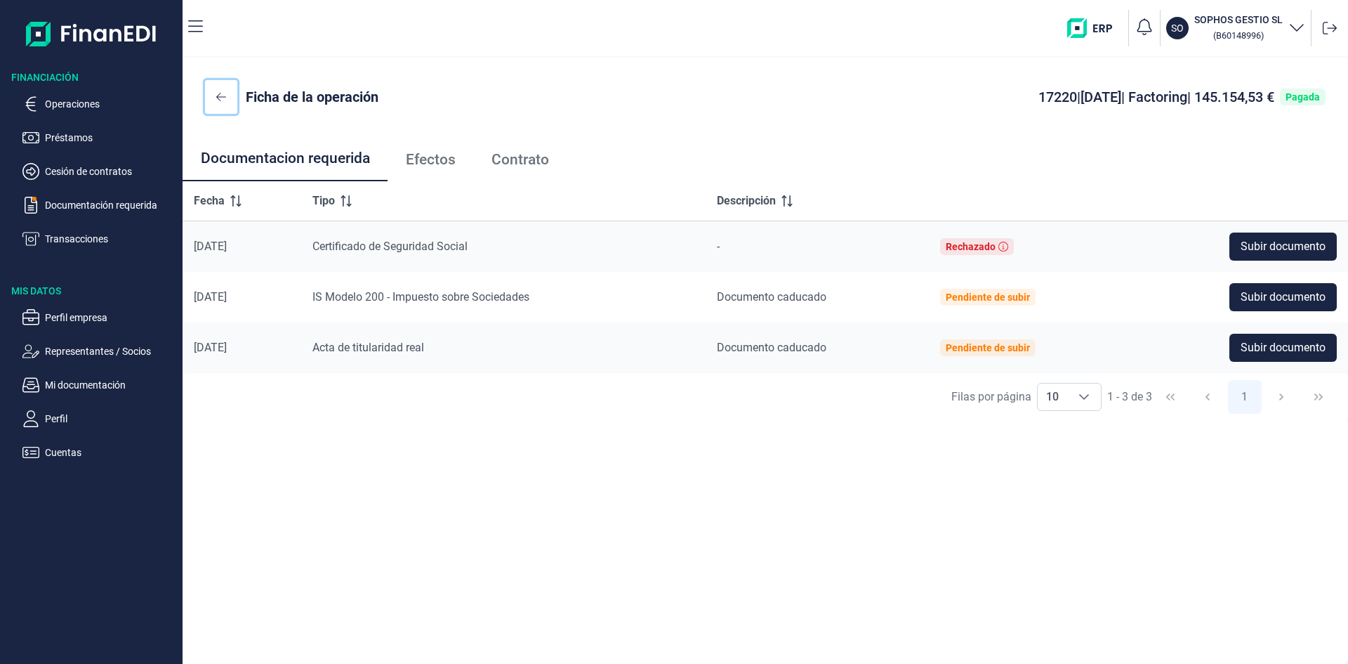
click at [213, 94] on button at bounding box center [221, 97] width 32 height 34
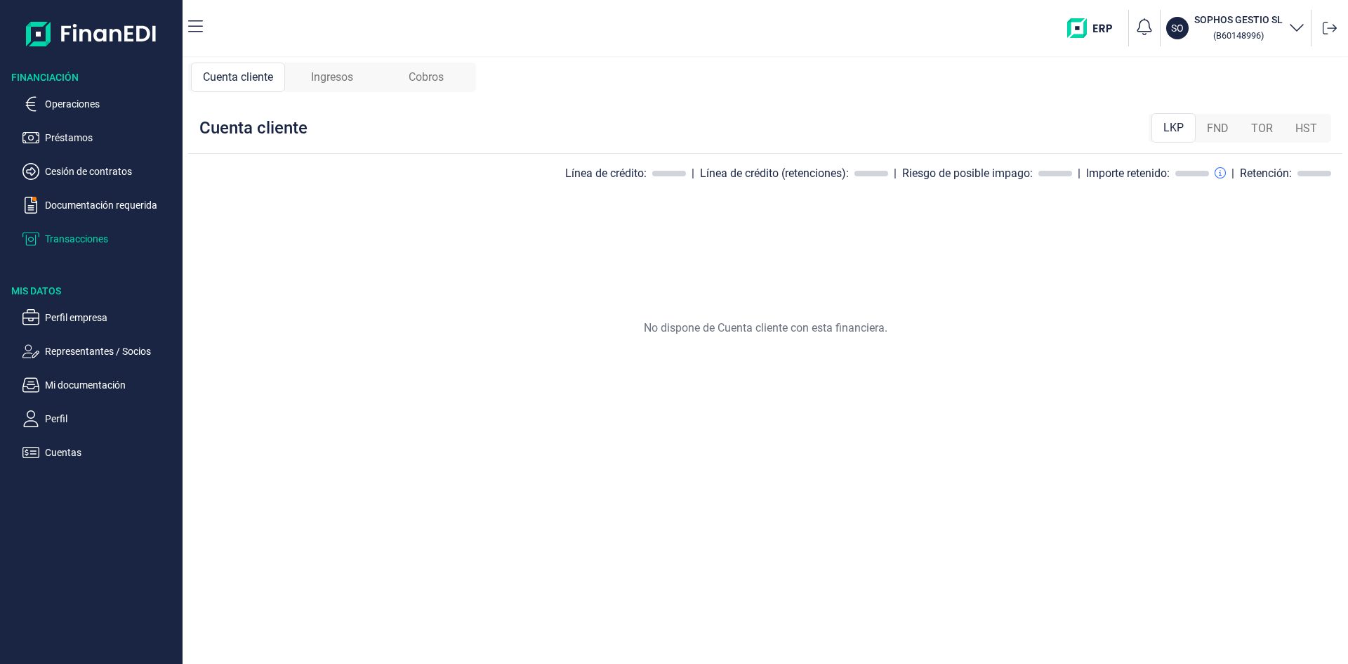
click at [423, 74] on span "Cobros" at bounding box center [426, 77] width 35 height 17
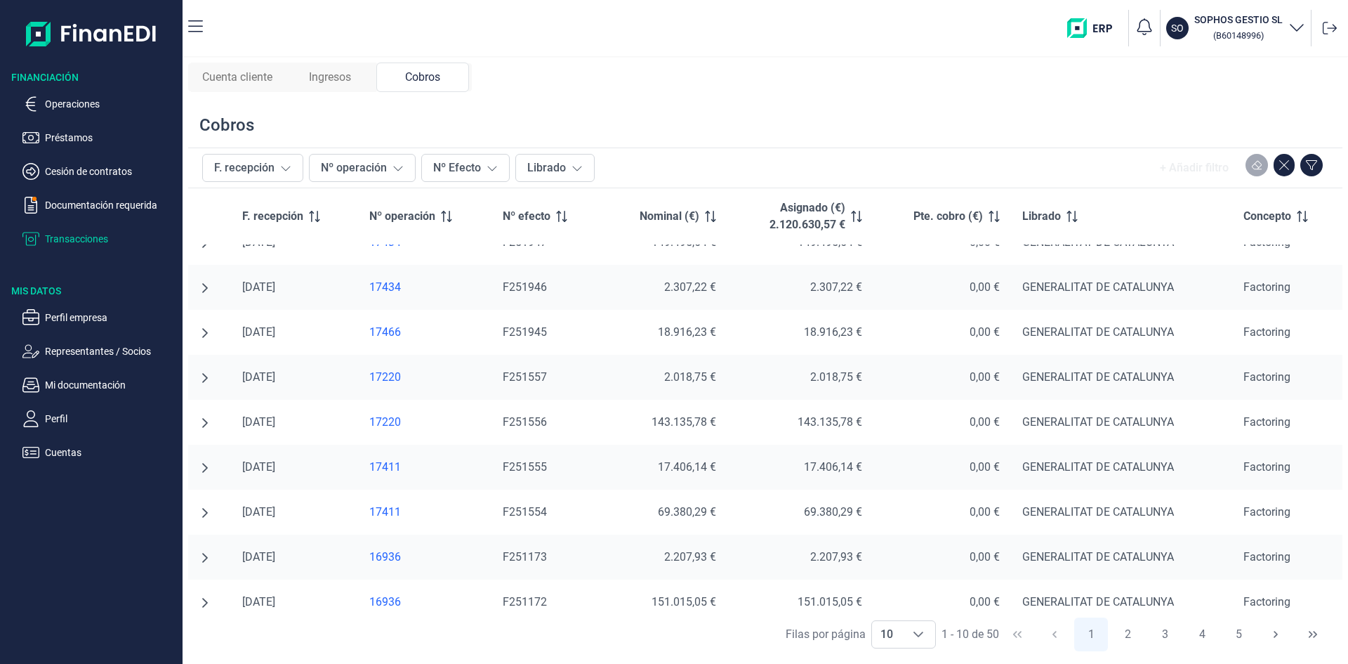
scroll to position [85, 0]
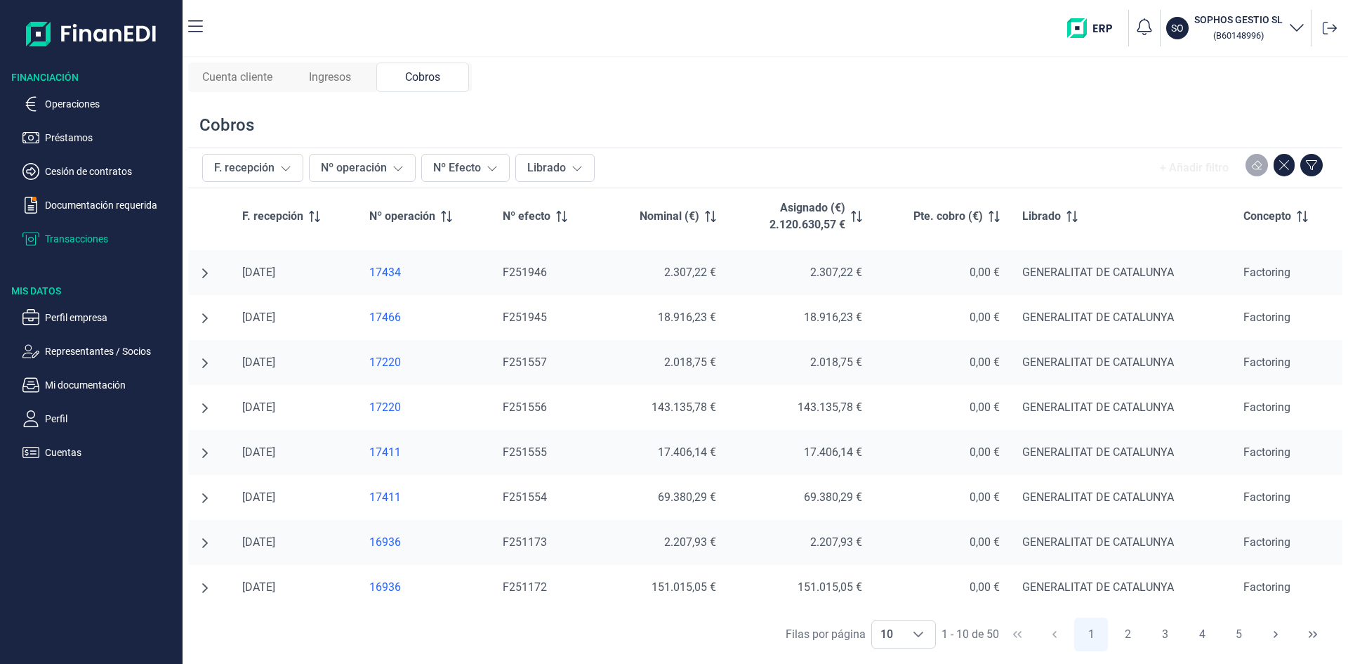
click at [204, 409] on icon "undefined null" at bounding box center [204, 407] width 11 height 11
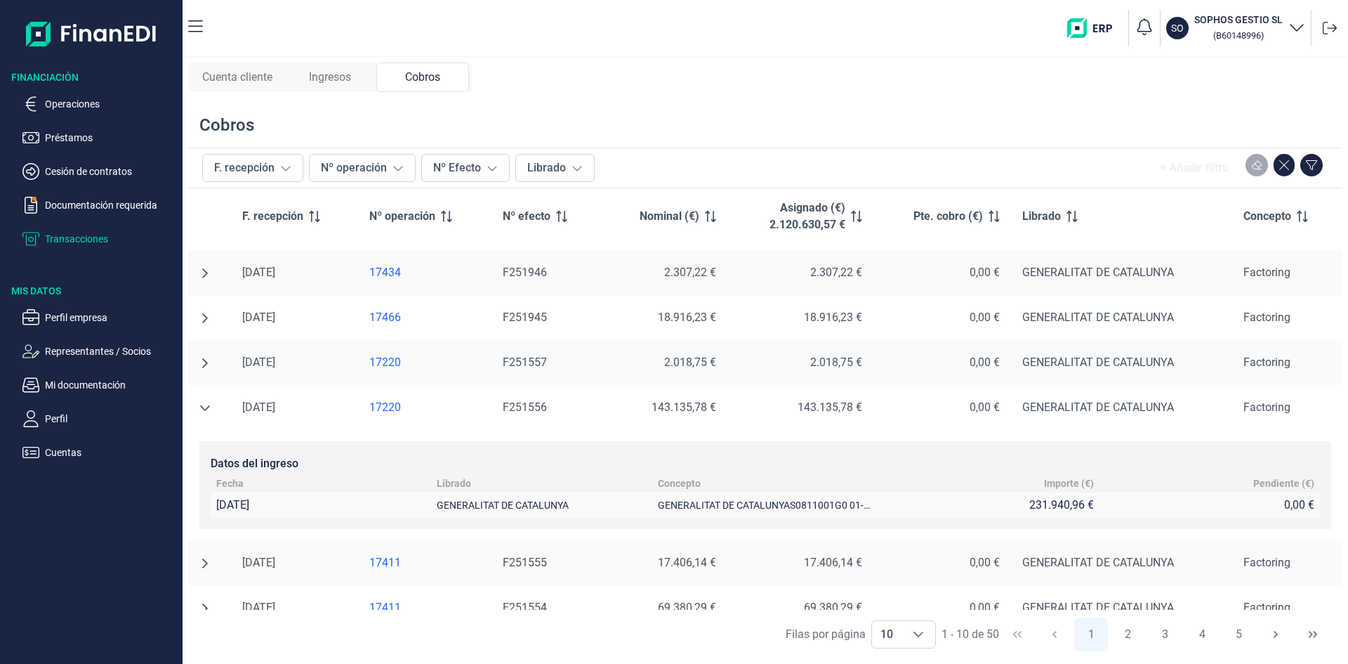
click at [204, 409] on icon "undefined null" at bounding box center [205, 408] width 10 height 6
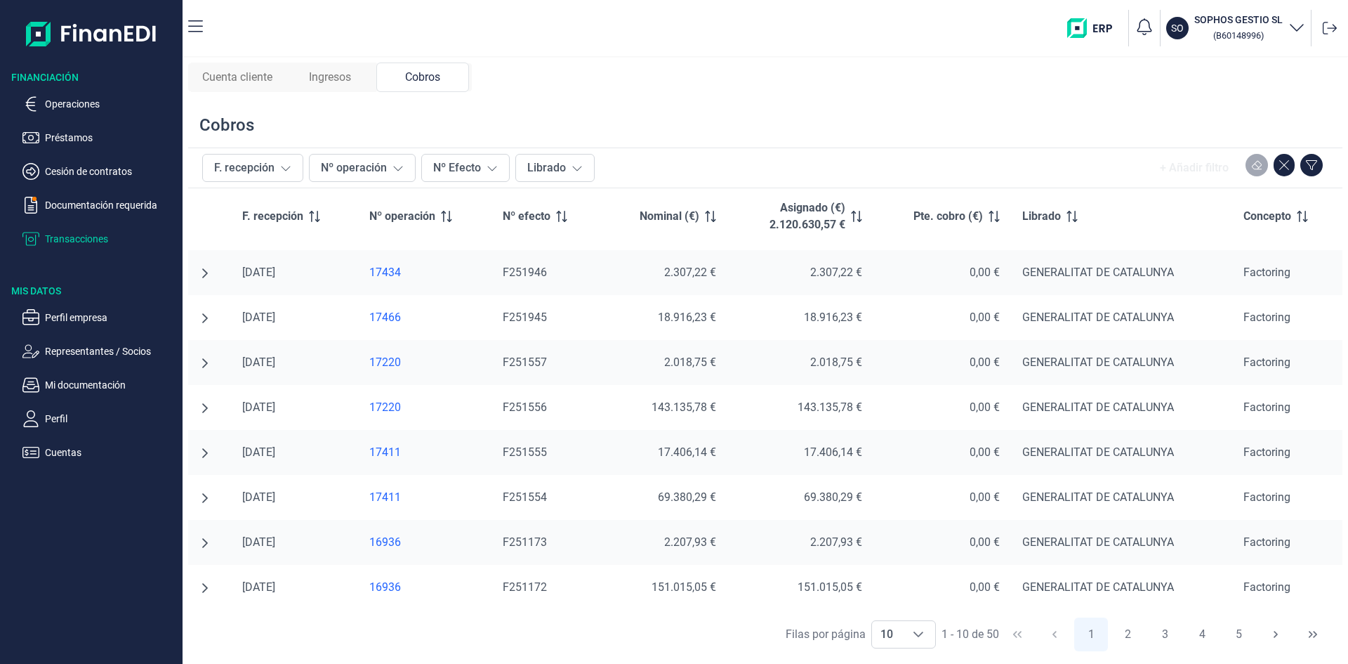
click at [199, 502] on td at bounding box center [209, 497] width 43 height 45
click at [205, 495] on icon "undefined null" at bounding box center [205, 498] width 6 height 10
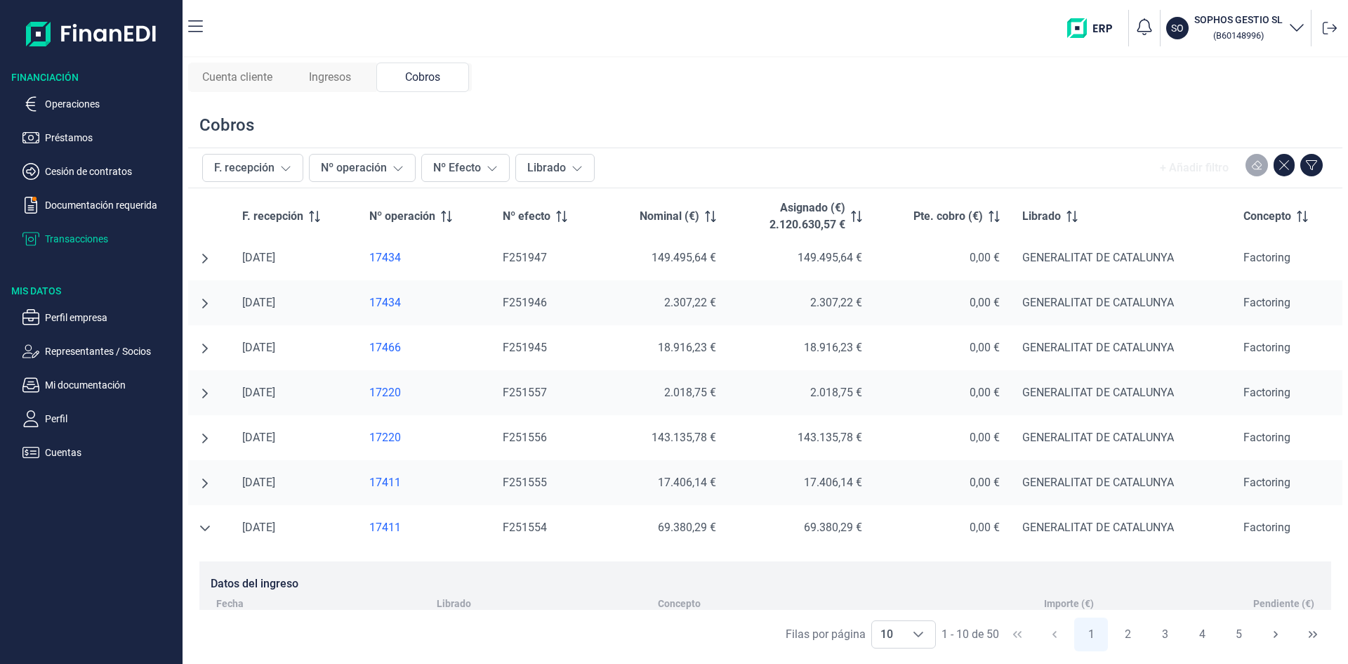
scroll to position [195, 0]
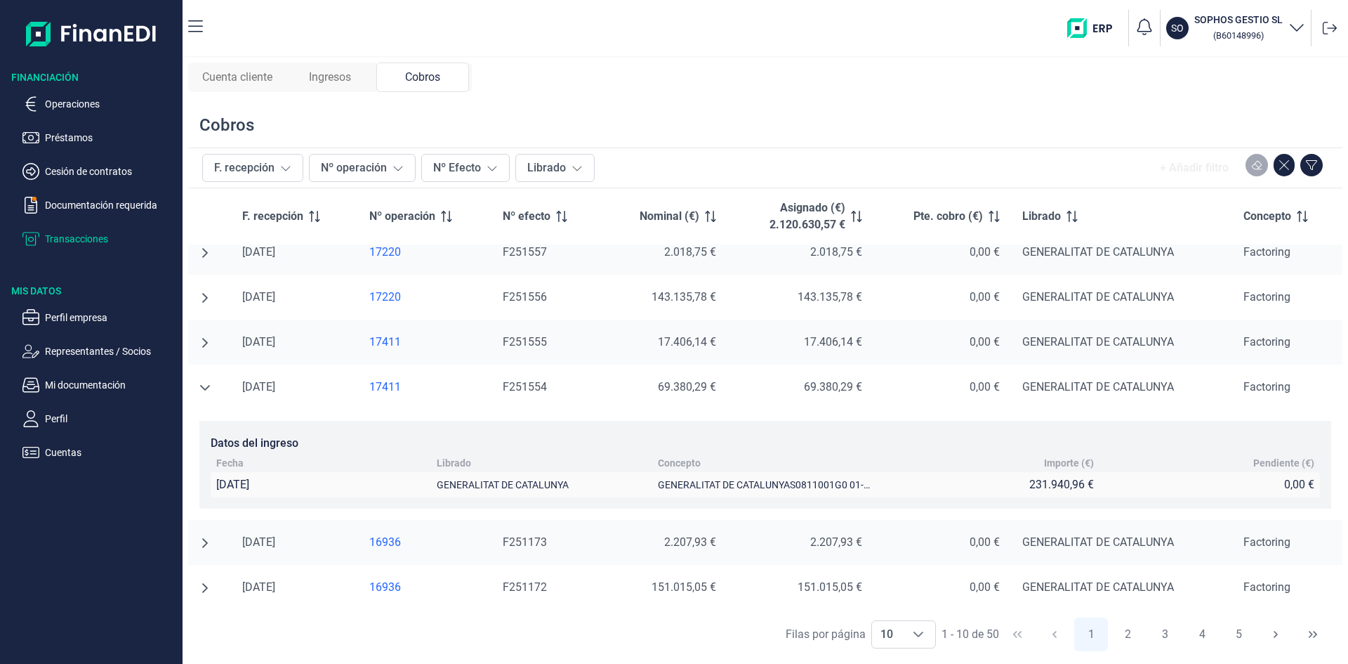
click at [209, 385] on icon "undefined null" at bounding box center [204, 387] width 11 height 11
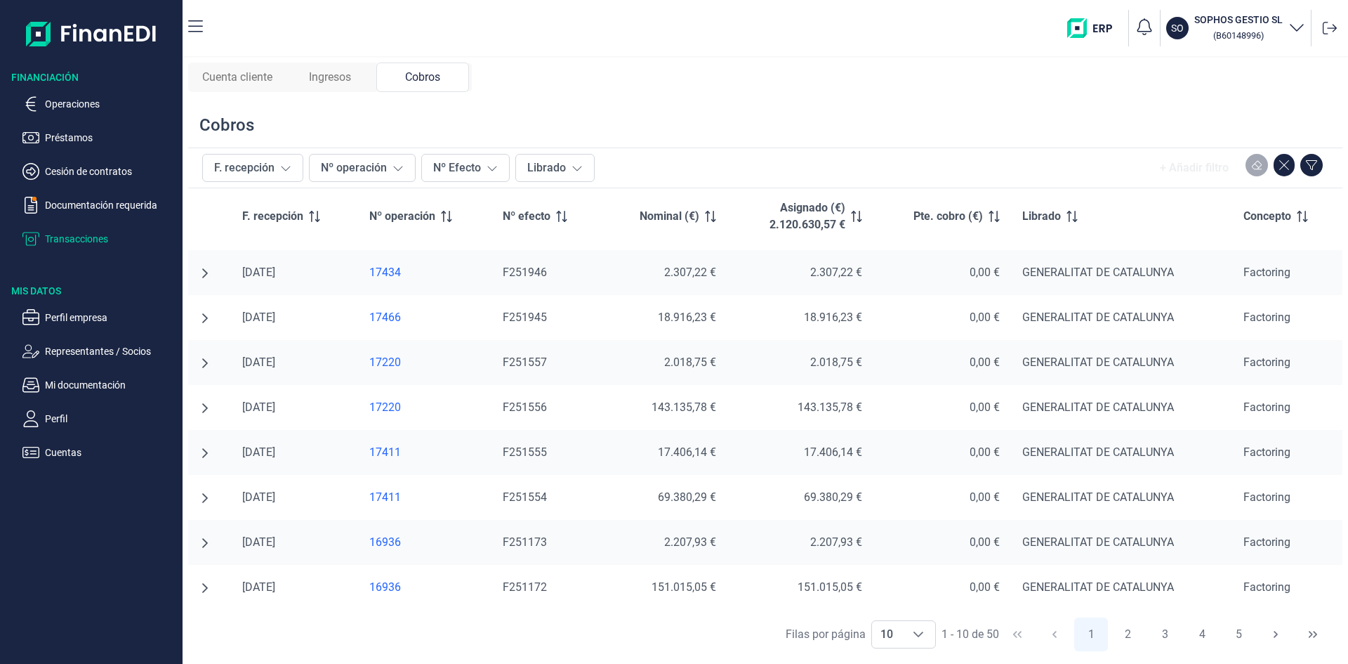
scroll to position [0, 0]
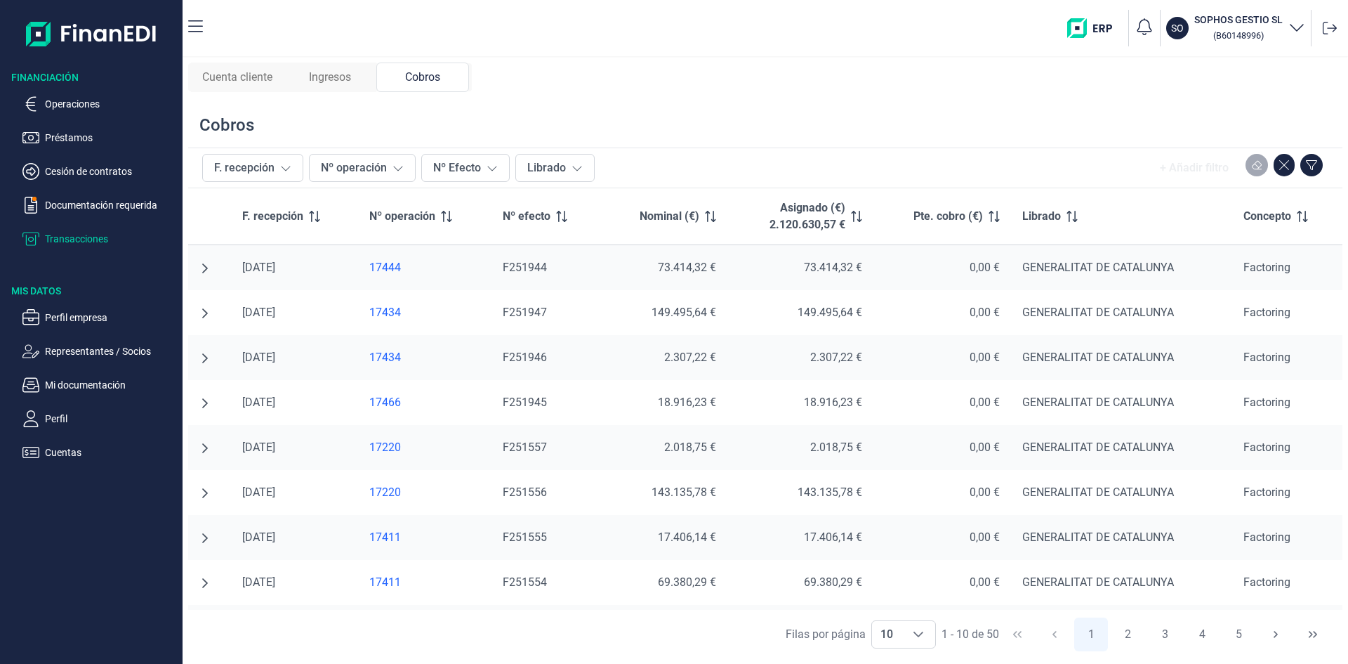
click at [334, 81] on span "Ingresos" at bounding box center [330, 77] width 42 height 17
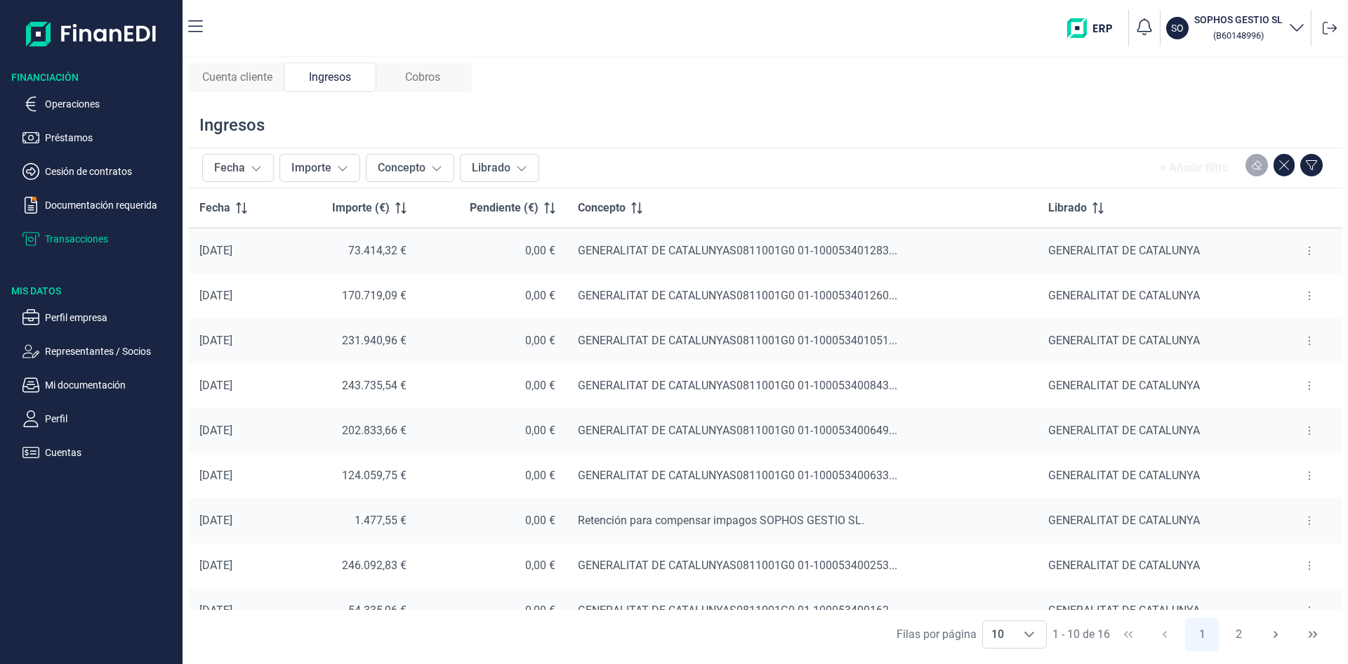
click at [1297, 388] on button at bounding box center [1309, 385] width 25 height 22
click at [1281, 422] on span "Ver cobros" at bounding box center [1282, 421] width 47 height 14
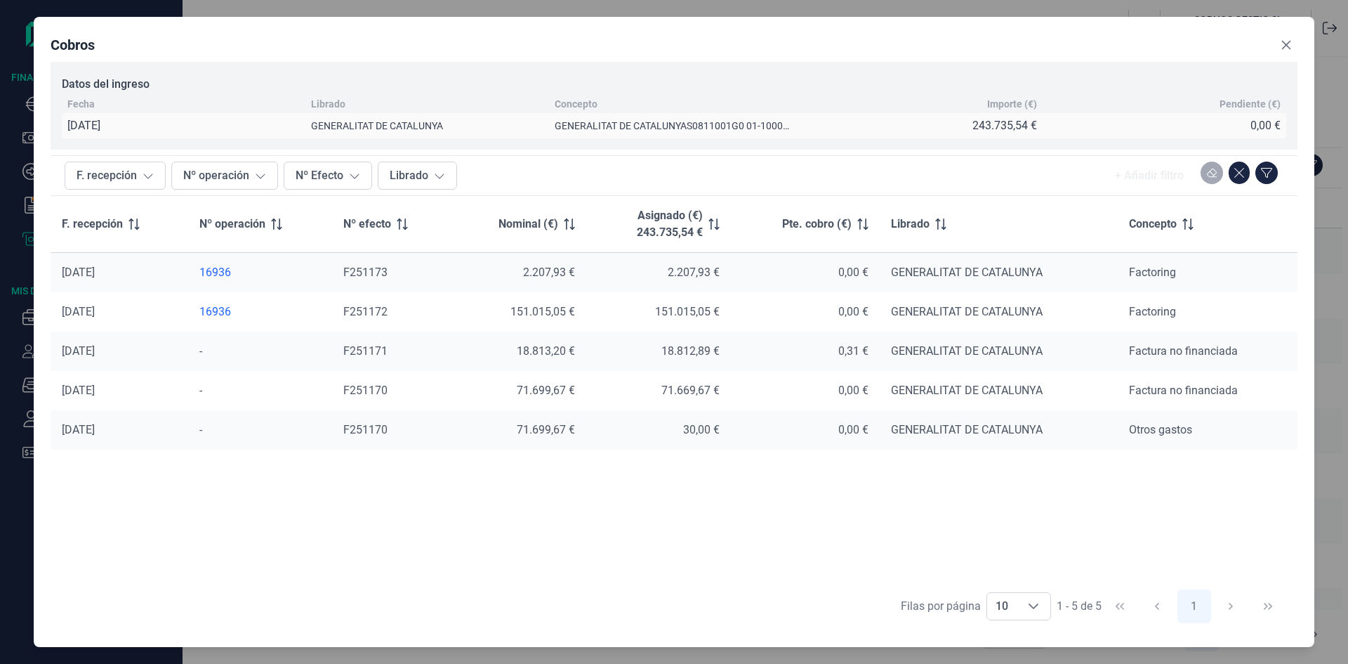
click at [216, 275] on div "16936" at bounding box center [259, 272] width 121 height 14
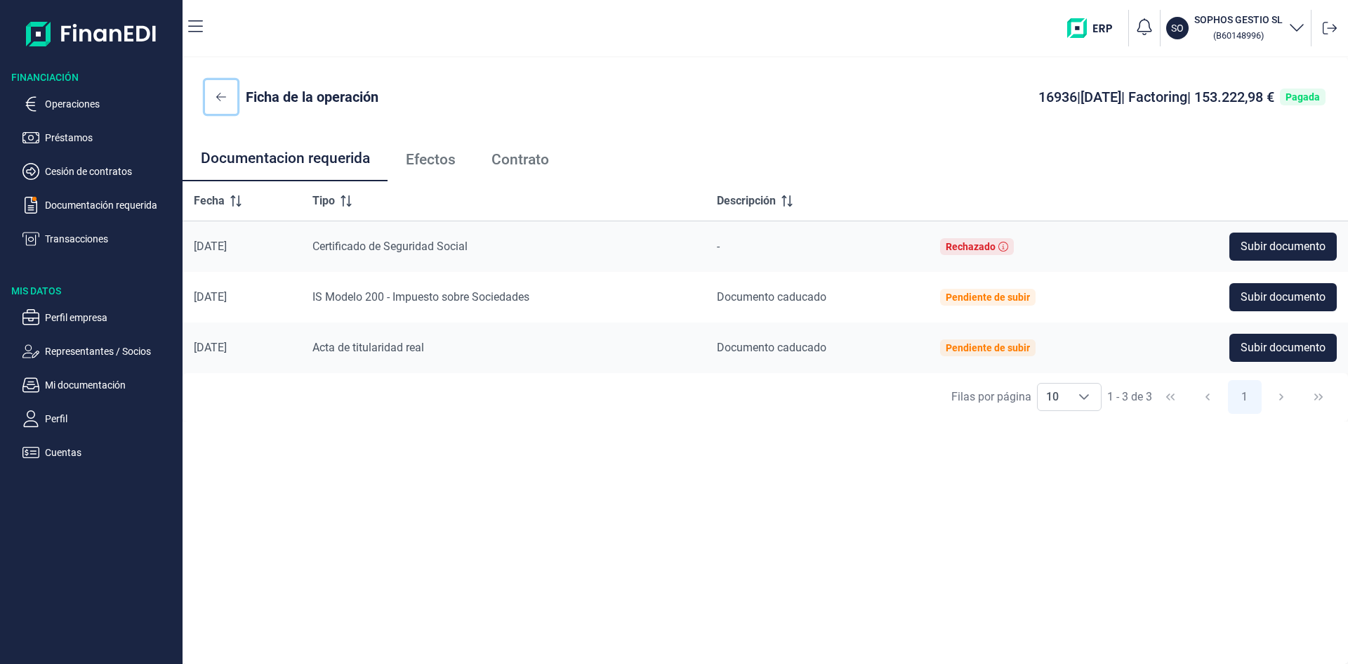
click at [223, 98] on icon at bounding box center [221, 96] width 10 height 11
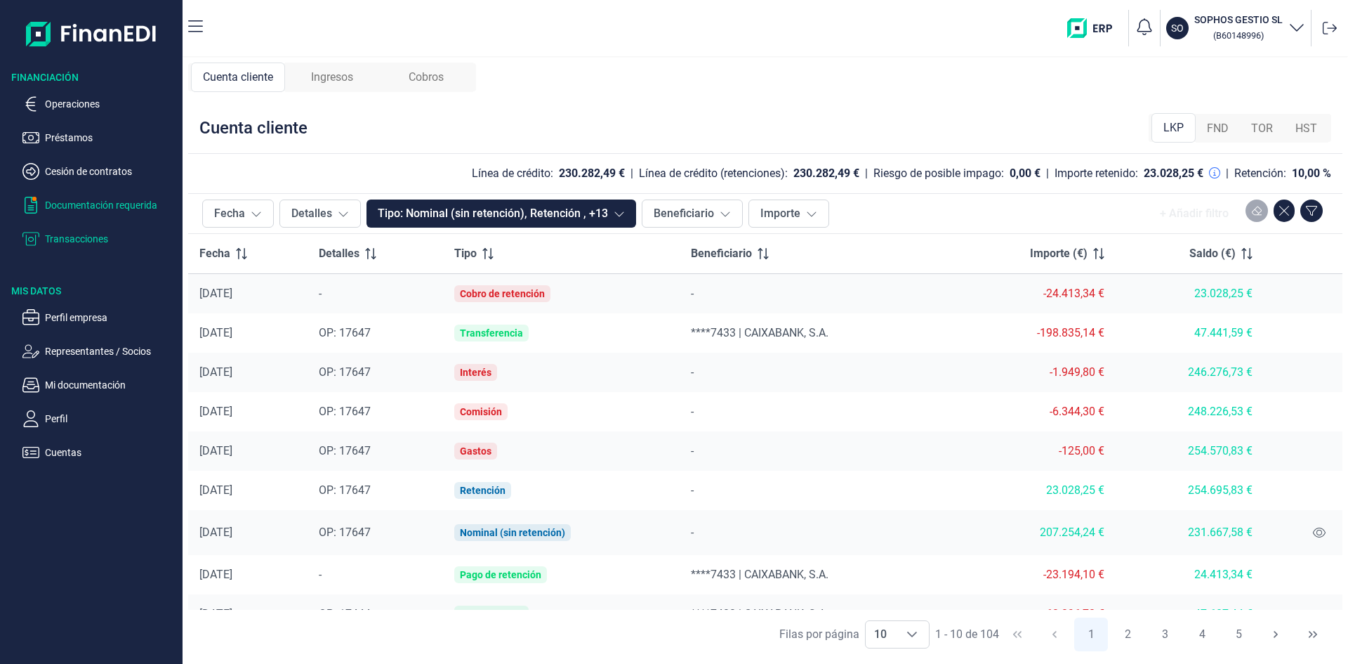
click at [114, 205] on p "Documentación requerida" at bounding box center [111, 205] width 132 height 17
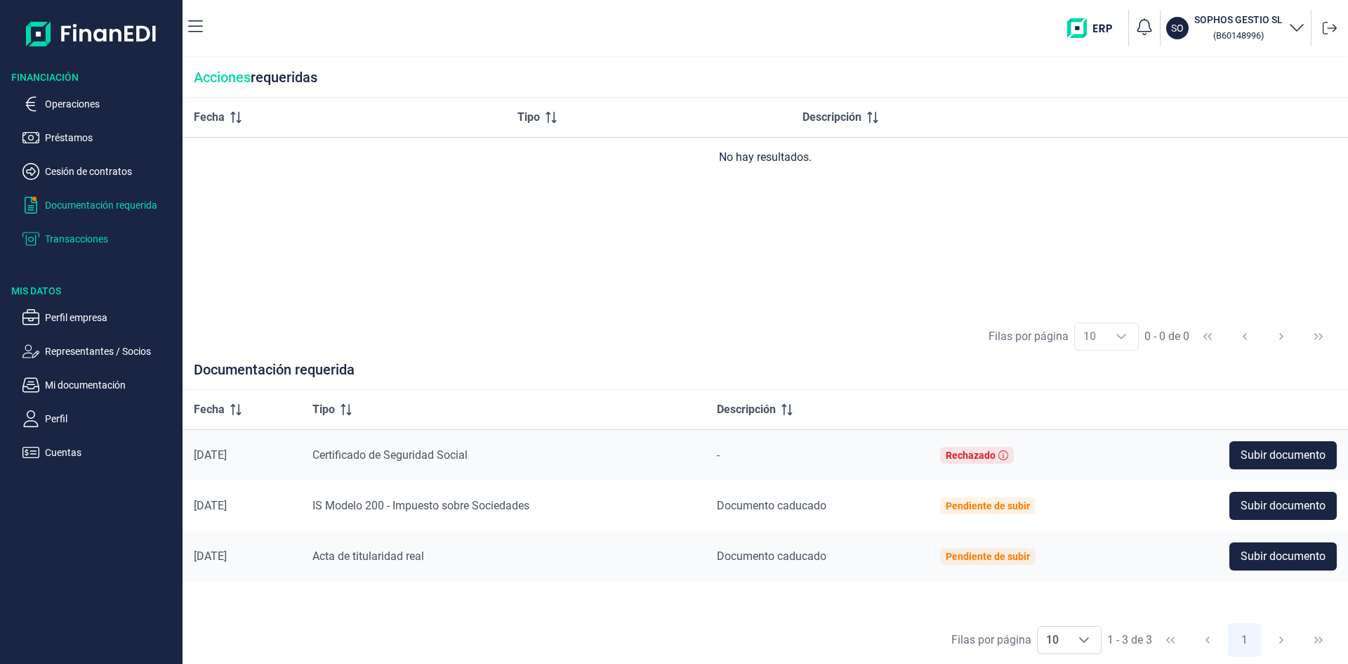
click at [77, 243] on p "Transacciones" at bounding box center [111, 238] width 132 height 17
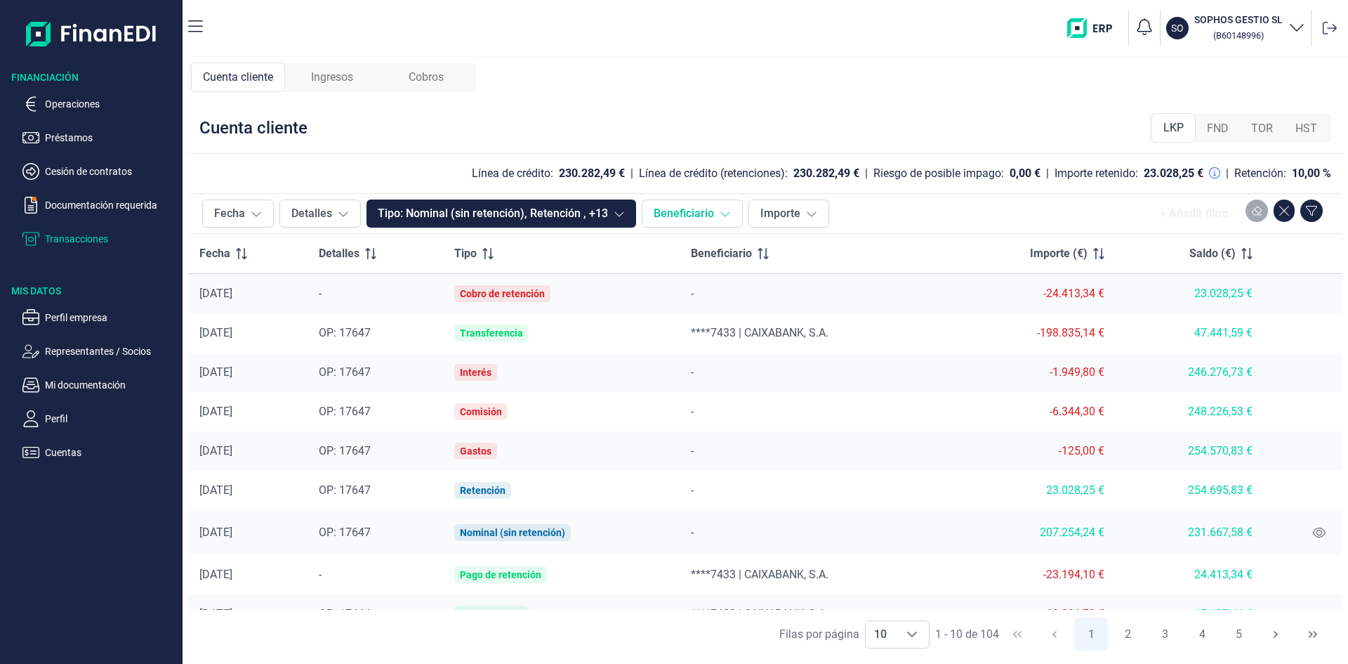
click at [680, 204] on button "Beneficiario" at bounding box center [692, 213] width 101 height 28
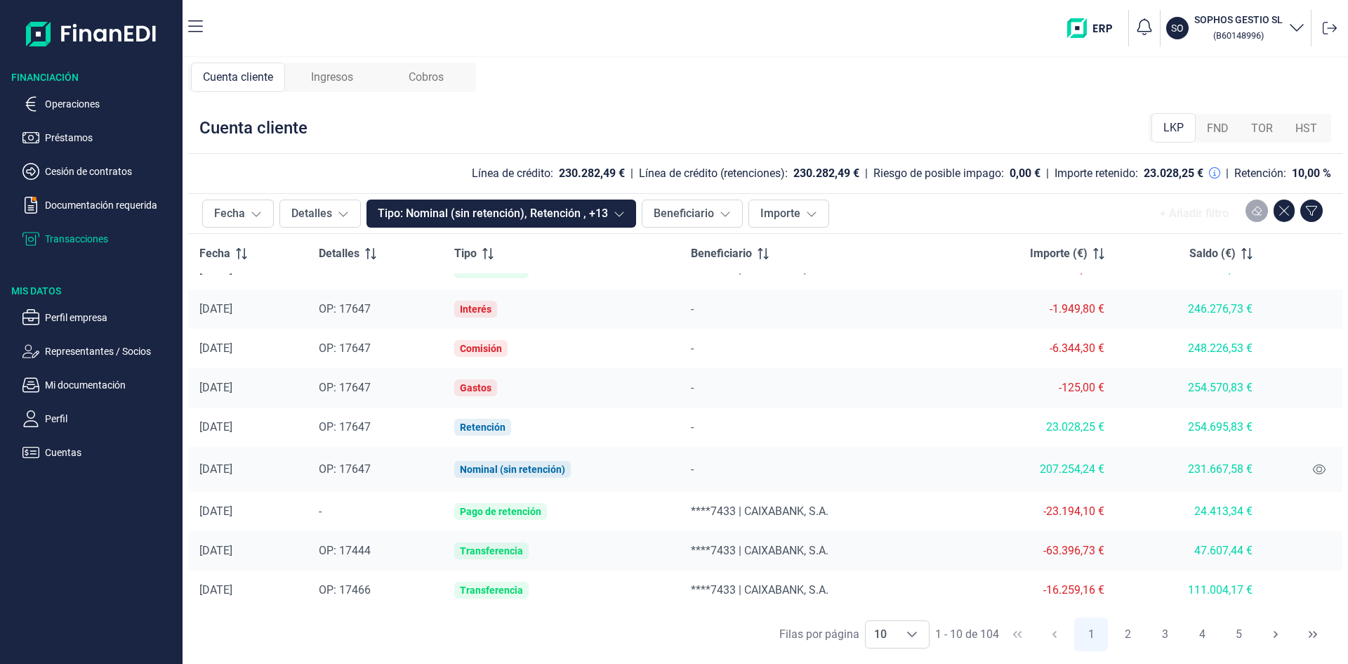
click at [364, 506] on div "-" at bounding box center [376, 511] width 114 height 17
click at [347, 512] on div "-" at bounding box center [376, 511] width 114 height 17
click at [334, 515] on td "-" at bounding box center [376, 511] width 136 height 39
click at [322, 511] on span "-" at bounding box center [320, 510] width 3 height 13
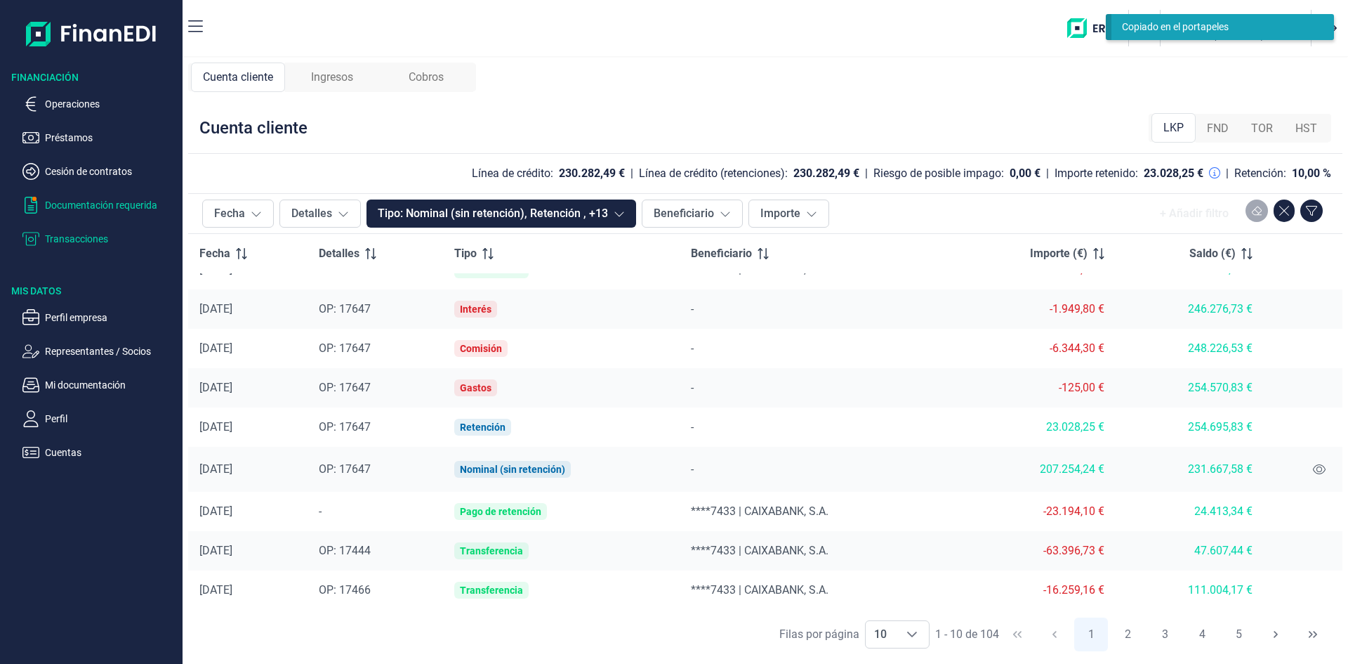
click at [112, 206] on p "Documentación requerida" at bounding box center [111, 205] width 132 height 17
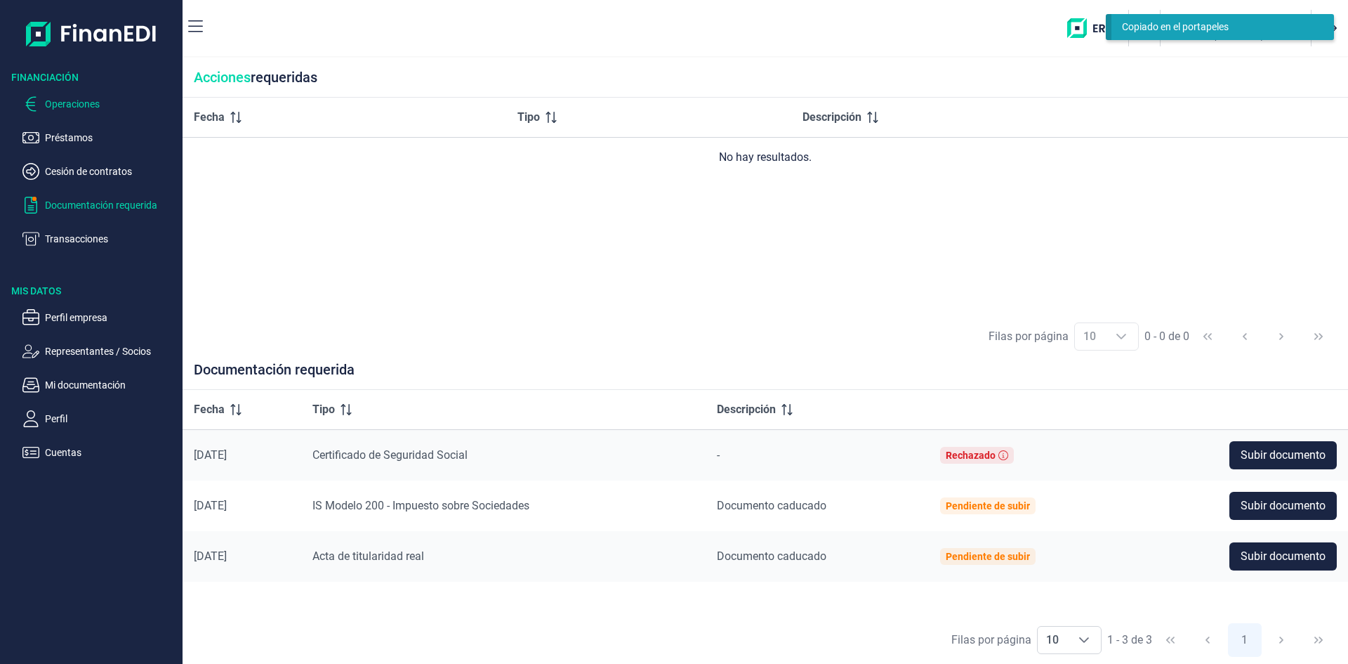
click at [48, 102] on p "Operaciones" at bounding box center [111, 103] width 132 height 17
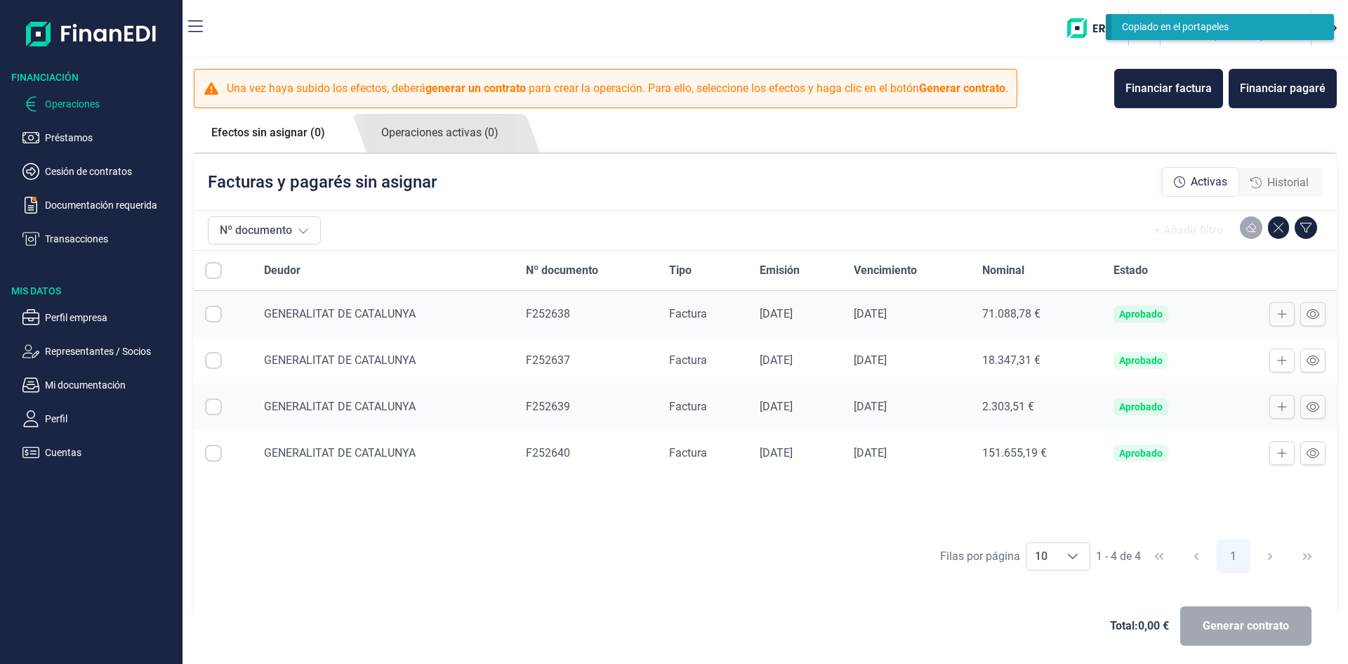
checkbox input "true"
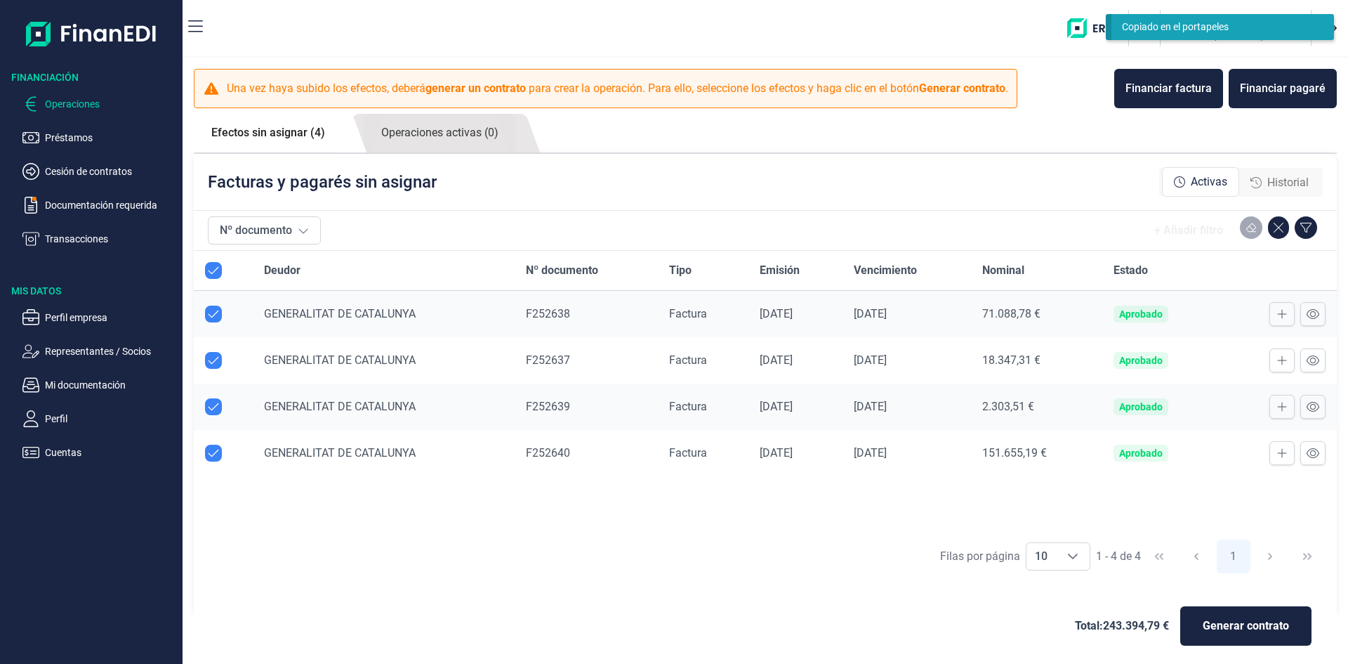
click at [532, 602] on div "Total: 243.394,79 € Generar contrato" at bounding box center [765, 625] width 1121 height 67
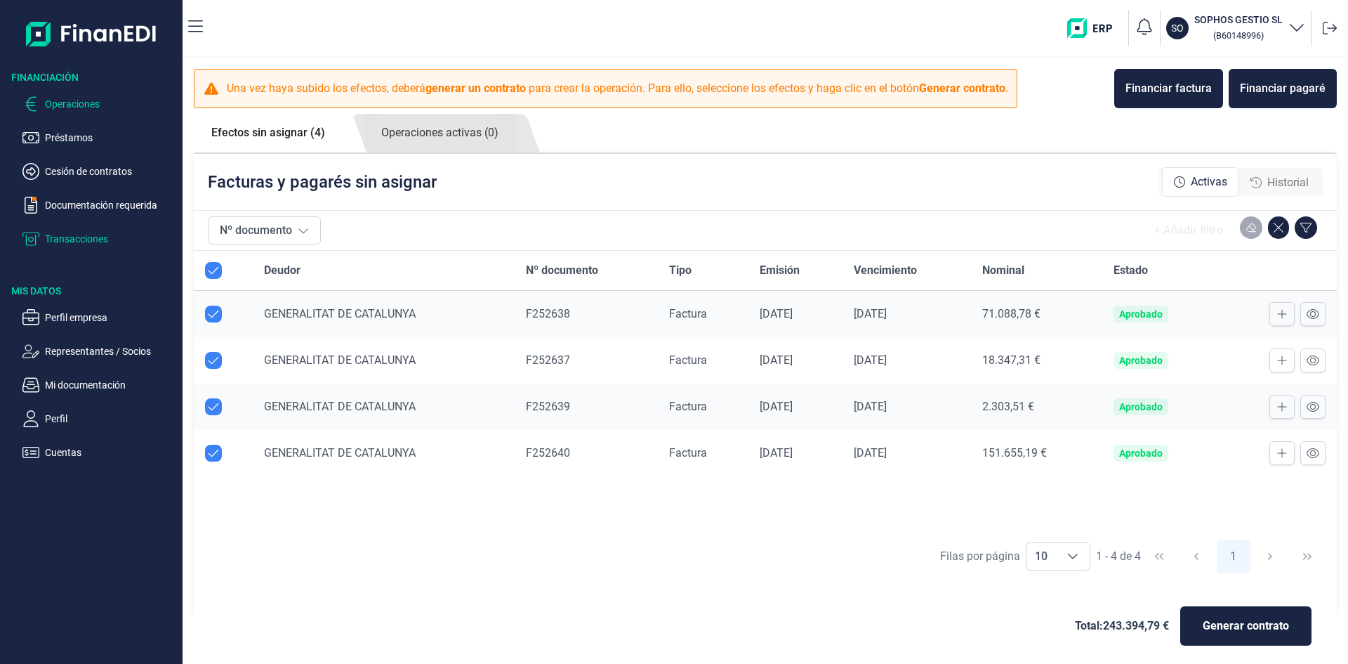
click at [61, 232] on p "Transacciones" at bounding box center [111, 238] width 132 height 17
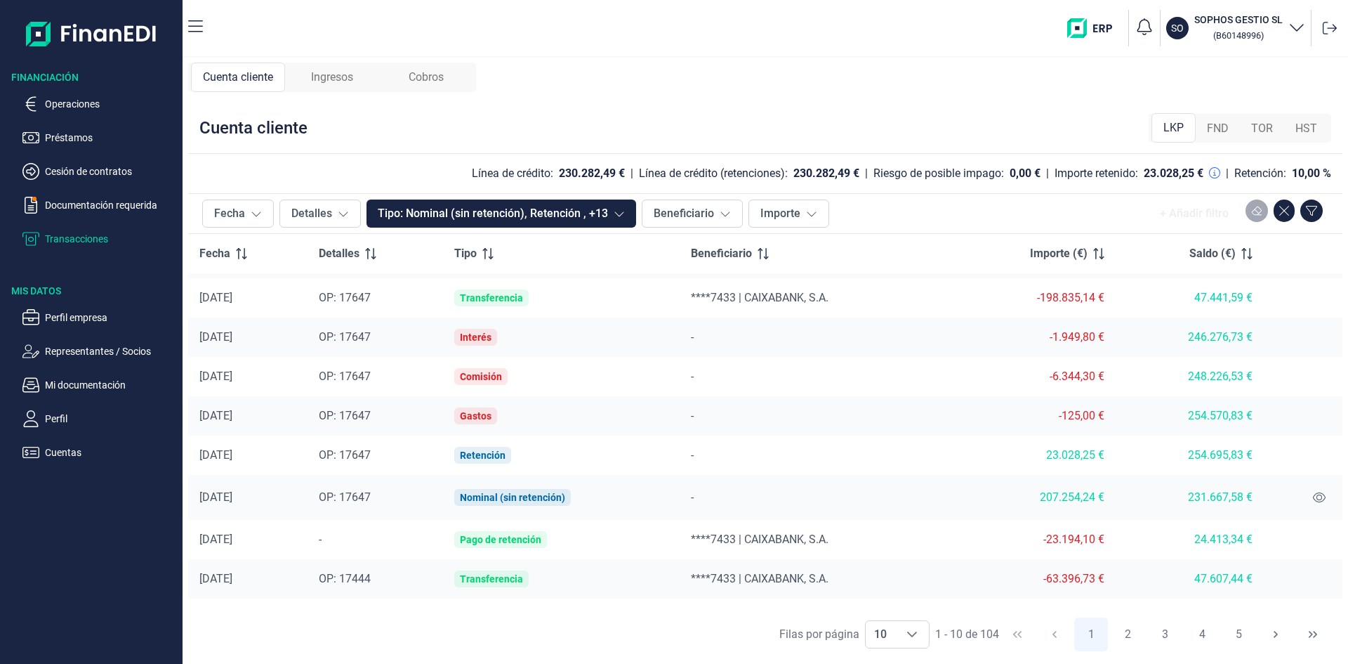
scroll to position [63, 0]
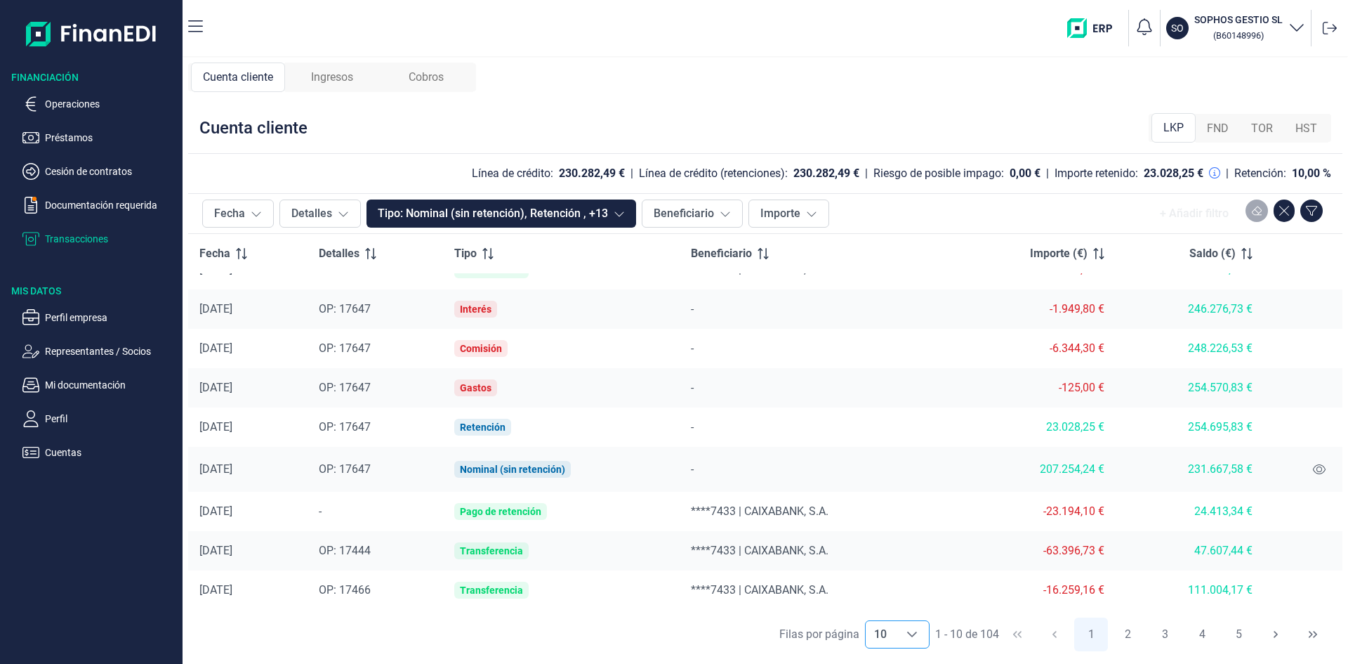
click at [911, 631] on icon "Choose" at bounding box center [912, 633] width 11 height 11
click at [881, 600] on span "100" at bounding box center [882, 602] width 19 height 13
type input "100"
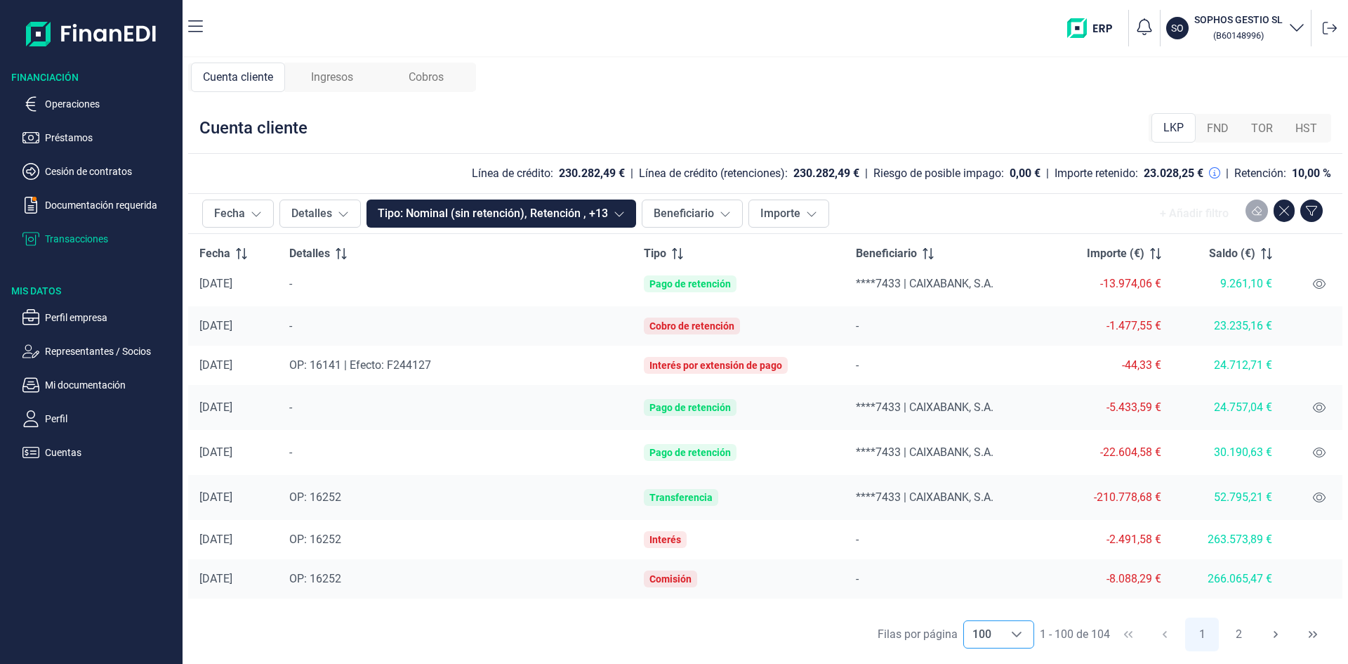
scroll to position [2802, 0]
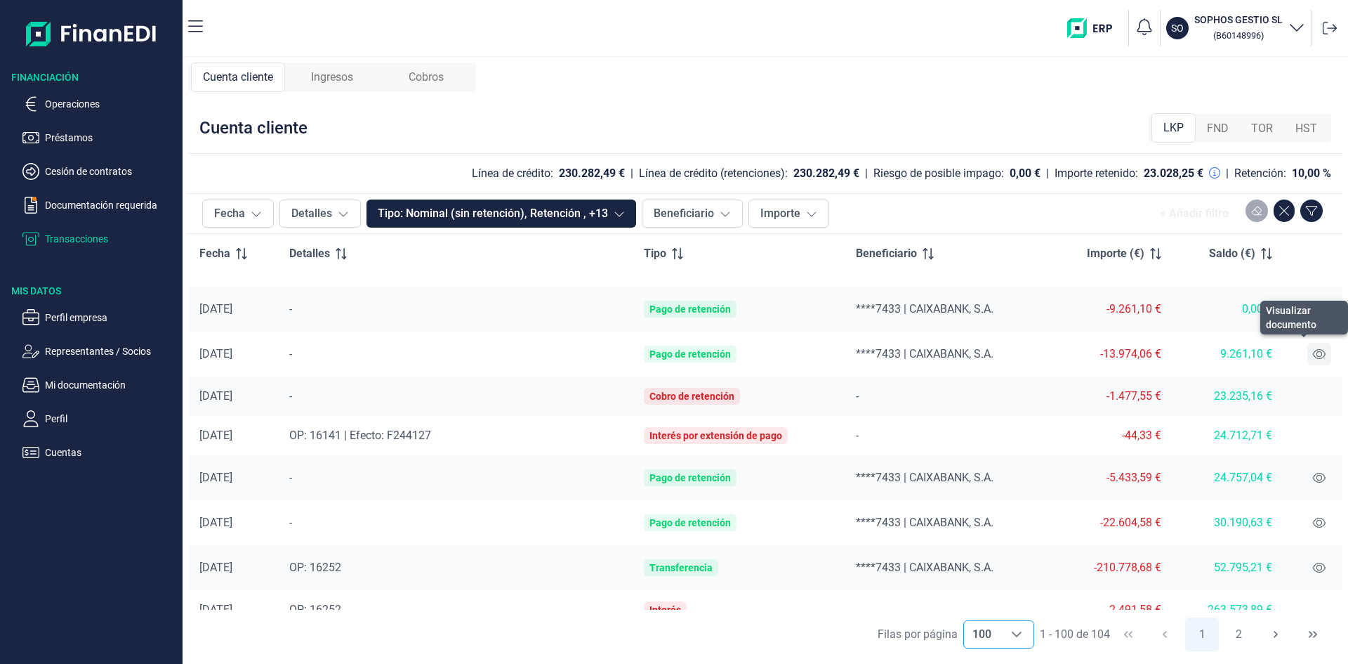
click at [1313, 350] on icon at bounding box center [1319, 354] width 13 height 10
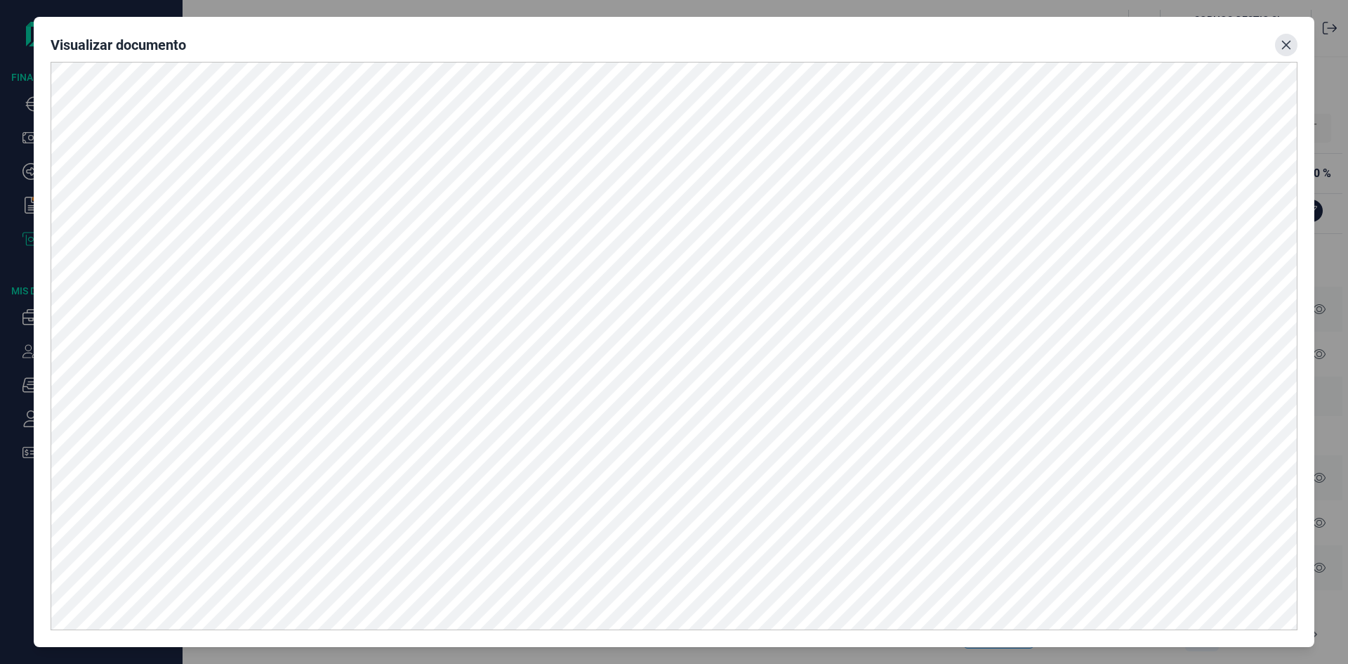
click at [1285, 46] on icon "Close" at bounding box center [1286, 44] width 9 height 9
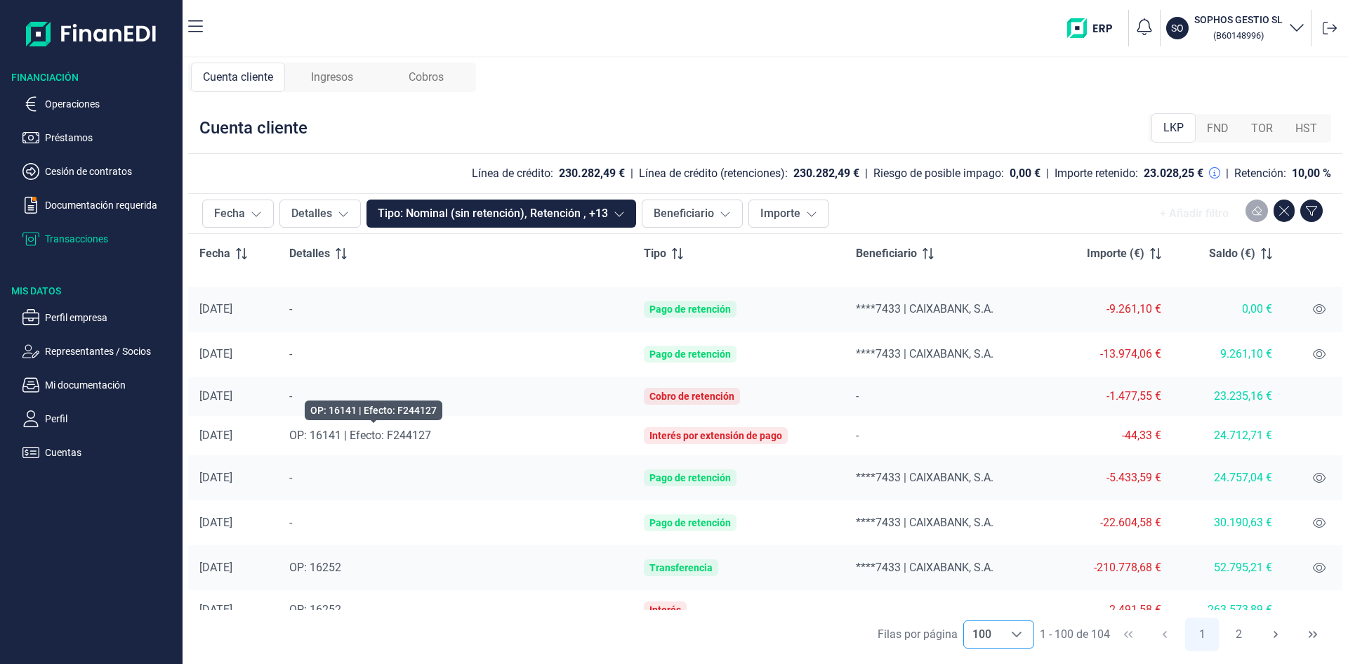
click at [411, 432] on span "OP: 16141 | Efecto: F244127" at bounding box center [360, 434] width 142 height 13
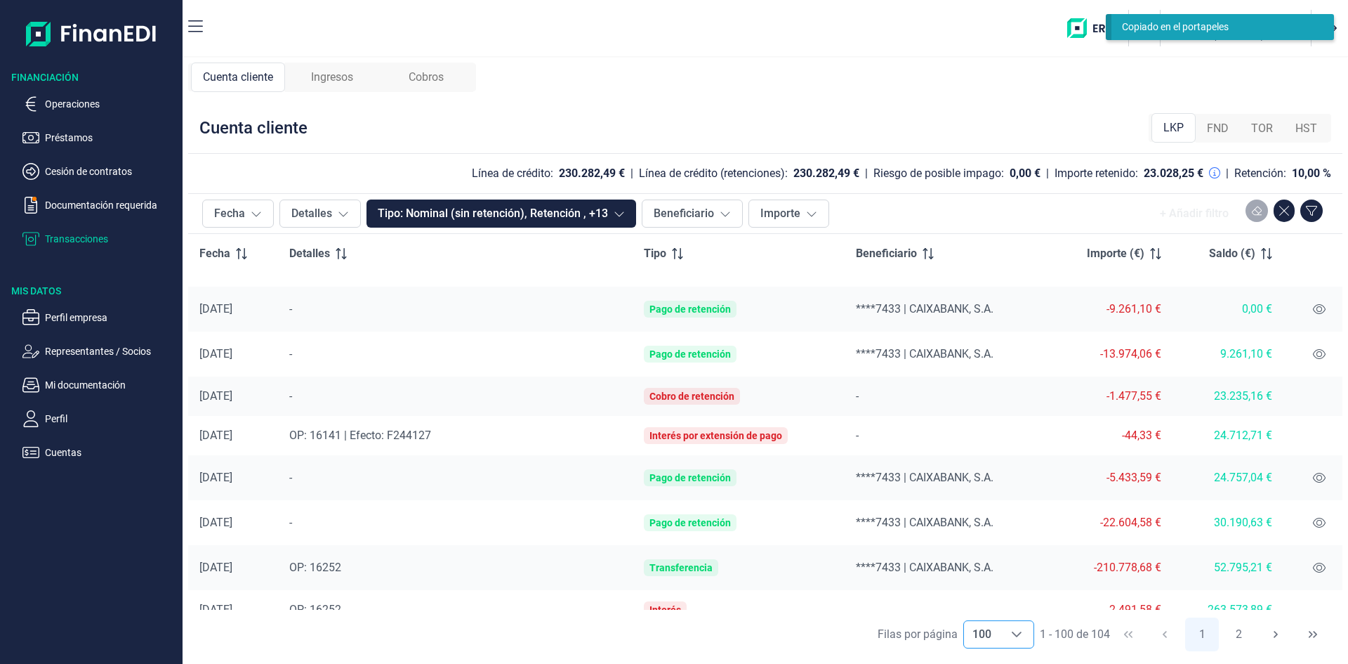
click at [713, 430] on div "Interés por extensión de pago" at bounding box center [716, 435] width 133 height 11
click at [665, 442] on div "Interés por extensión de pago" at bounding box center [716, 435] width 144 height 17
click at [1139, 395] on div "-1.477,55 €" at bounding box center [1110, 396] width 101 height 14
click at [1124, 396] on div "-1.477,55 €" at bounding box center [1110, 396] width 101 height 14
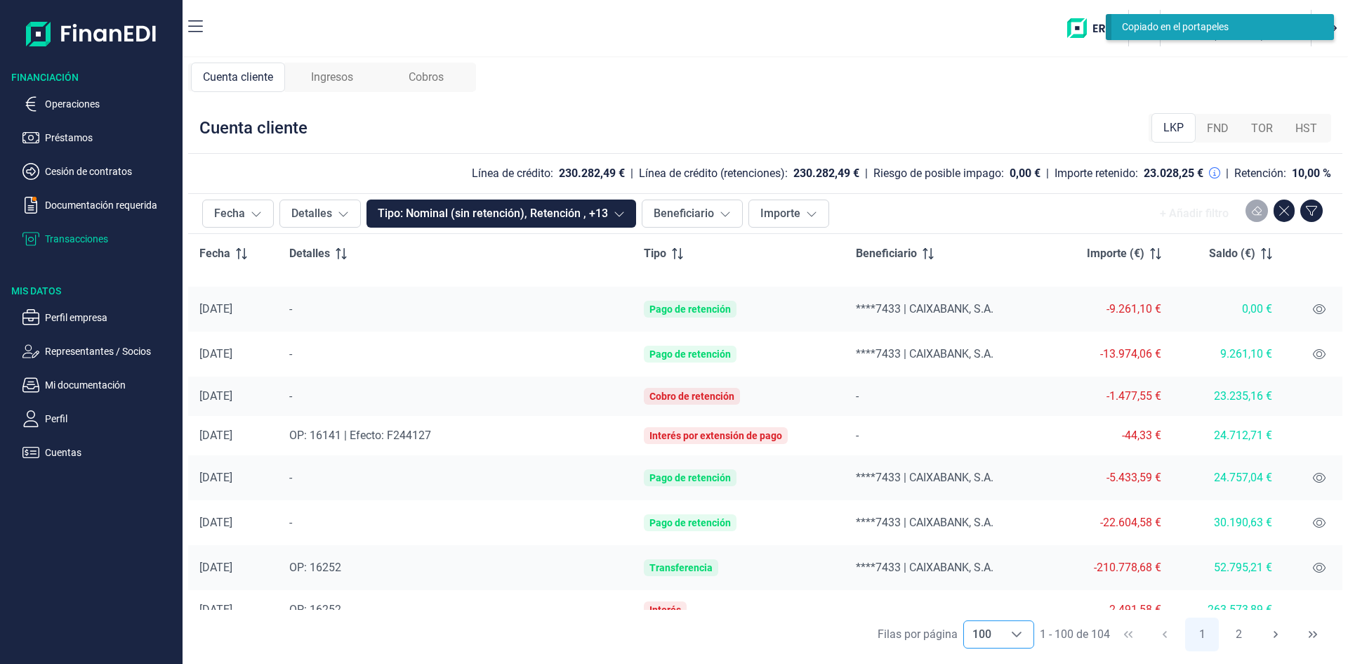
click at [724, 392] on div "Cobro de retención" at bounding box center [692, 395] width 85 height 11
click at [698, 390] on div "Cobro de retención" at bounding box center [692, 395] width 85 height 11
click at [234, 395] on div "26/02/2025" at bounding box center [232, 396] width 67 height 14
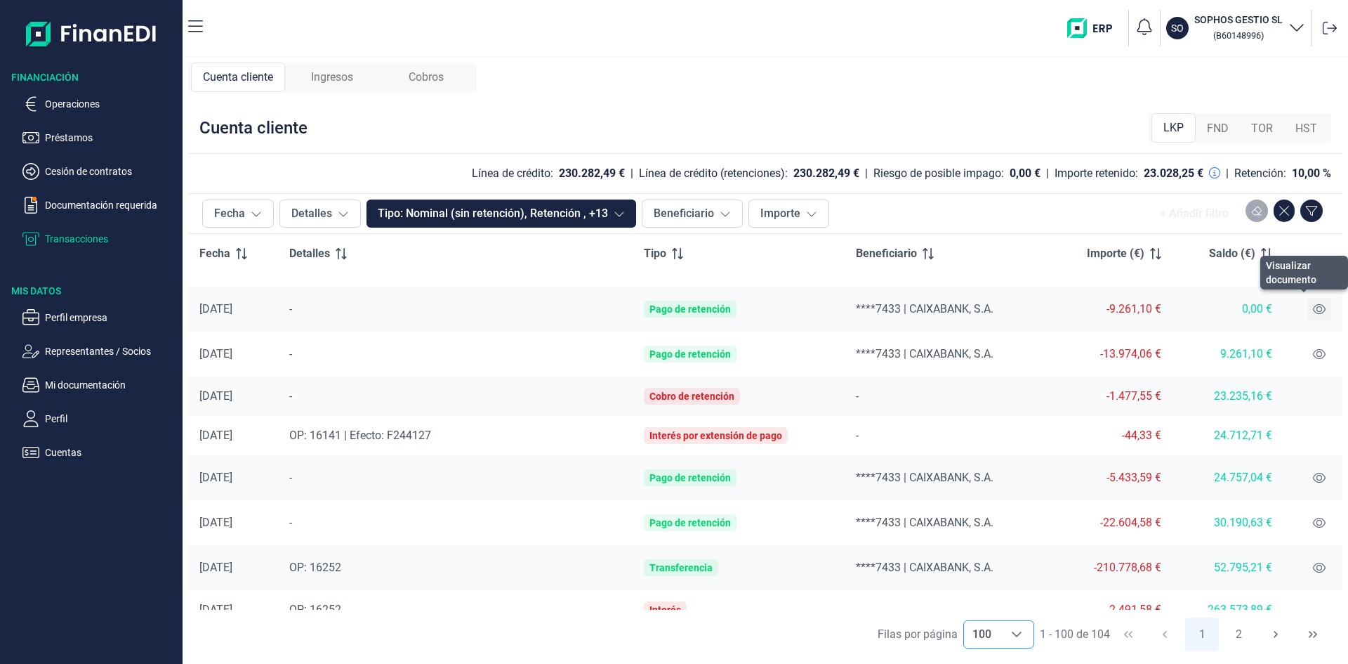
click at [1313, 303] on icon at bounding box center [1319, 308] width 13 height 11
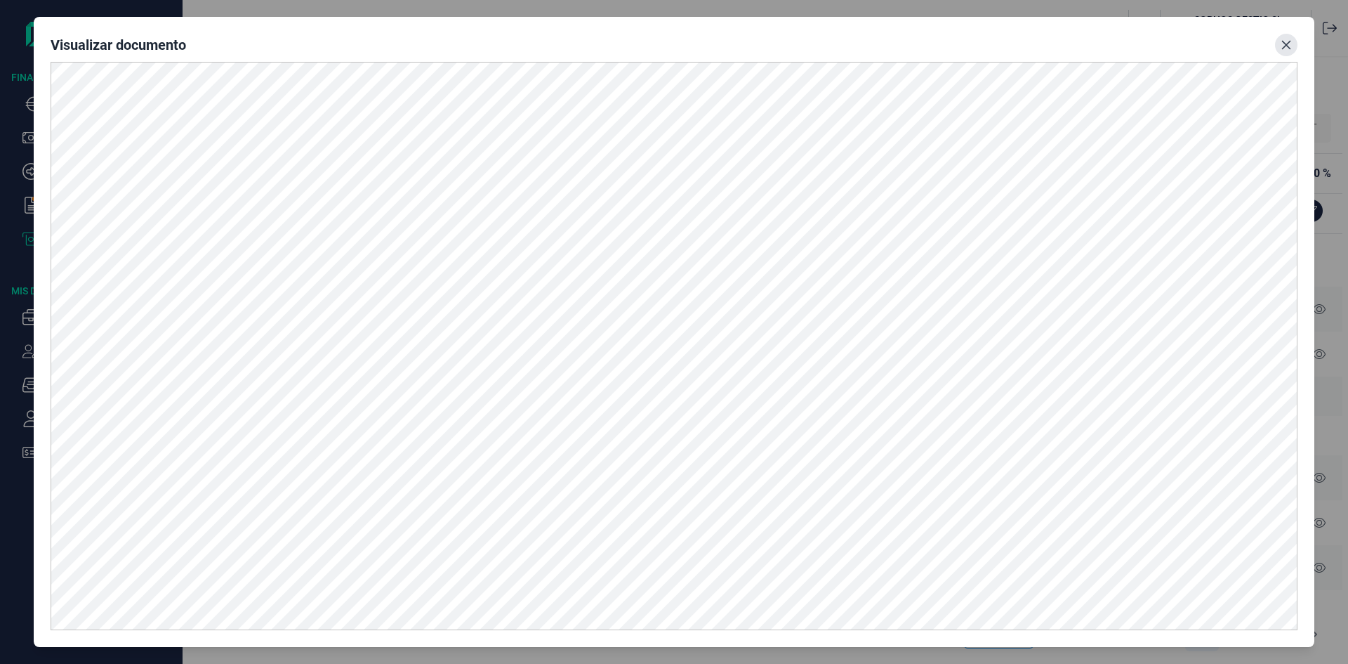
click at [1291, 39] on icon "Close" at bounding box center [1286, 44] width 11 height 11
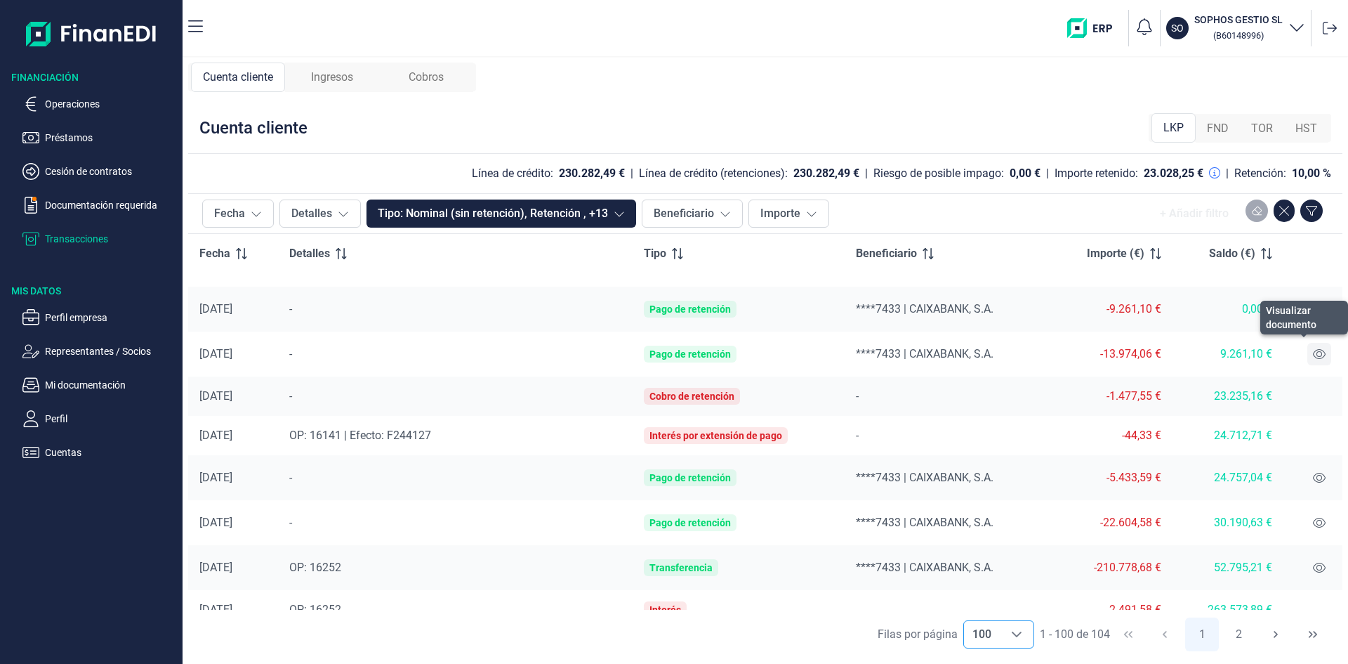
click at [1313, 357] on icon at bounding box center [1319, 353] width 13 height 11
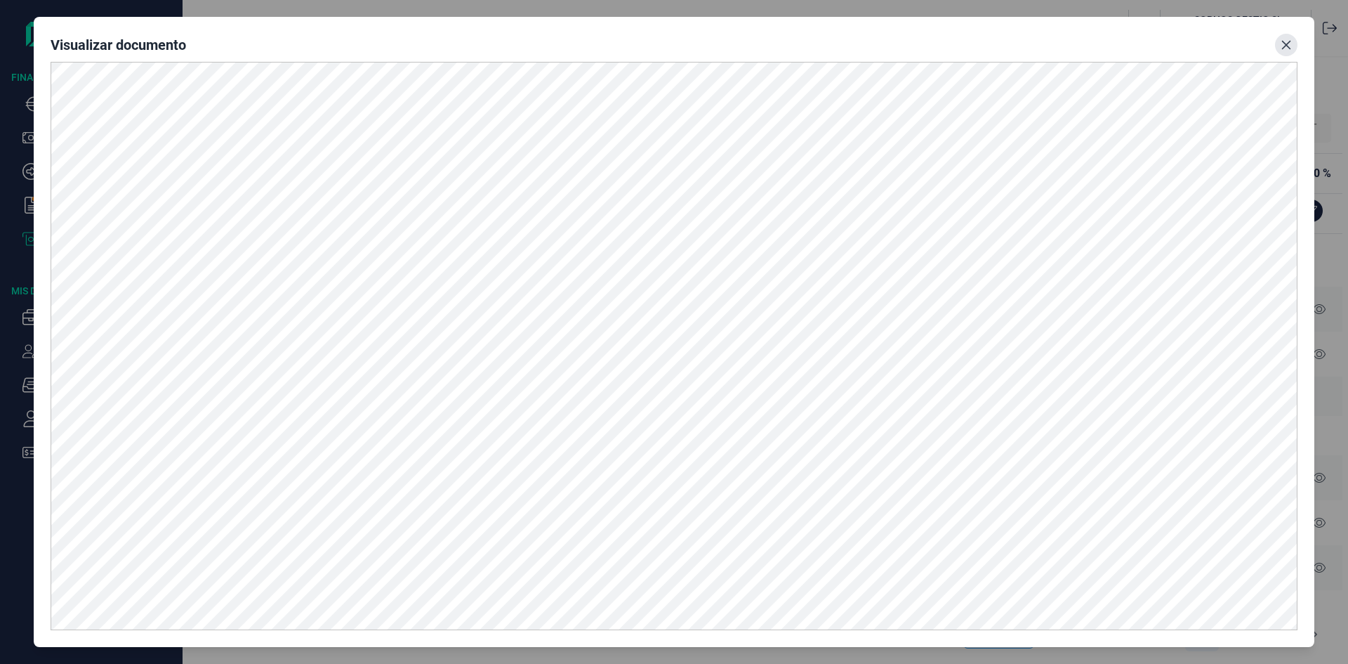
click at [1287, 41] on icon "Close" at bounding box center [1286, 44] width 11 height 11
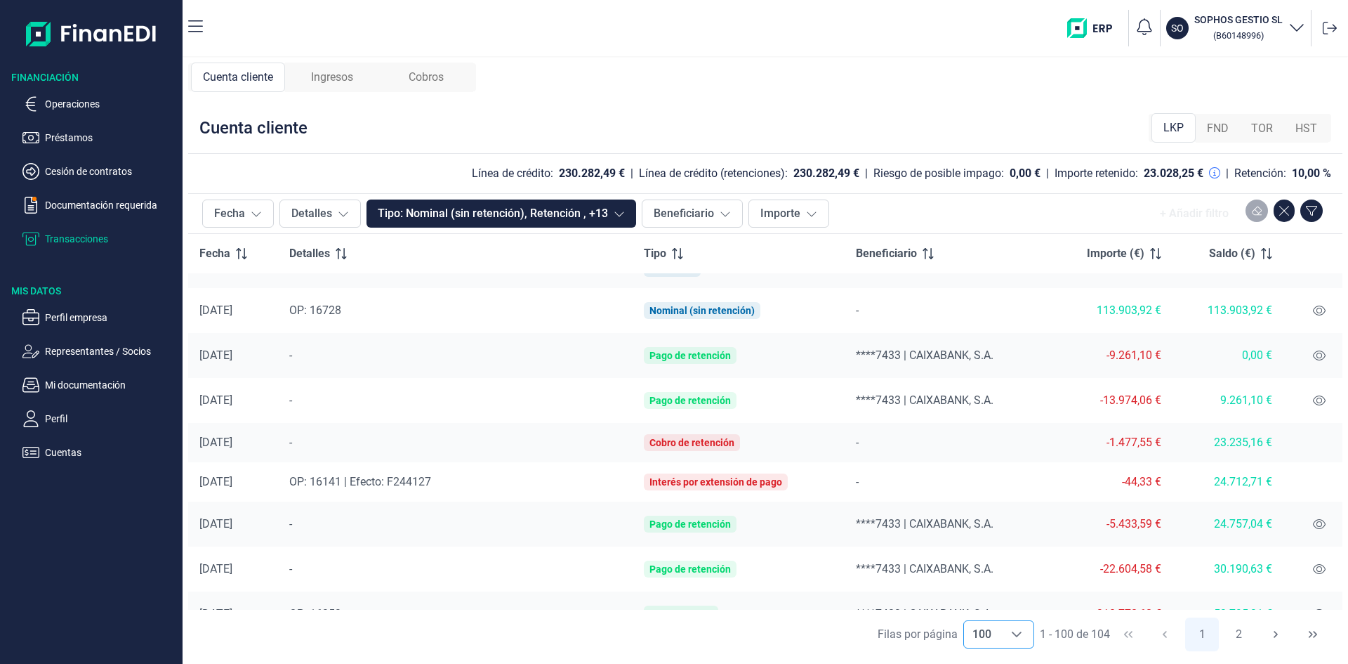
scroll to position [2732, 0]
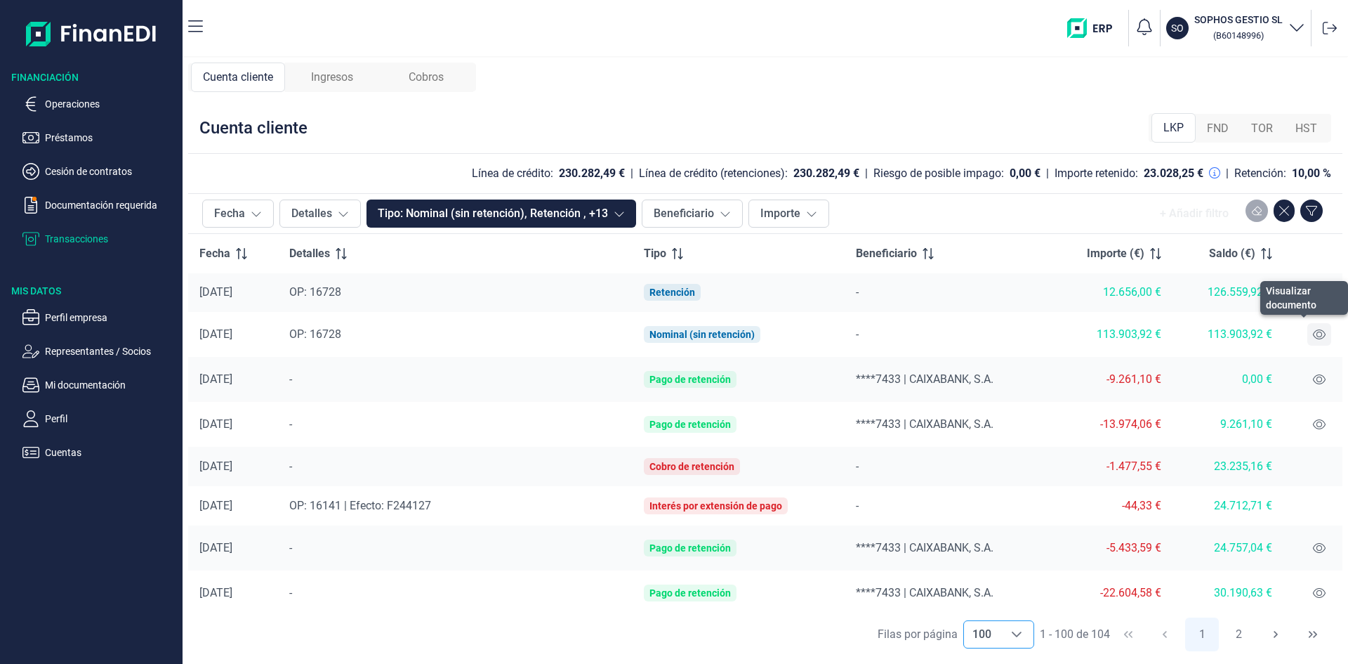
click at [1315, 343] on button at bounding box center [1319, 334] width 24 height 22
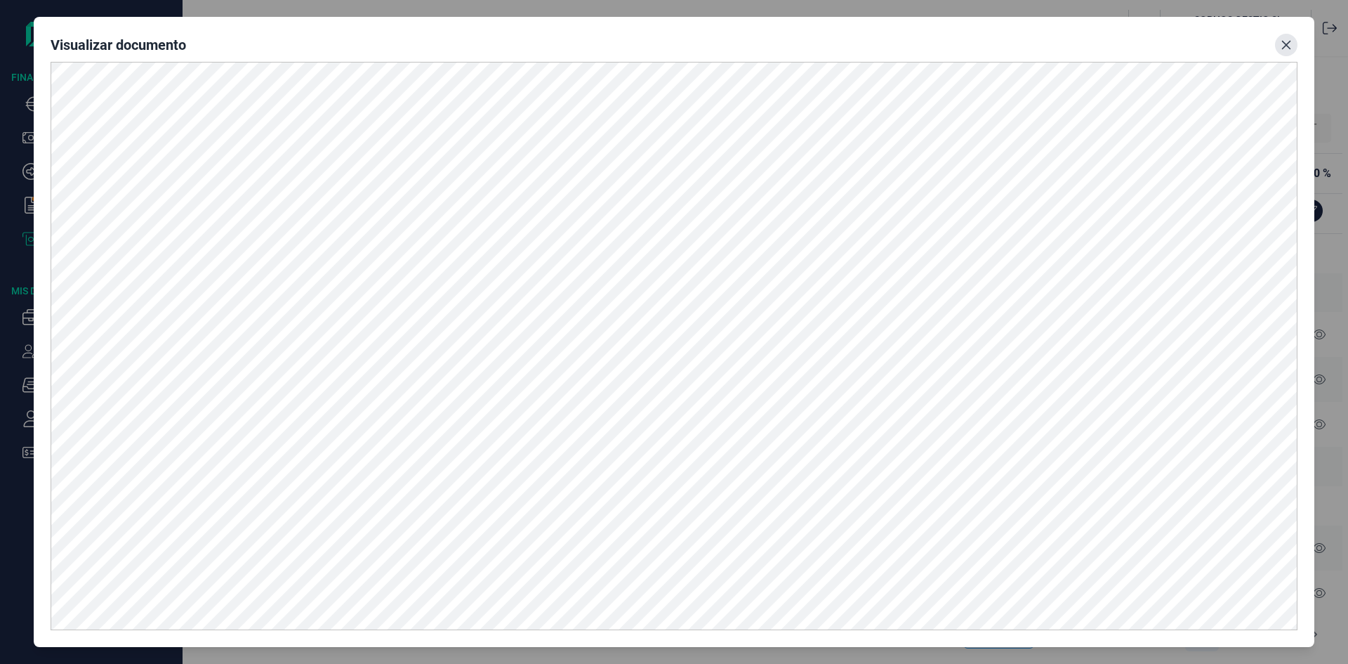
click at [1296, 41] on button "Close" at bounding box center [1286, 45] width 22 height 22
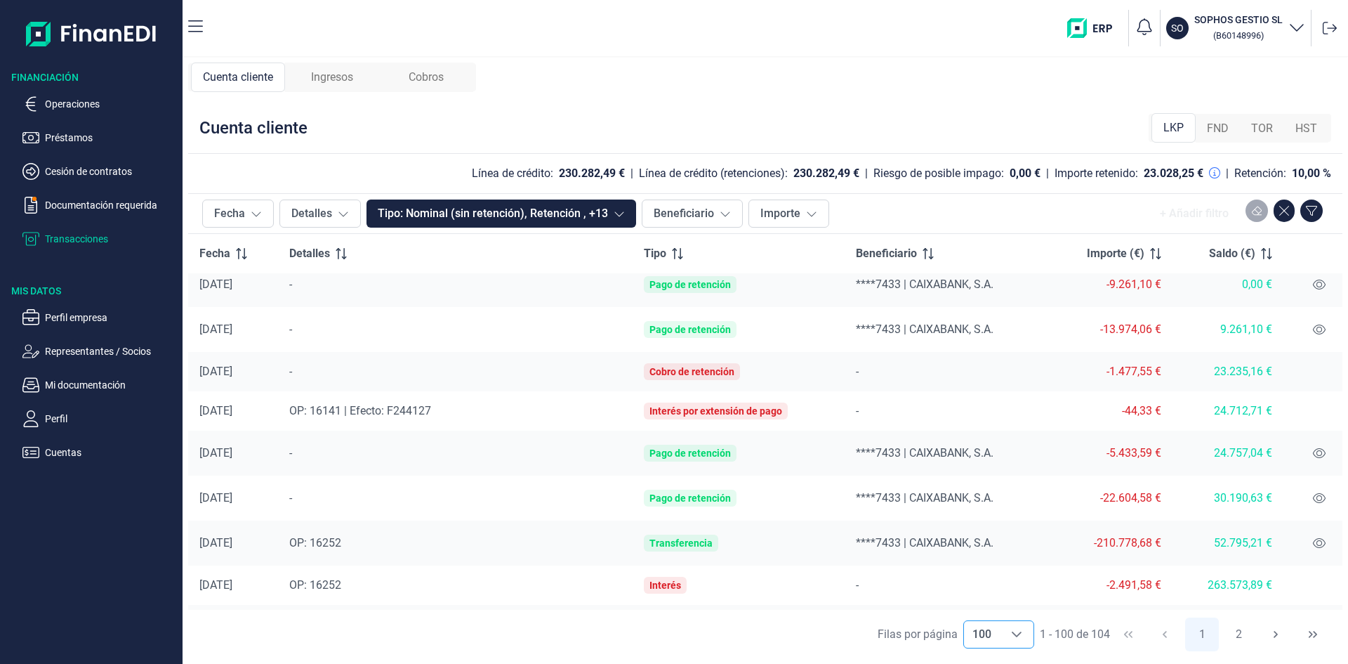
scroll to position [2802, 0]
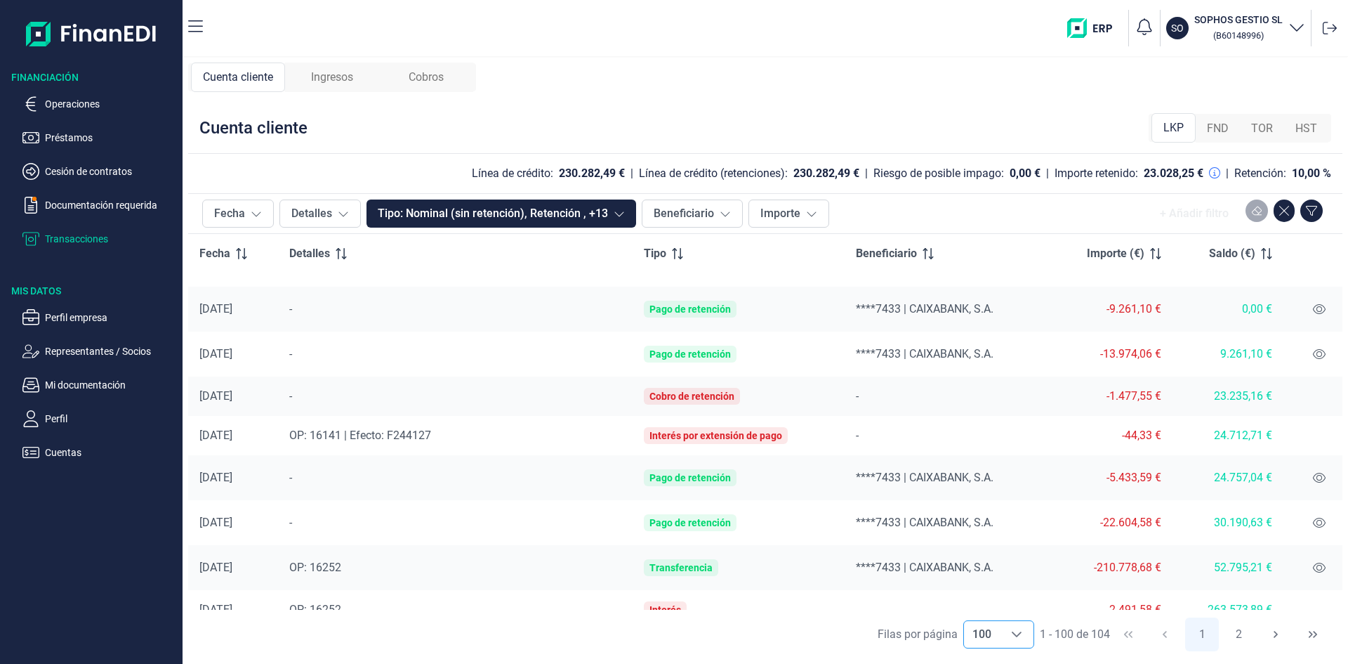
click at [1204, 386] on td "23.235,16 €" at bounding box center [1228, 395] width 111 height 39
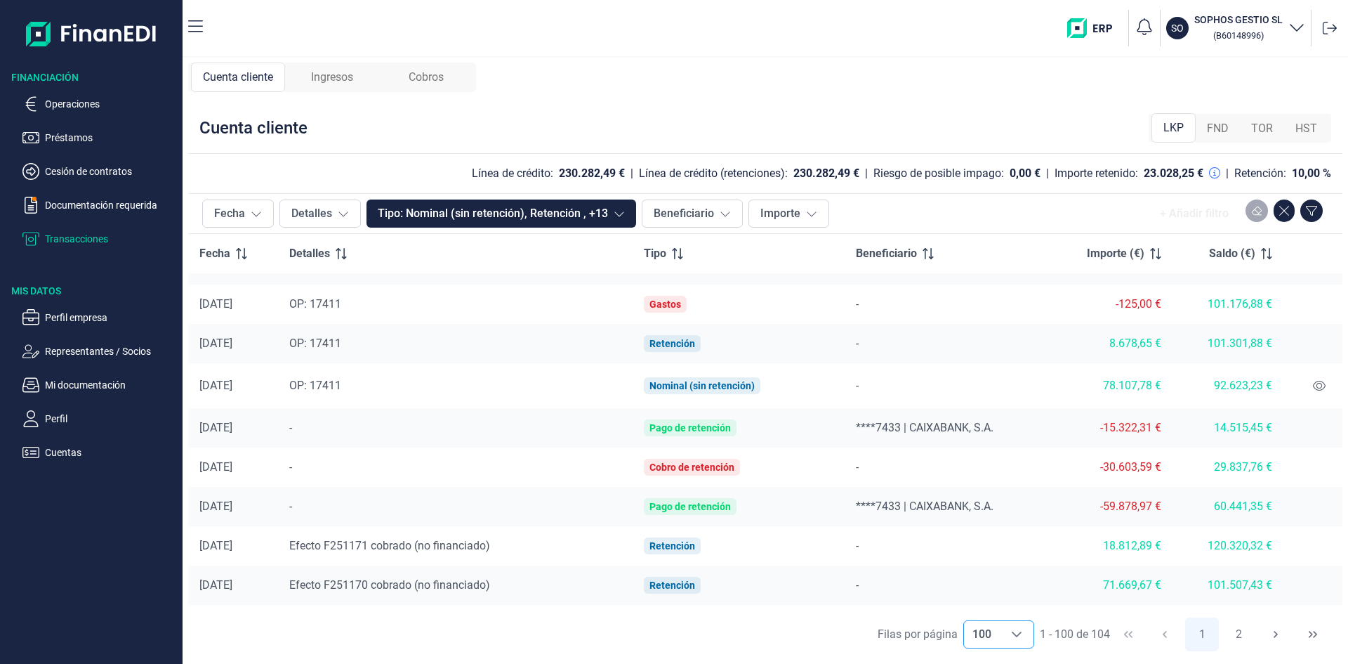
scroll to position [1116, 0]
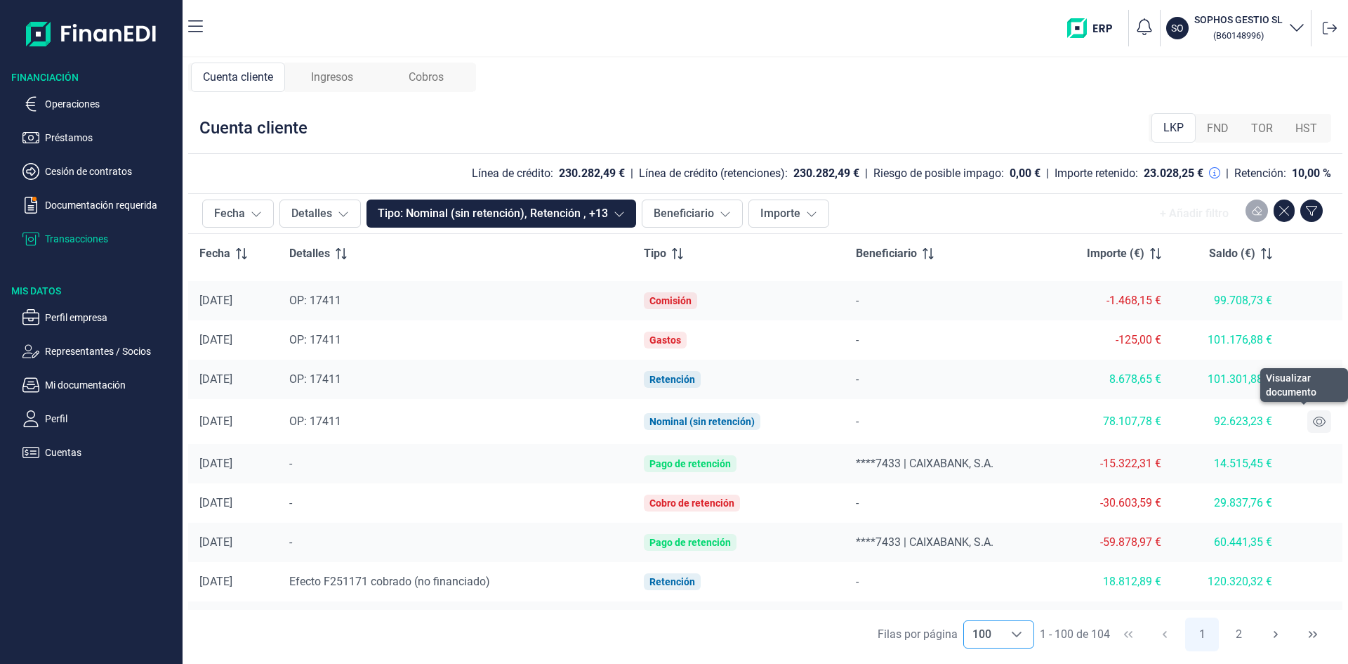
click at [1307, 421] on button at bounding box center [1319, 421] width 24 height 22
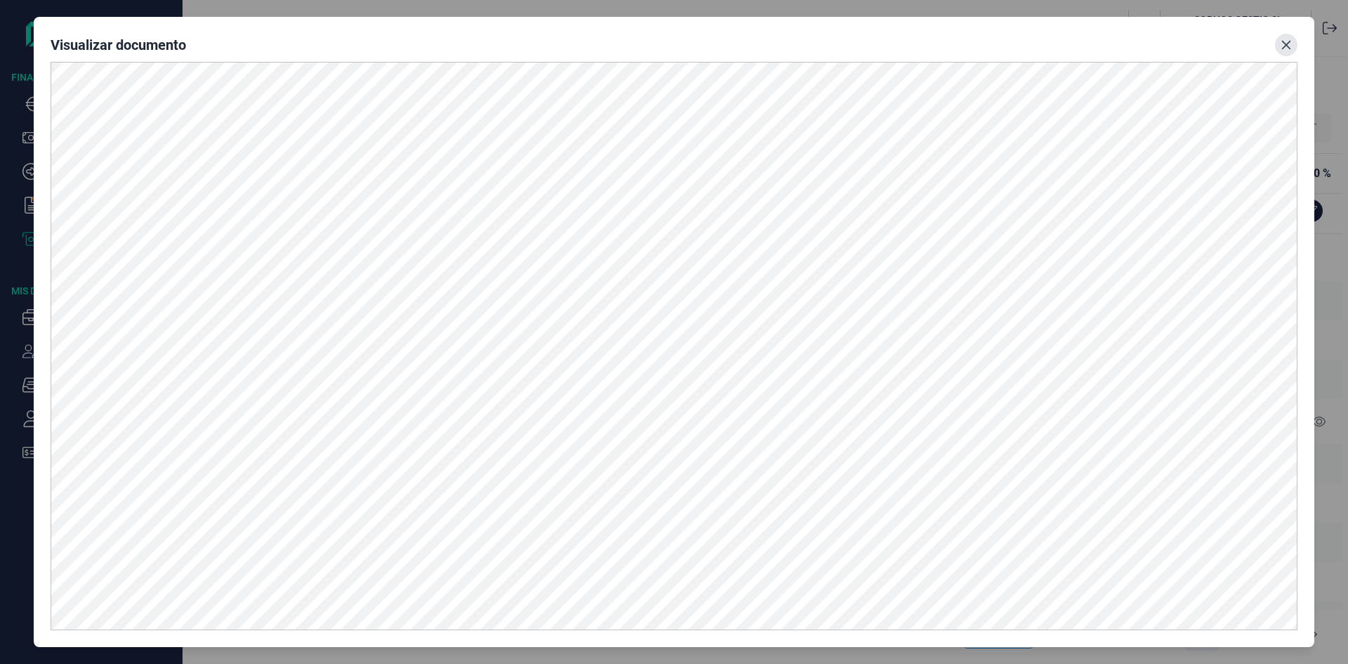
click at [1288, 39] on icon "Close" at bounding box center [1286, 44] width 11 height 11
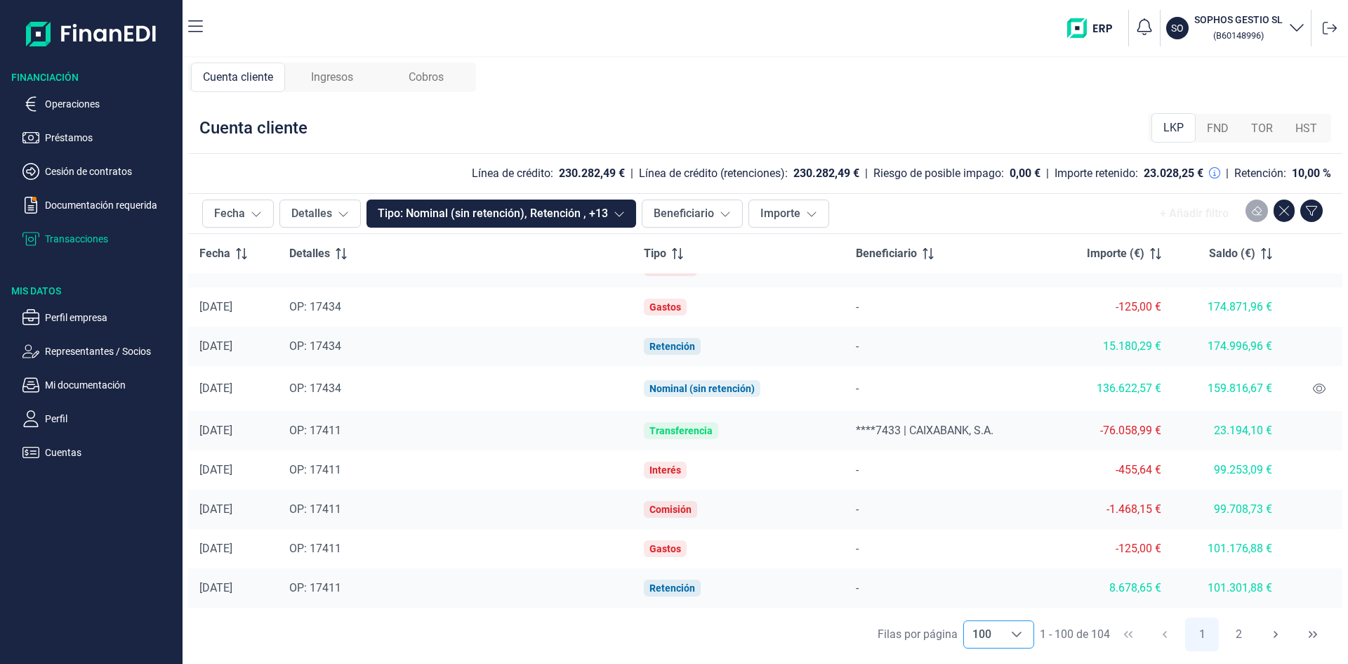
scroll to position [906, 0]
click at [1315, 383] on button at bounding box center [1319, 390] width 24 height 22
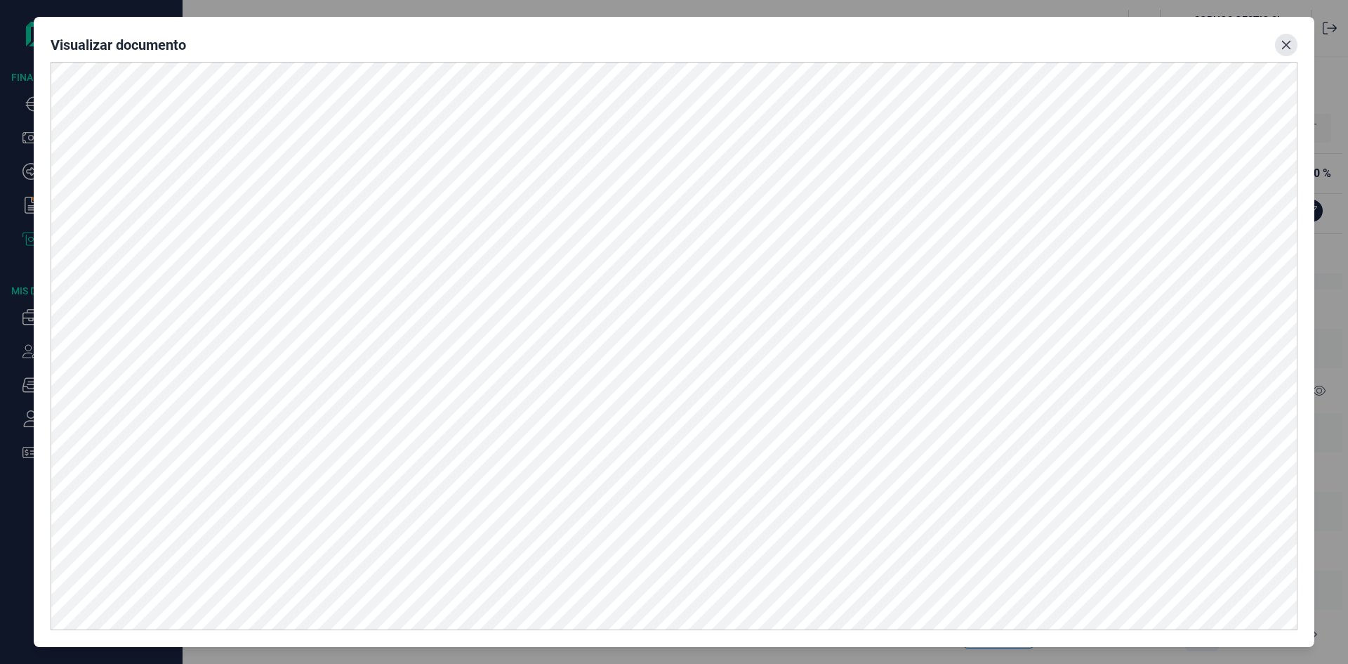
click at [1284, 45] on icon "Close" at bounding box center [1286, 44] width 11 height 11
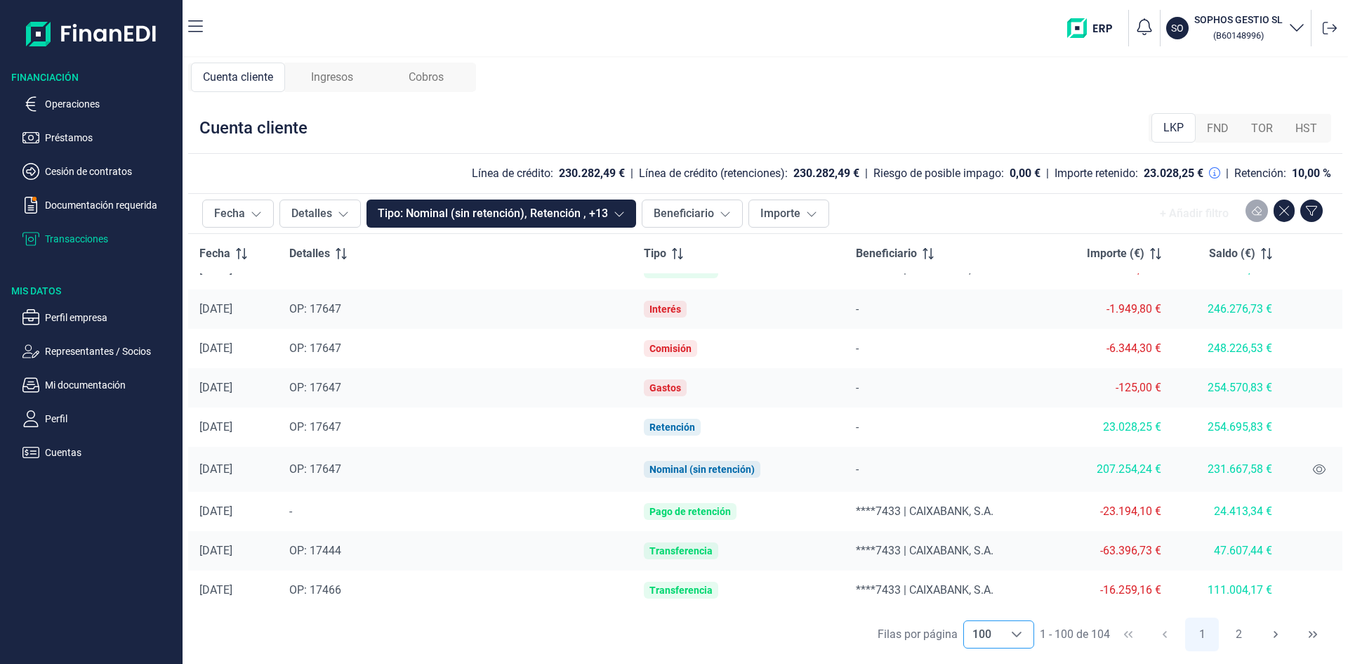
scroll to position [0, 0]
